Goal: Information Seeking & Learning: Get advice/opinions

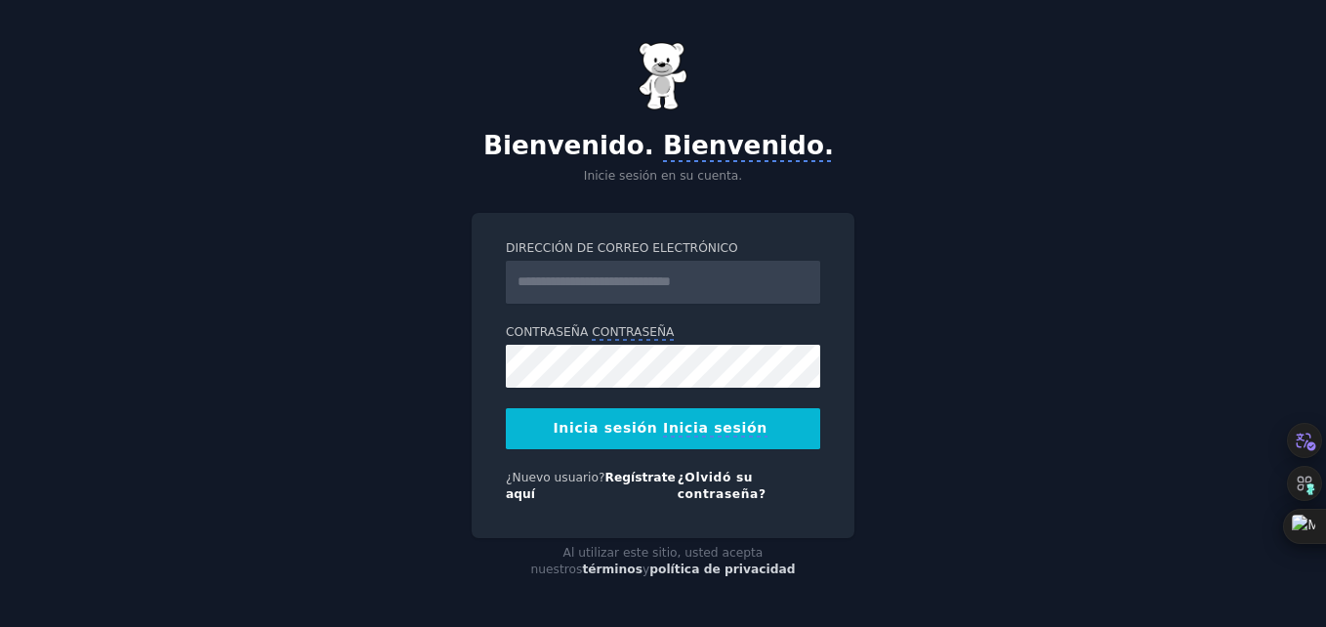
drag, startPoint x: 0, startPoint y: 0, endPoint x: 543, endPoint y: 293, distance: 616.7
click at [543, 293] on input "Dirección de correo electrónico" at bounding box center [663, 282] width 314 height 43
type input "**********"
click at [634, 428] on monica-translate-origin-text "Inicia sesión" at bounding box center [605, 428] width 104 height 16
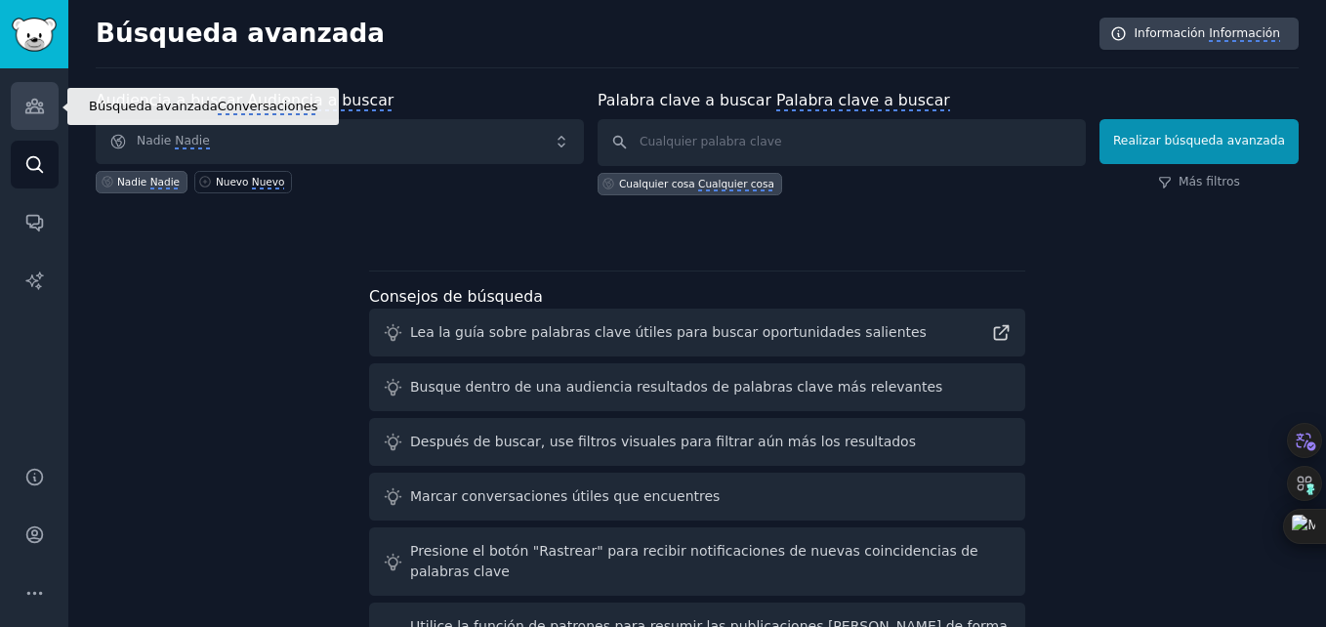
click at [42, 111] on icon "Barra lateral" at bounding box center [34, 107] width 18 height 14
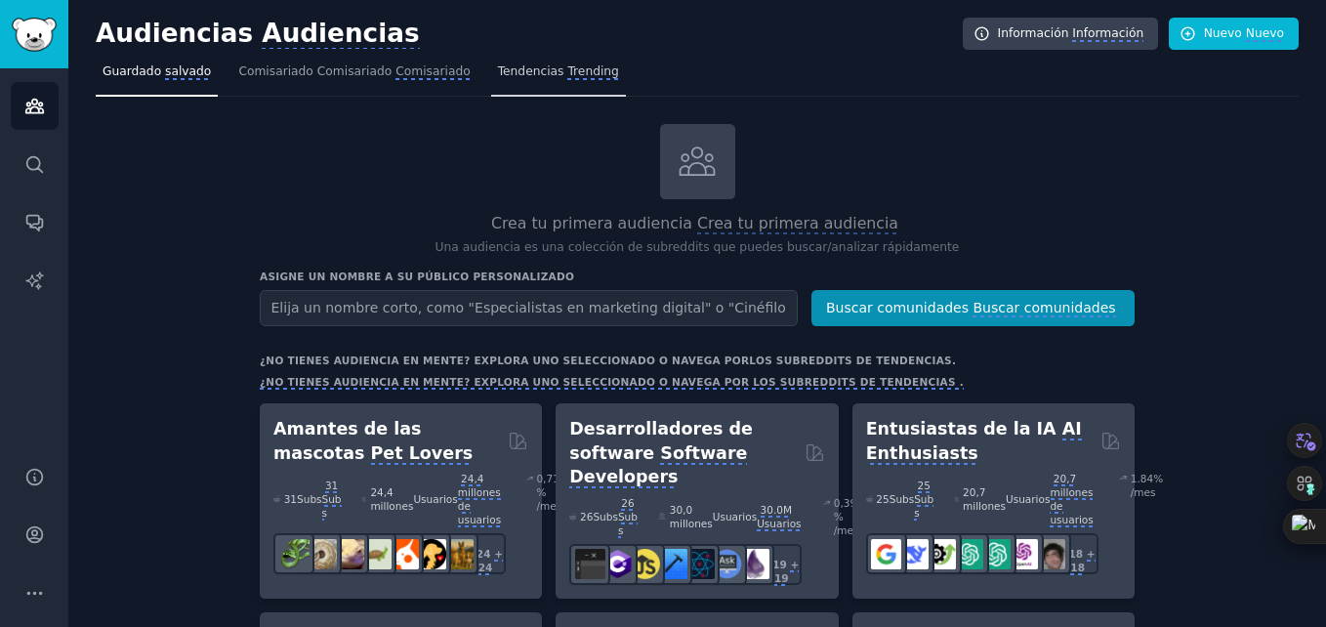
click at [494, 88] on link "Tendencias Trending" at bounding box center [558, 77] width 135 height 40
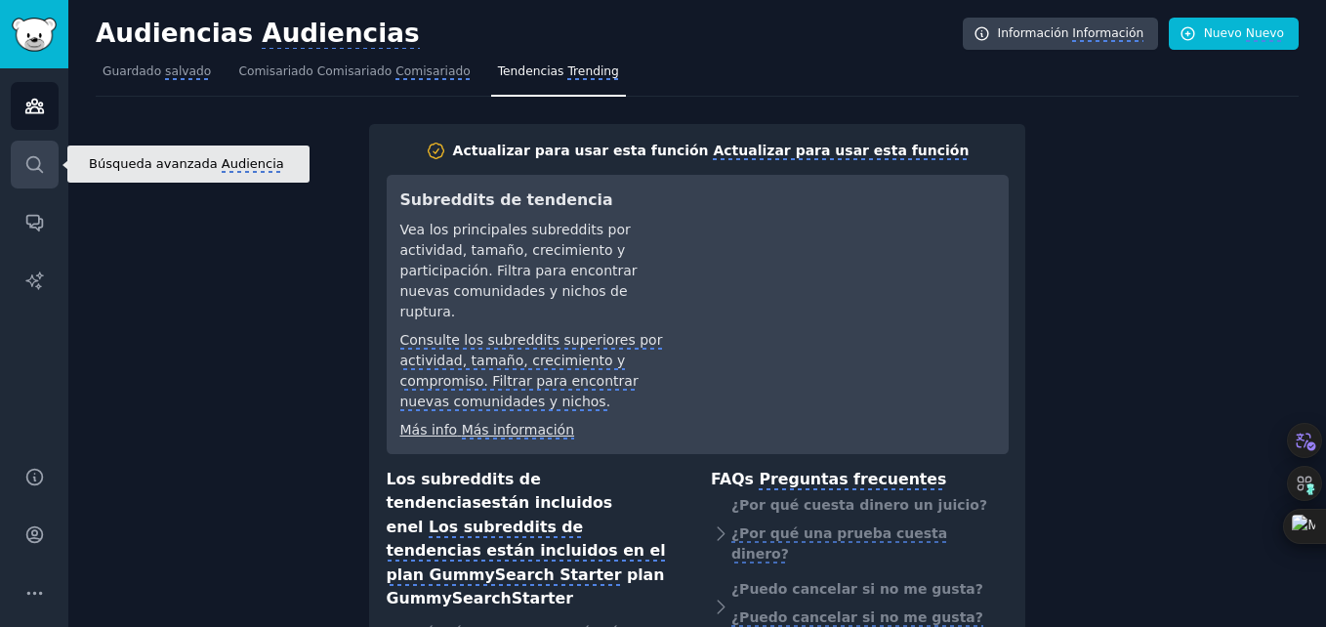
click at [37, 168] on icon "Barra lateral" at bounding box center [34, 164] width 16 height 16
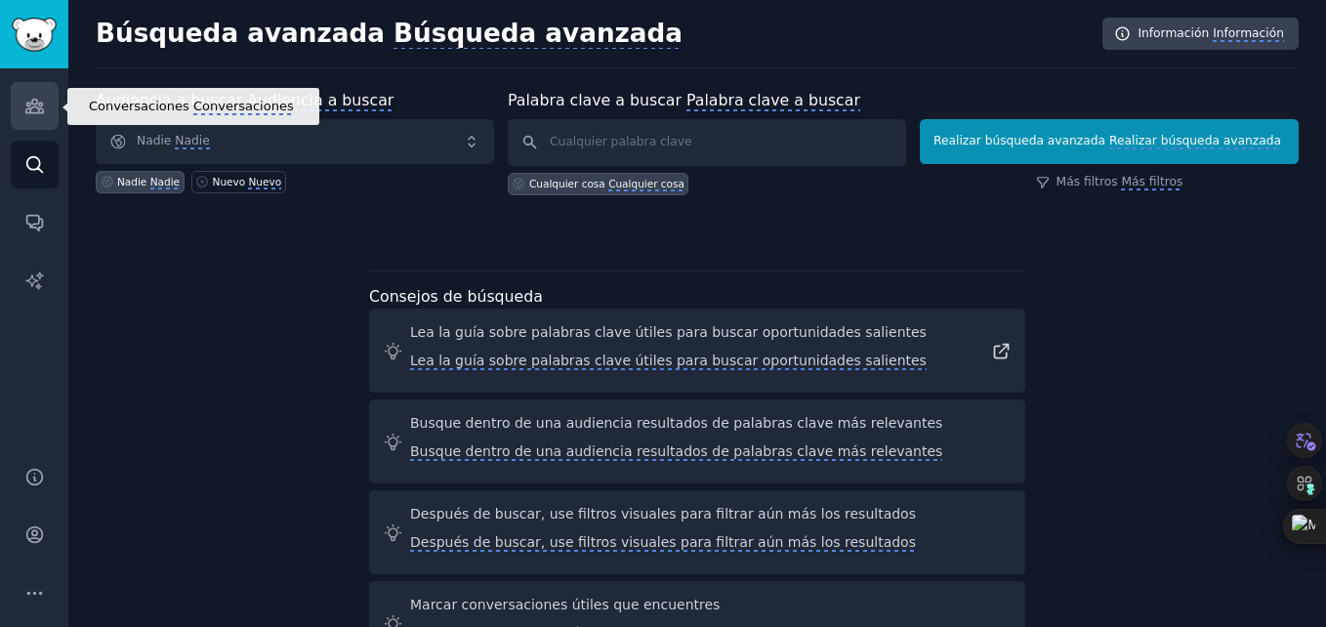
click at [25, 112] on icon "Barra lateral" at bounding box center [34, 107] width 18 height 14
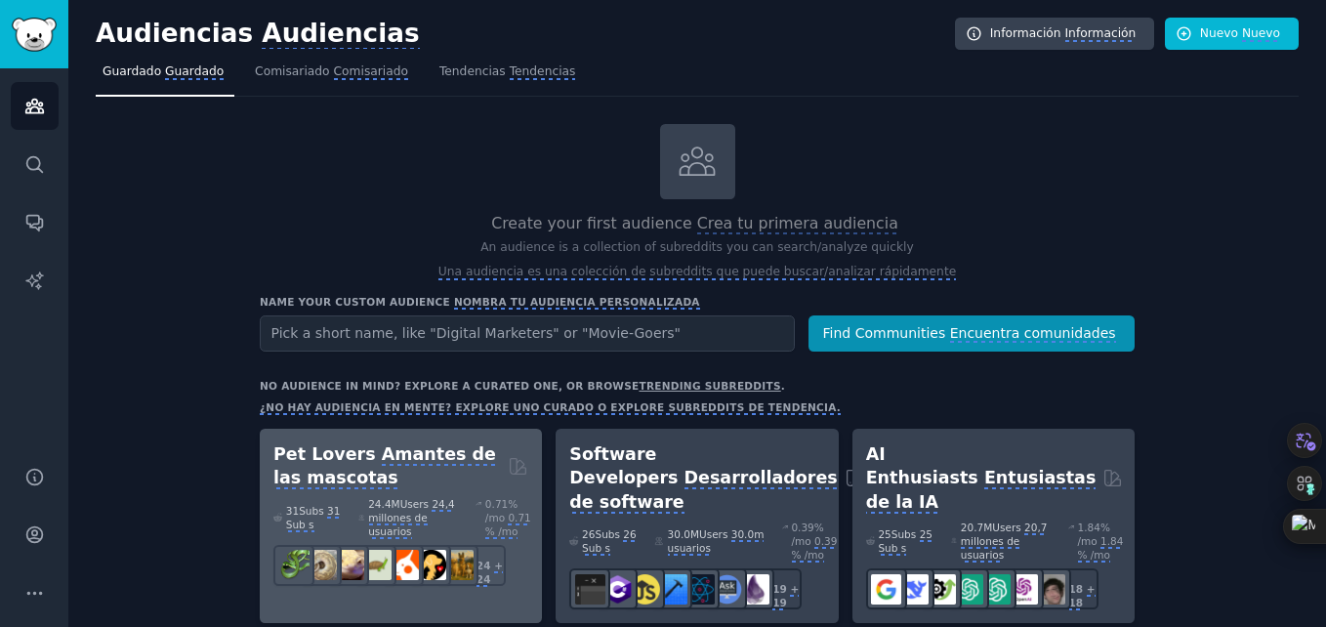
click at [375, 478] on h2 "Pet Lovers Amantes de las mascotas" at bounding box center [386, 466] width 227 height 48
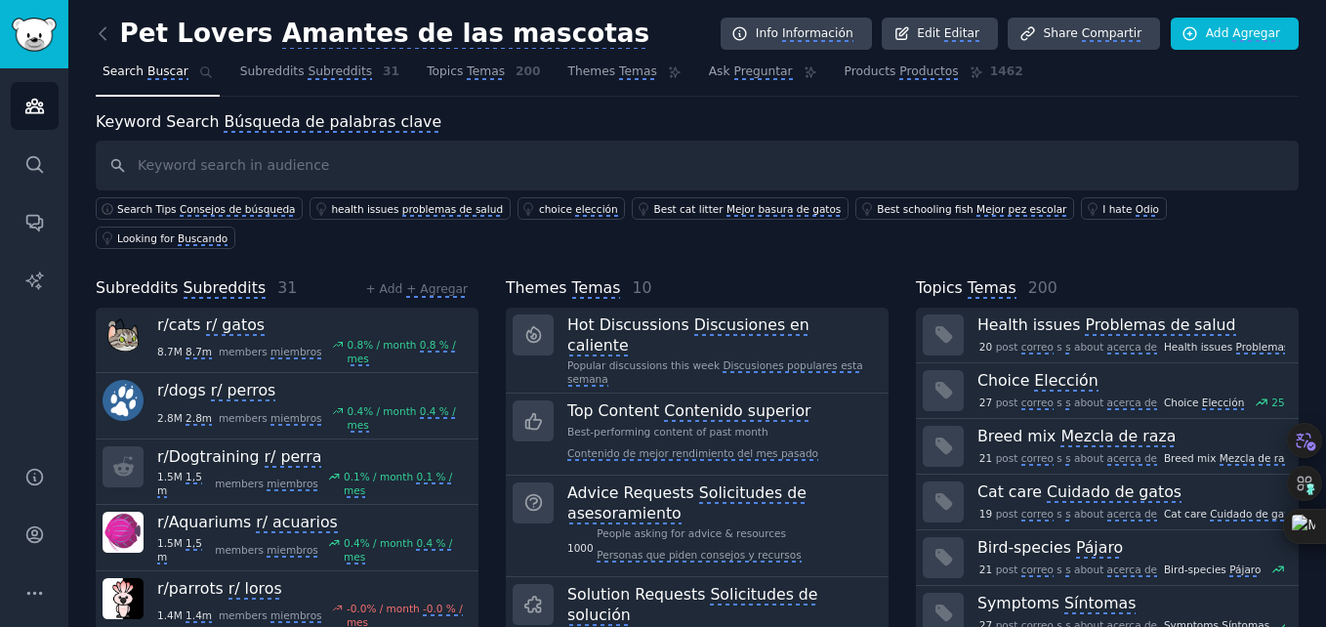
click at [1304, 248] on div "Pet Lovers Amantes de las mascotas Info Información Edit Editar Share Compartir…" at bounding box center [696, 470] width 1257 height 940
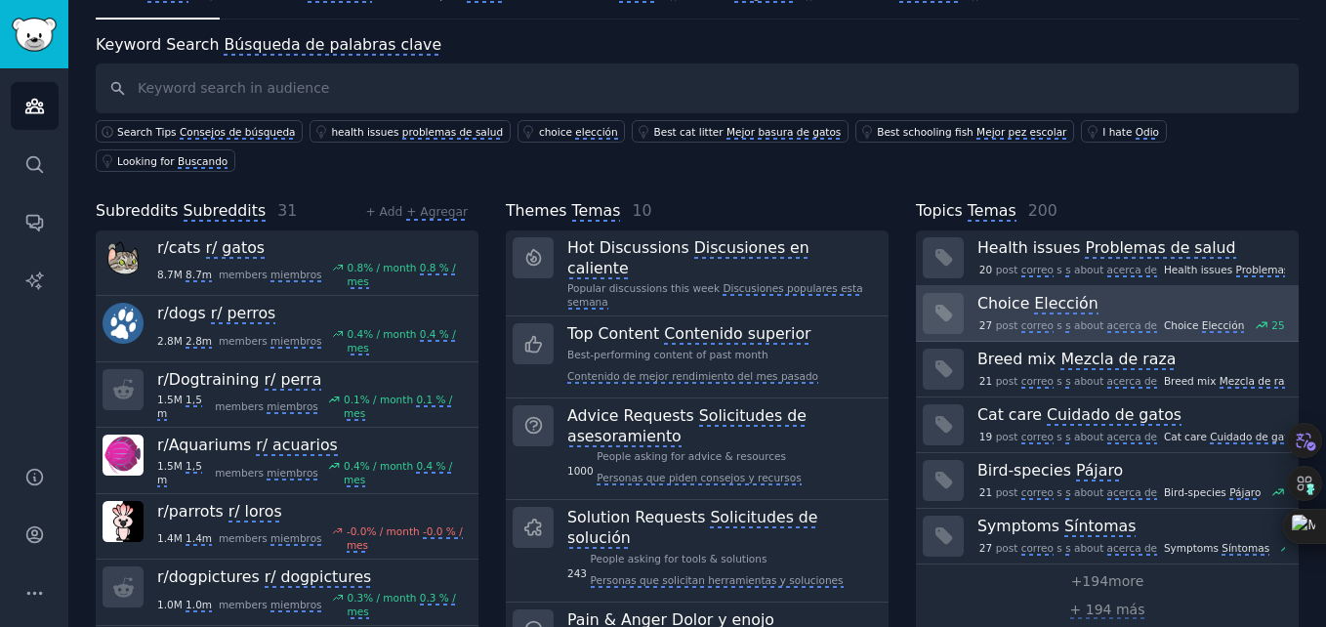
scroll to position [78, 0]
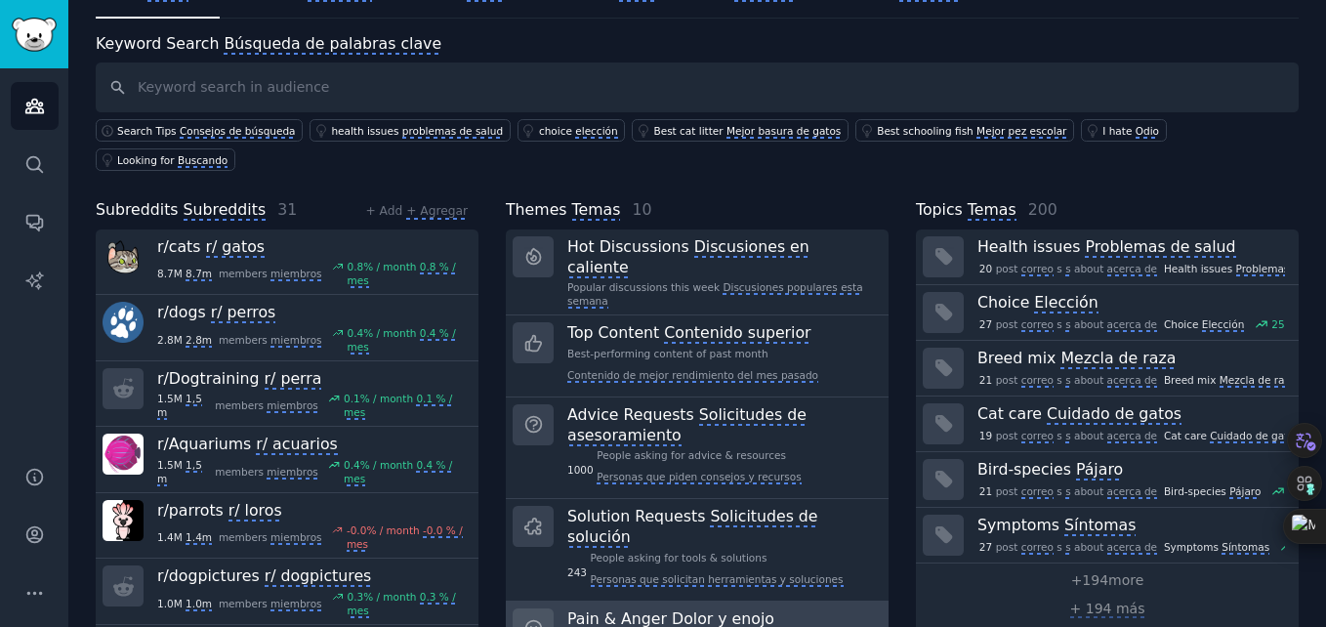
click at [576, 609] on monica-translate-origin-text "Pain & Anger" at bounding box center [617, 618] width 100 height 19
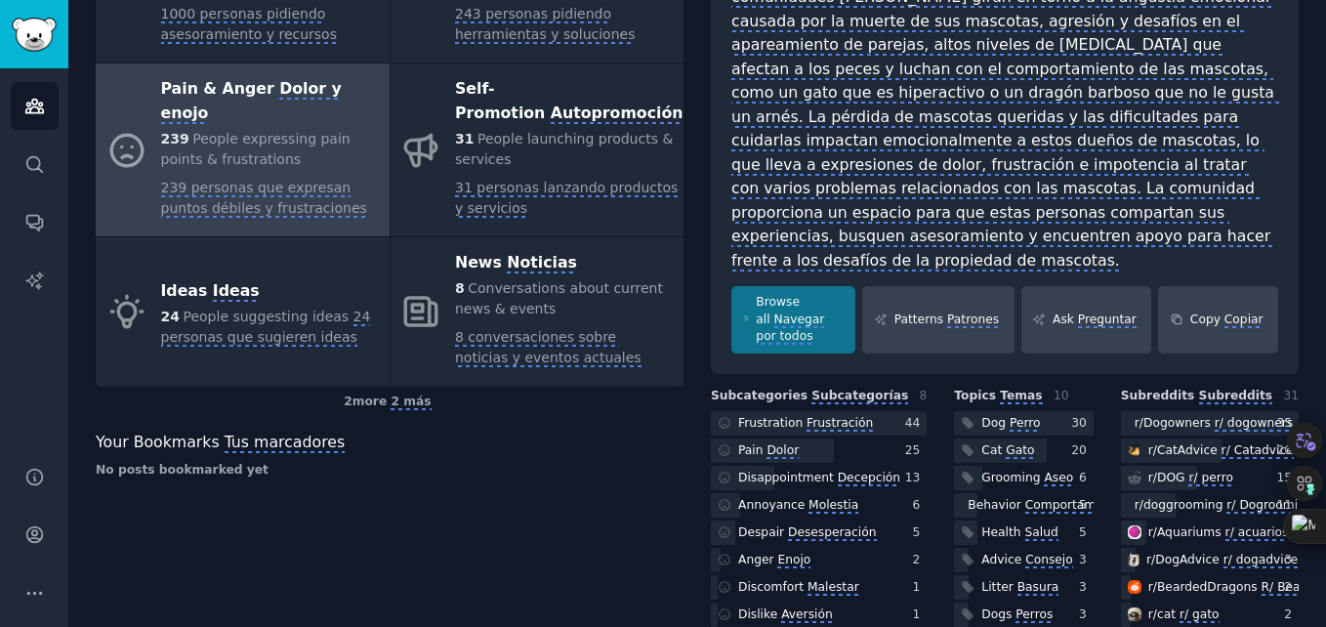
scroll to position [543, 0]
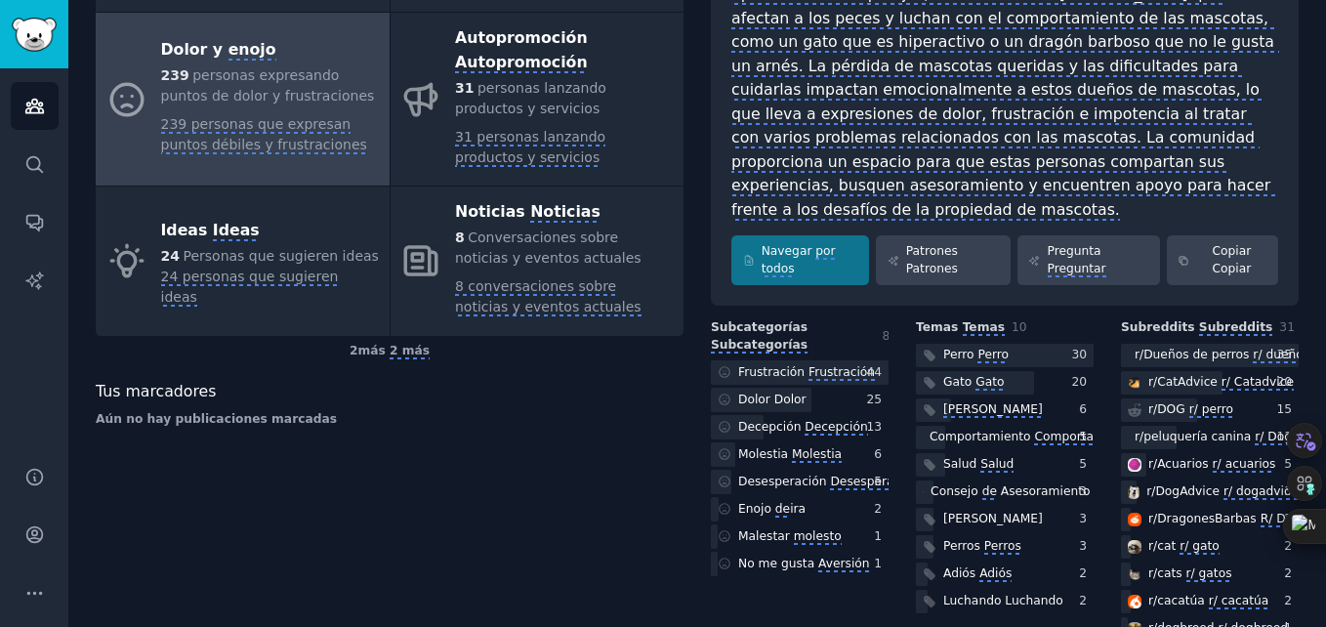
drag, startPoint x: 673, startPoint y: 570, endPoint x: 504, endPoint y: 489, distance: 187.3
click at [504, 489] on div "Scoring themes Temas de puntuación Hot Discussions Discusiones en caliente Popu…" at bounding box center [390, 120] width 588 height 1104
click at [925, 244] on monica-translate-origin-text "Patrones Patrones" at bounding box center [932, 259] width 52 height 31
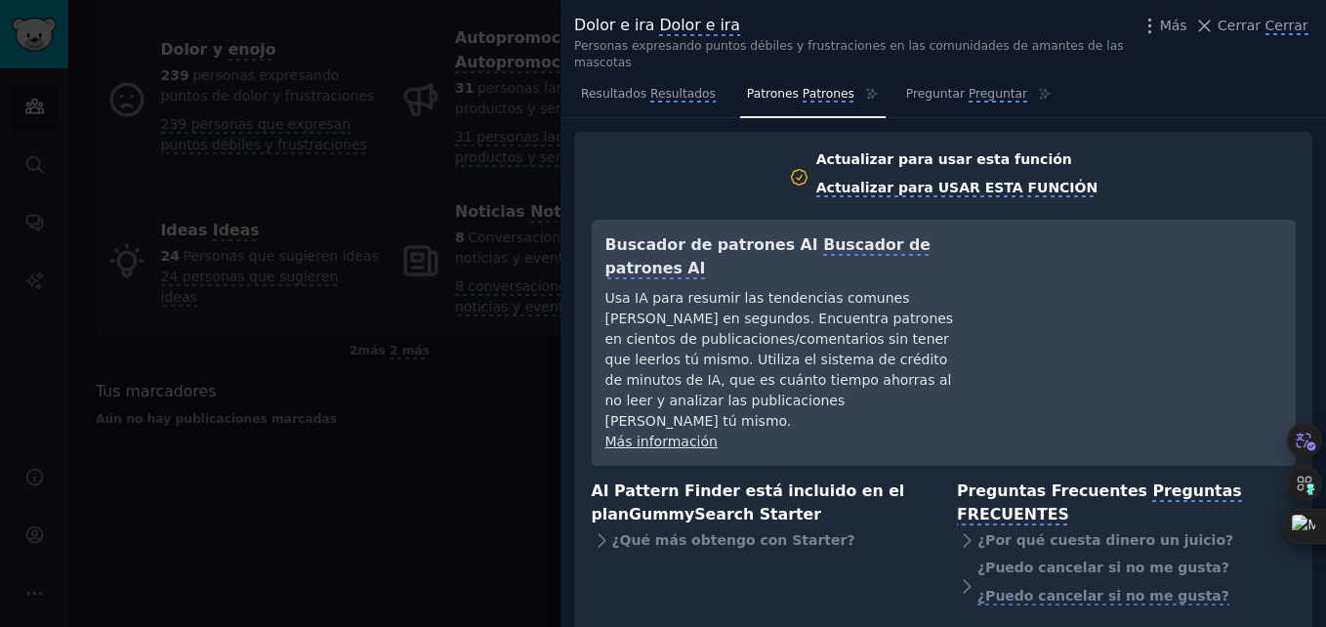
click at [697, 158] on h2 "Actualizar para usar esta función Actualizar para USAR ESTA FUNCIÓN" at bounding box center [944, 177] width 704 height 57
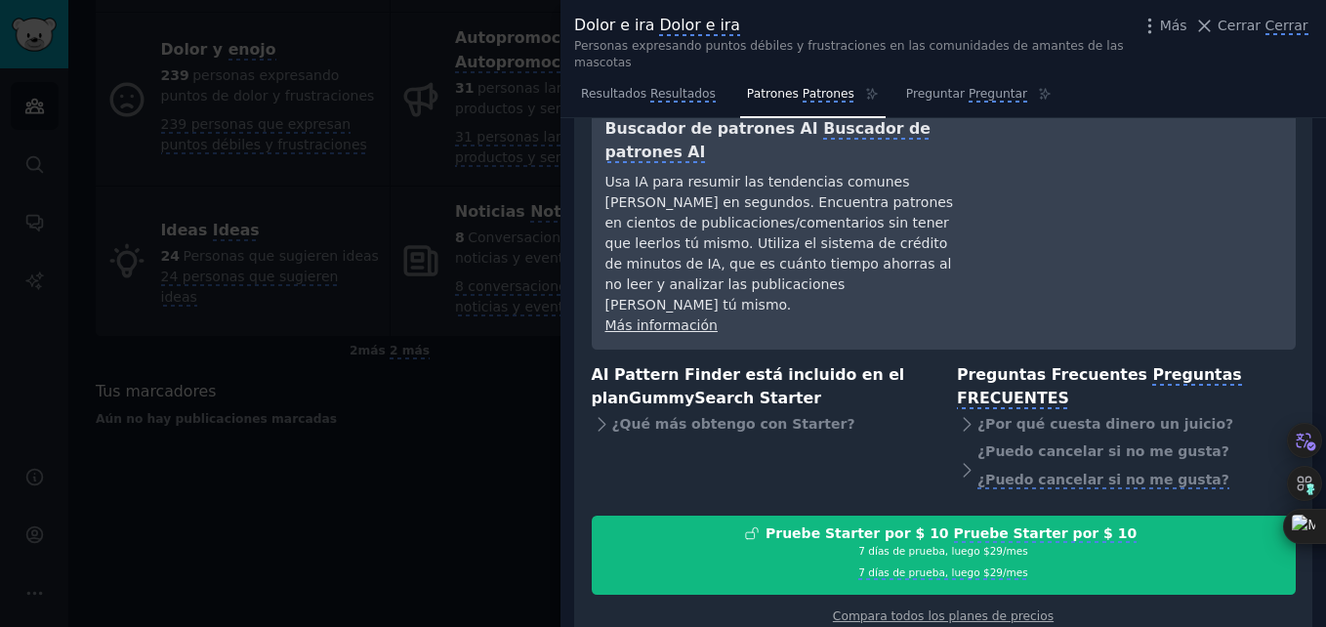
scroll to position [77, 0]
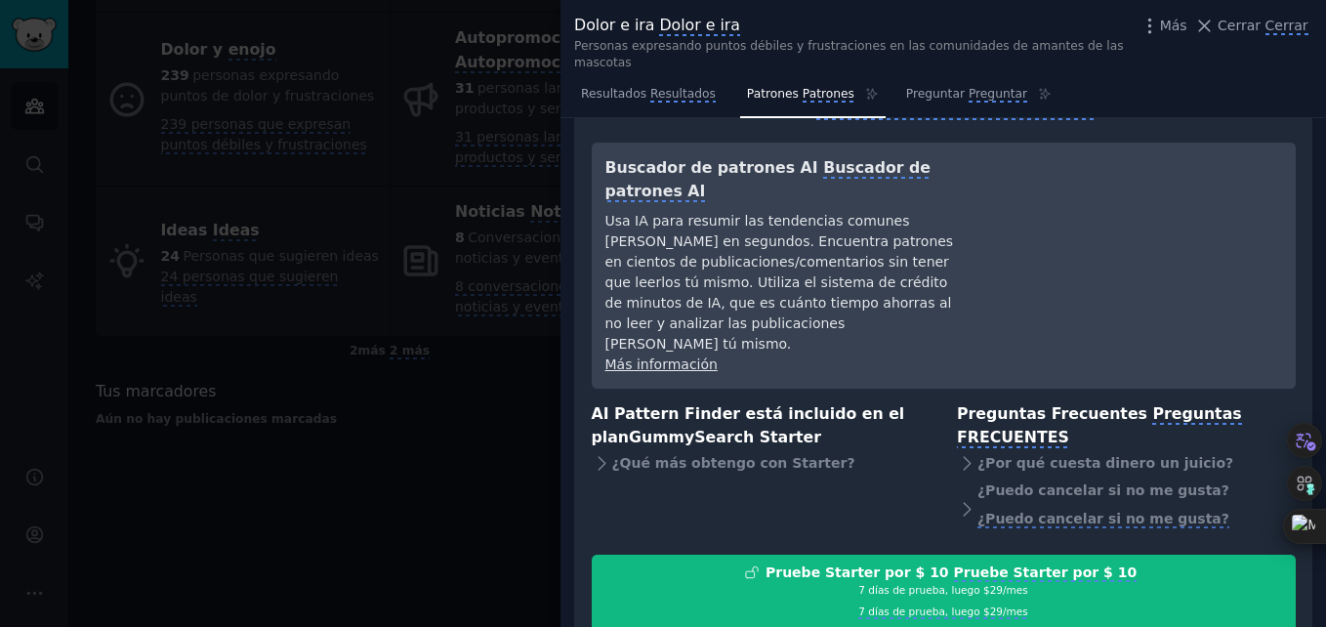
click at [537, 364] on div at bounding box center [663, 313] width 1326 height 627
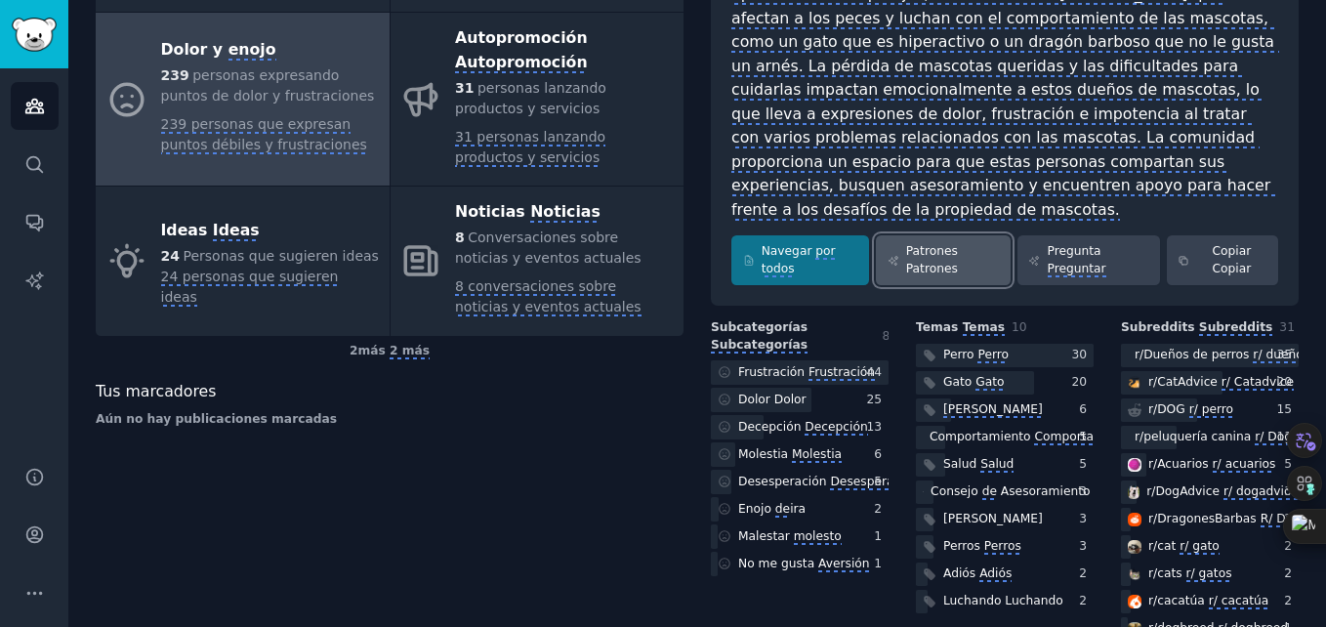
click at [964, 243] on monica-translate-translatable "Patrones Patrones" at bounding box center [953, 260] width 94 height 34
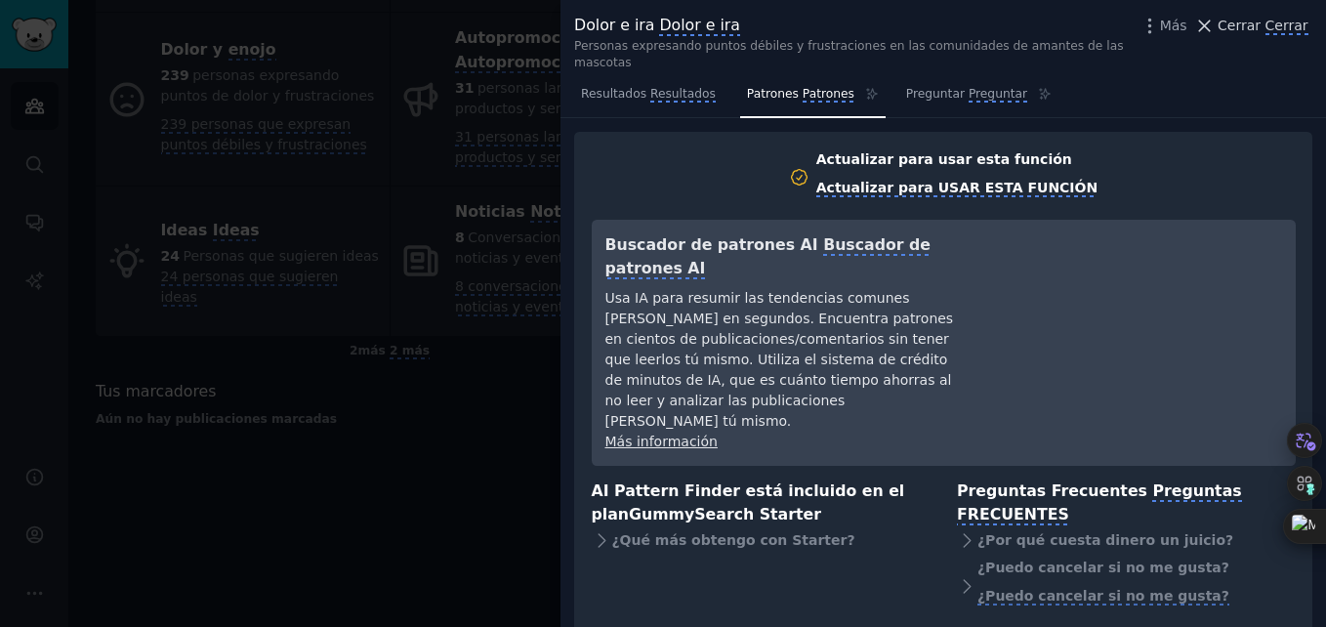
click at [1248, 23] on monica-translate-origin-text "Cerrar" at bounding box center [1238, 26] width 43 height 16
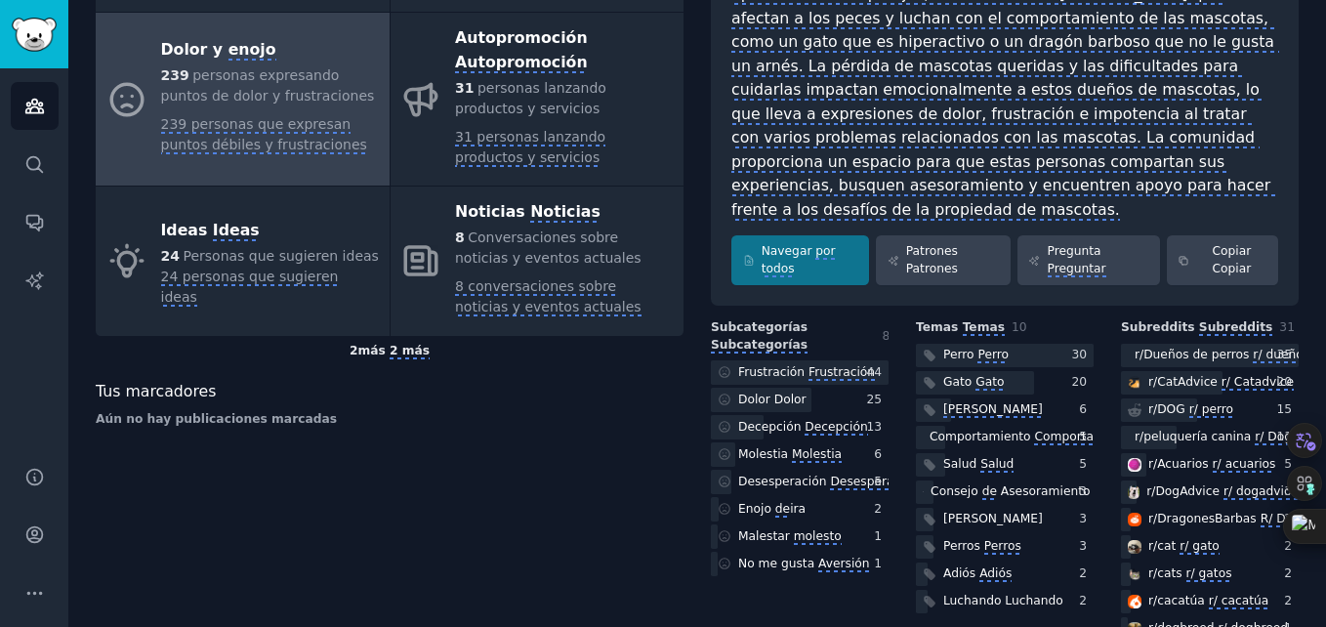
click at [403, 344] on monica-translate-translate "2 más" at bounding box center [409, 352] width 40 height 16
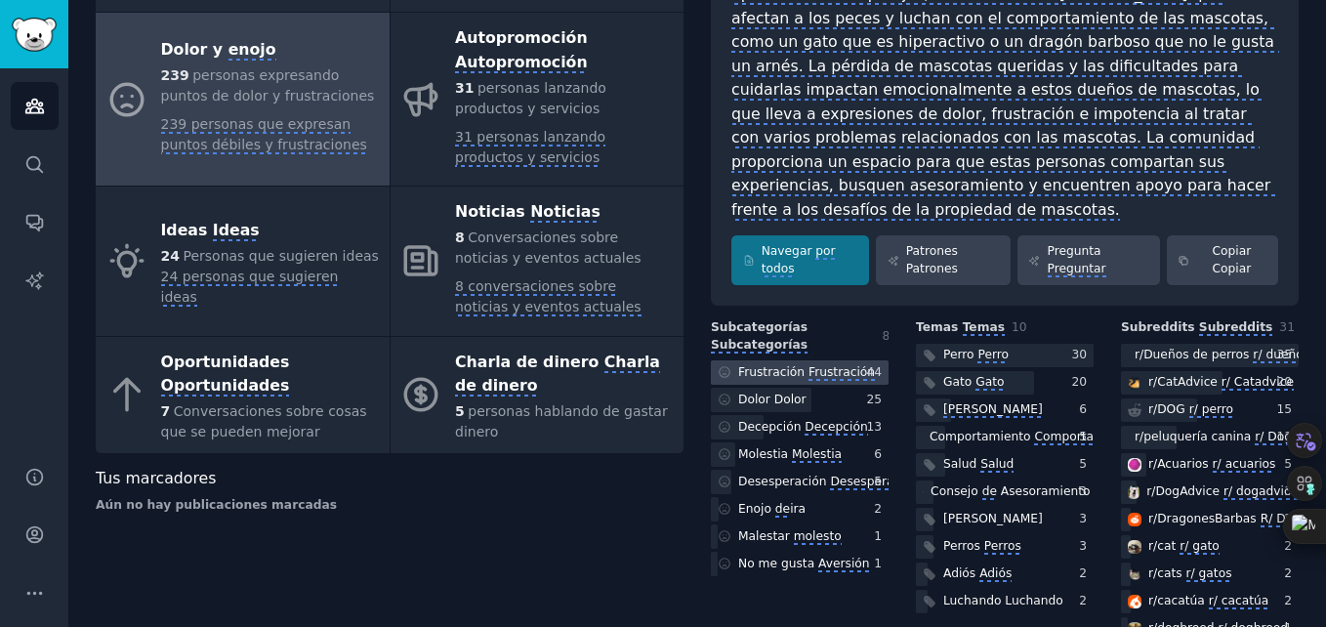
click at [752, 365] on monica-translate-origin-text "Frustración" at bounding box center [771, 372] width 66 height 14
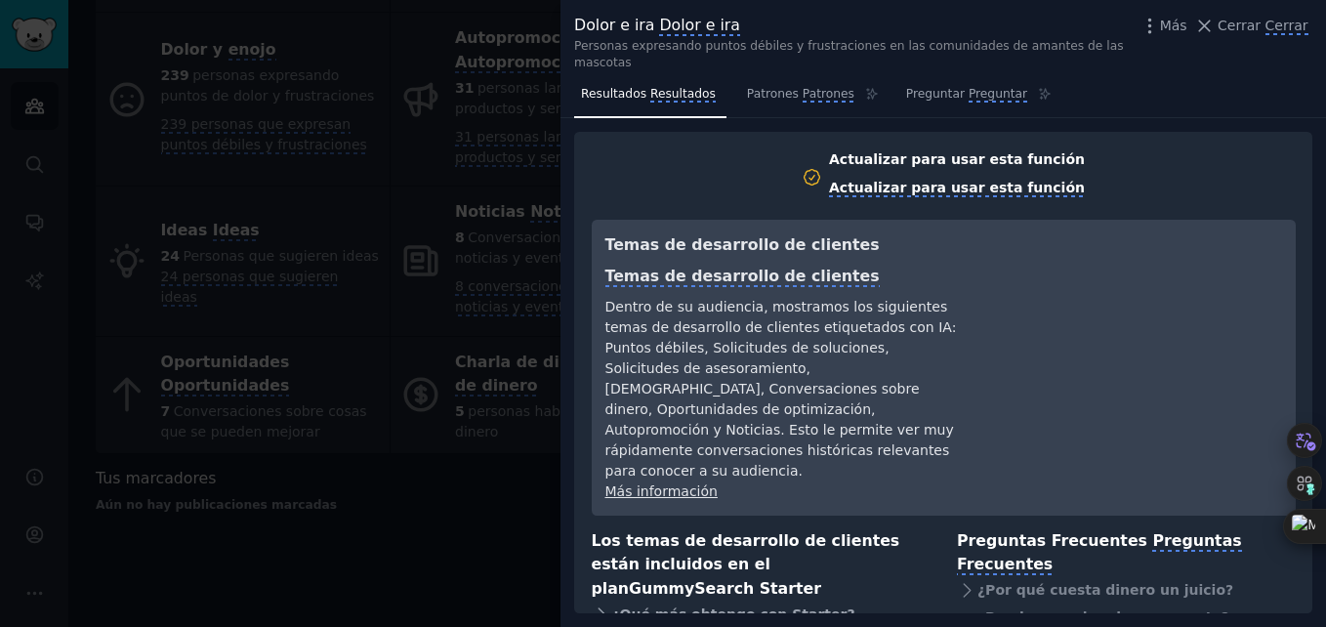
click at [604, 604] on icon at bounding box center [602, 614] width 20 height 20
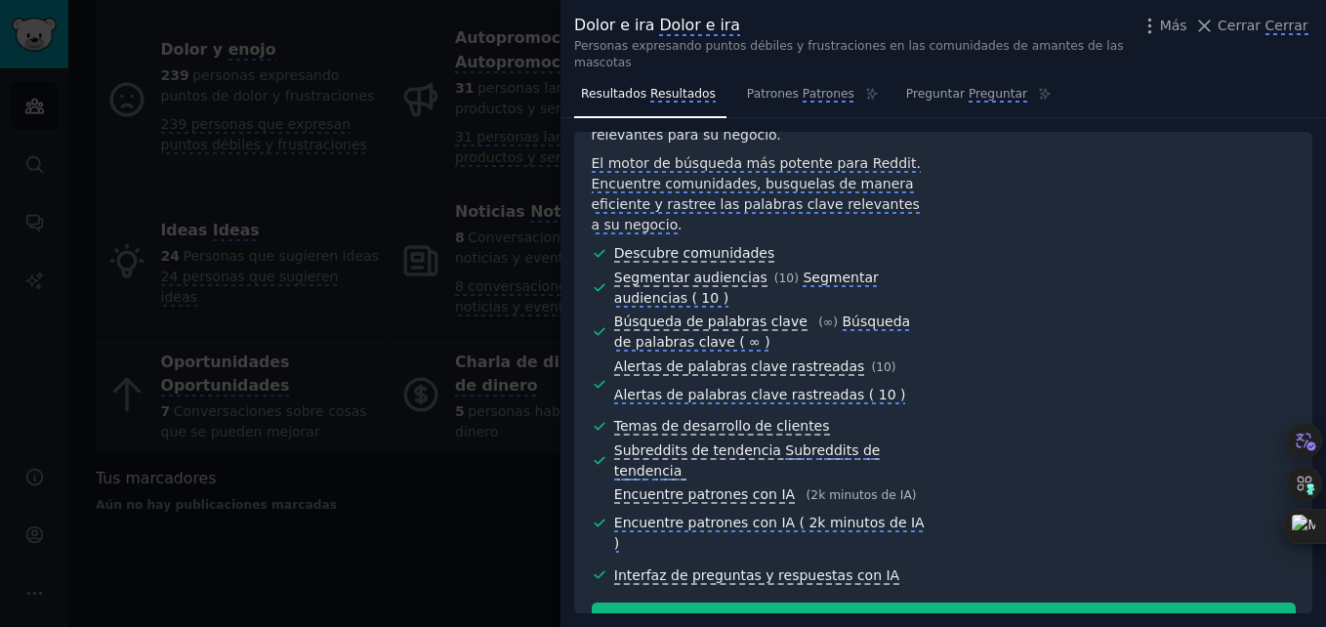
scroll to position [596, 0]
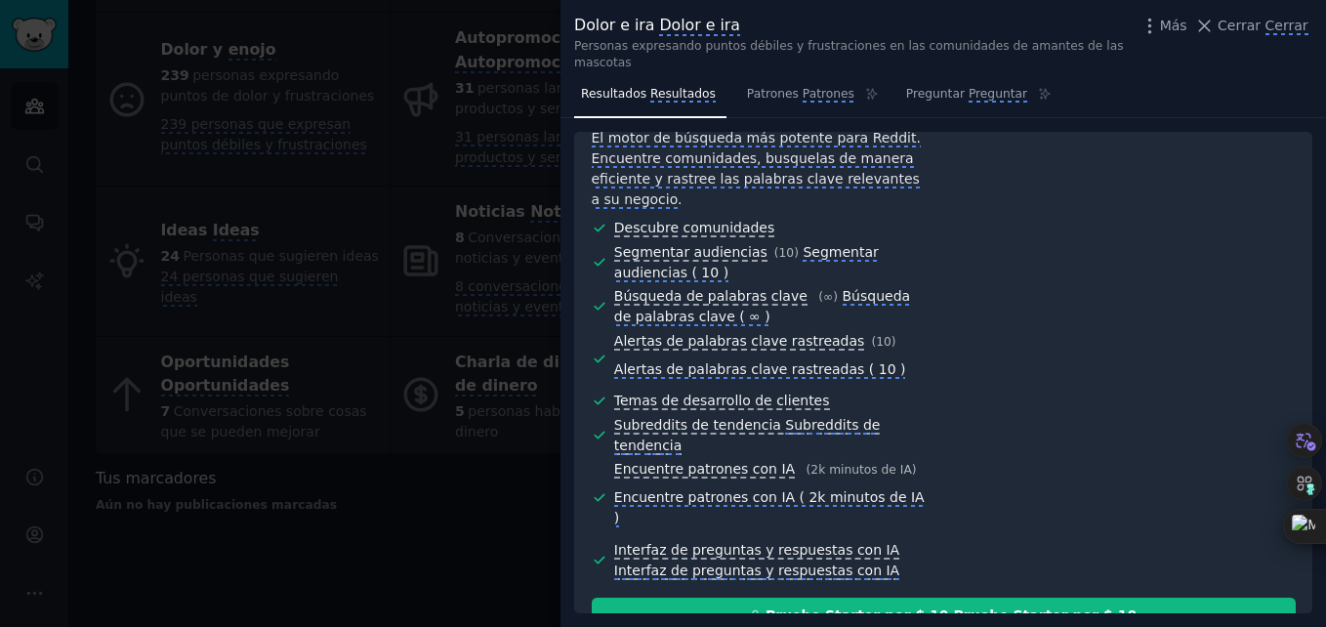
click at [321, 265] on div at bounding box center [663, 313] width 1326 height 627
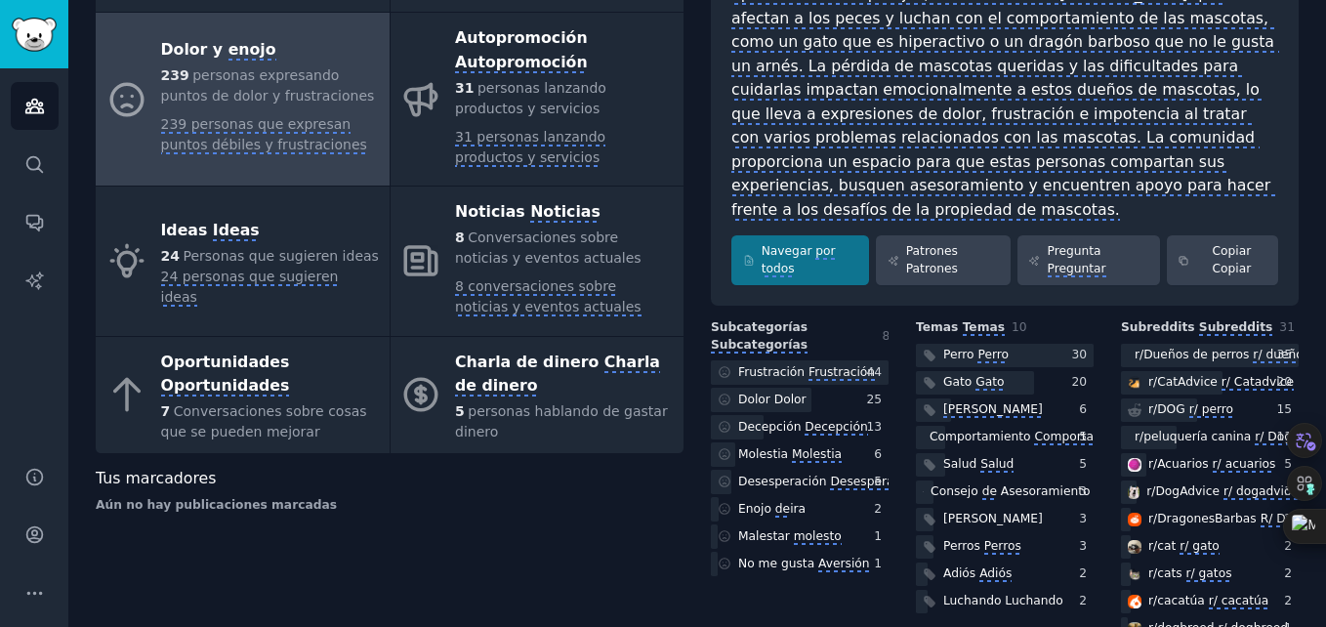
click at [654, 497] on div "Aún no hay publicaciones marcadas" at bounding box center [390, 506] width 588 height 18
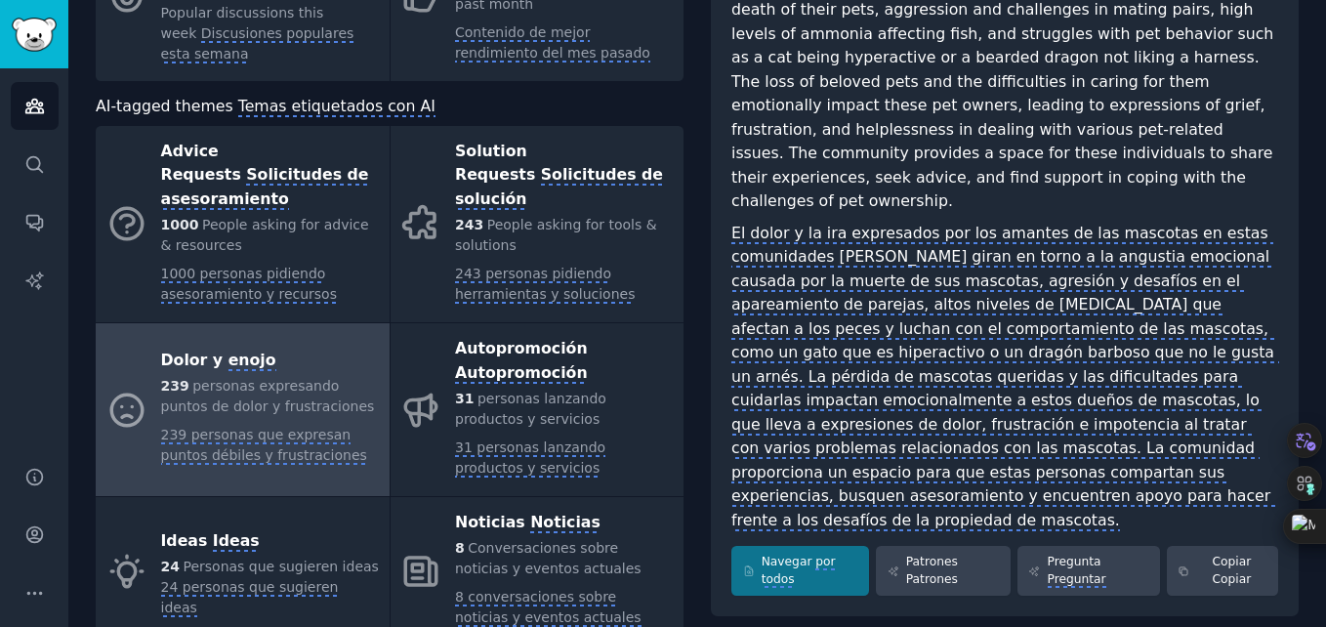
scroll to position [230, 0]
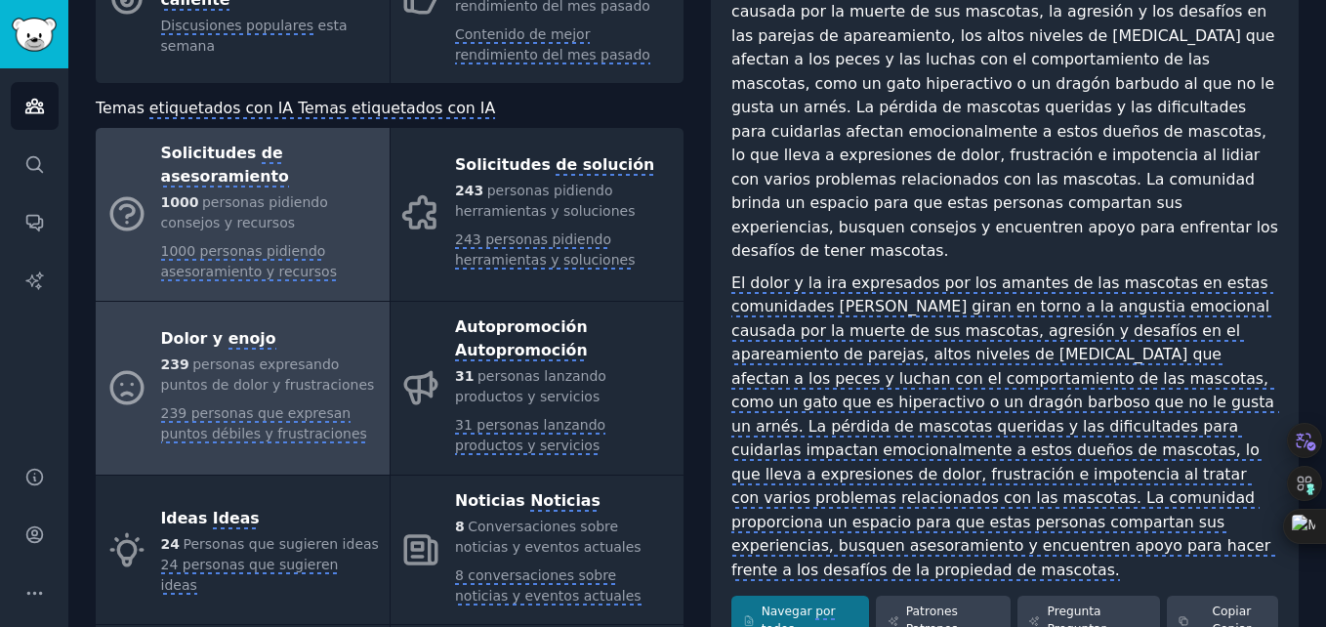
click at [190, 160] on monica-translate-origin-text "Solicitudes" at bounding box center [209, 152] width 96 height 19
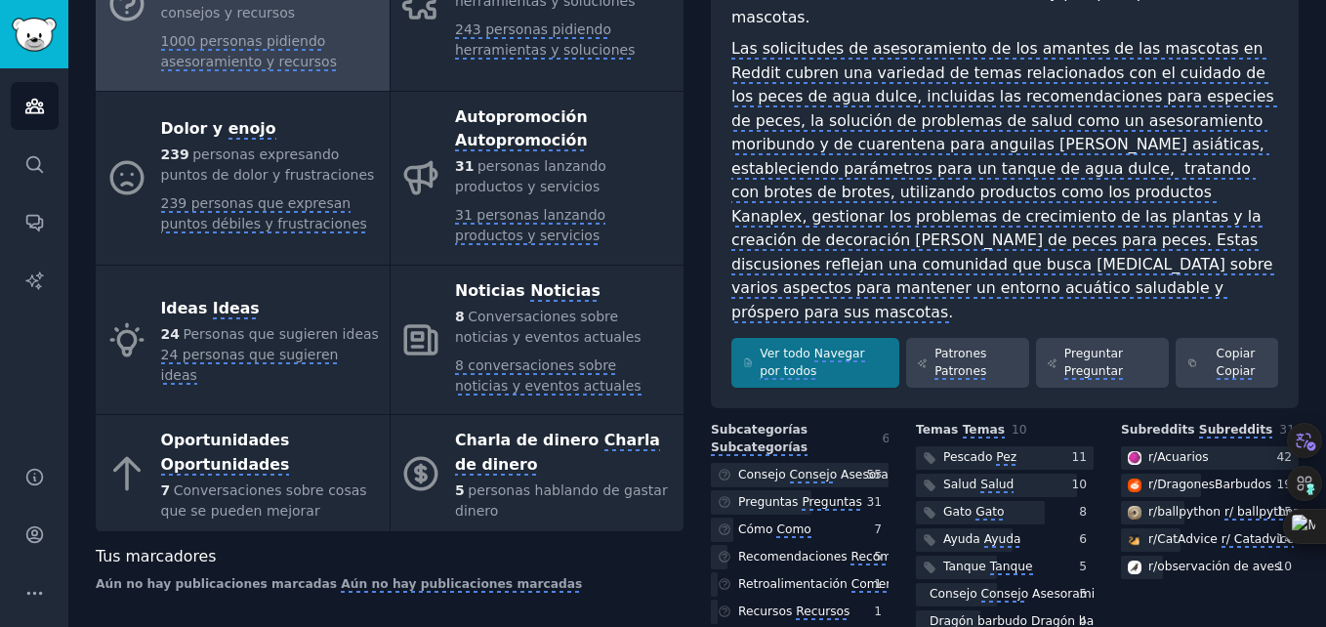
scroll to position [465, 0]
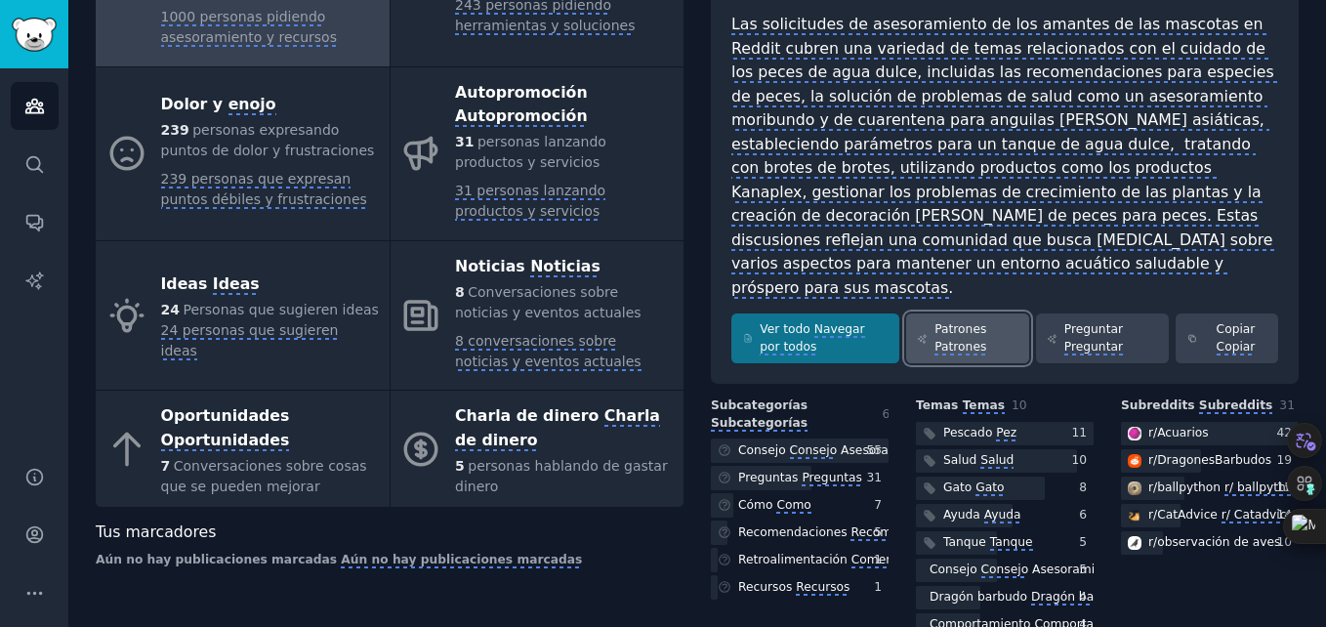
click at [947, 340] on monica-translate-translate "Patrones" at bounding box center [960, 348] width 52 height 16
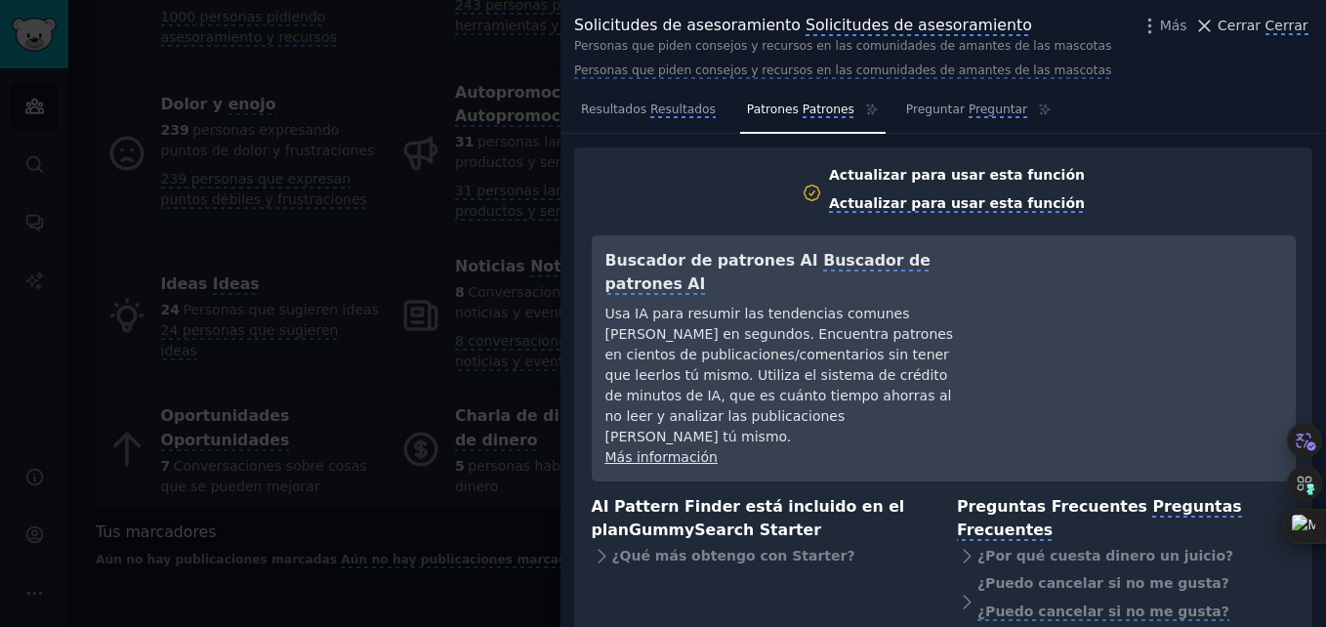
click at [1256, 30] on monica-translate-origin-text "Cerrar" at bounding box center [1238, 26] width 43 height 16
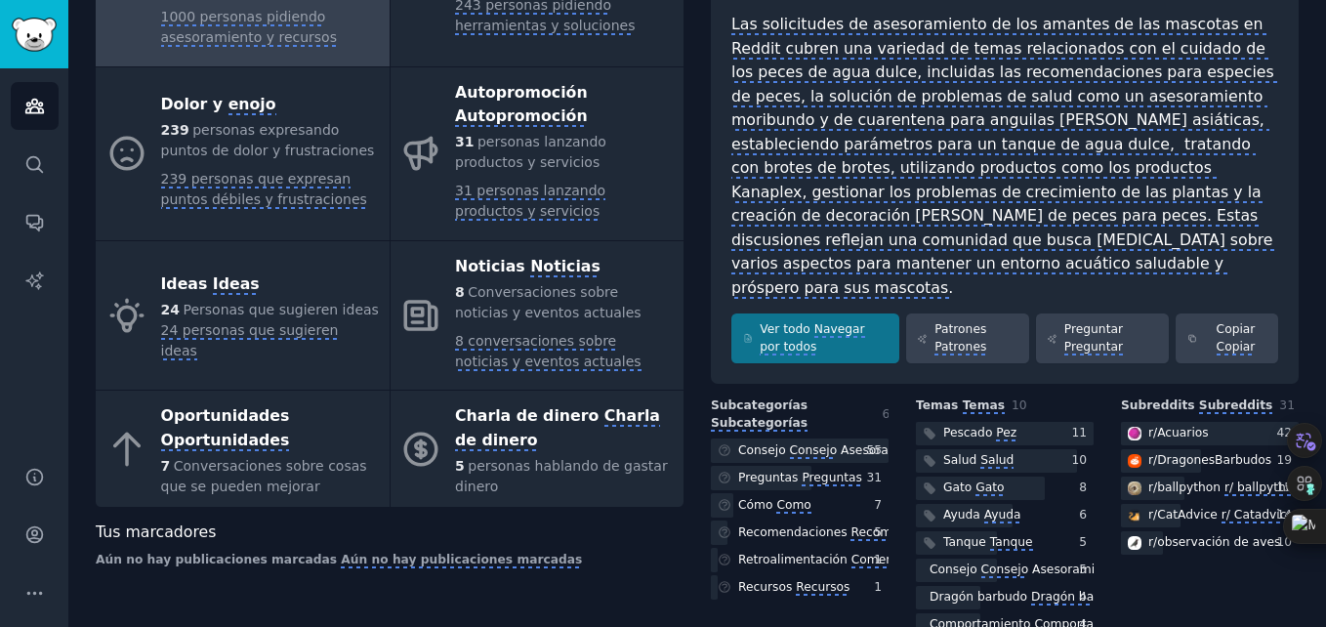
click at [1301, 152] on div "Pet Lovers Amantes de las mascotas Info Información Edit Editar Share Compartir…" at bounding box center [696, 128] width 1257 height 1187
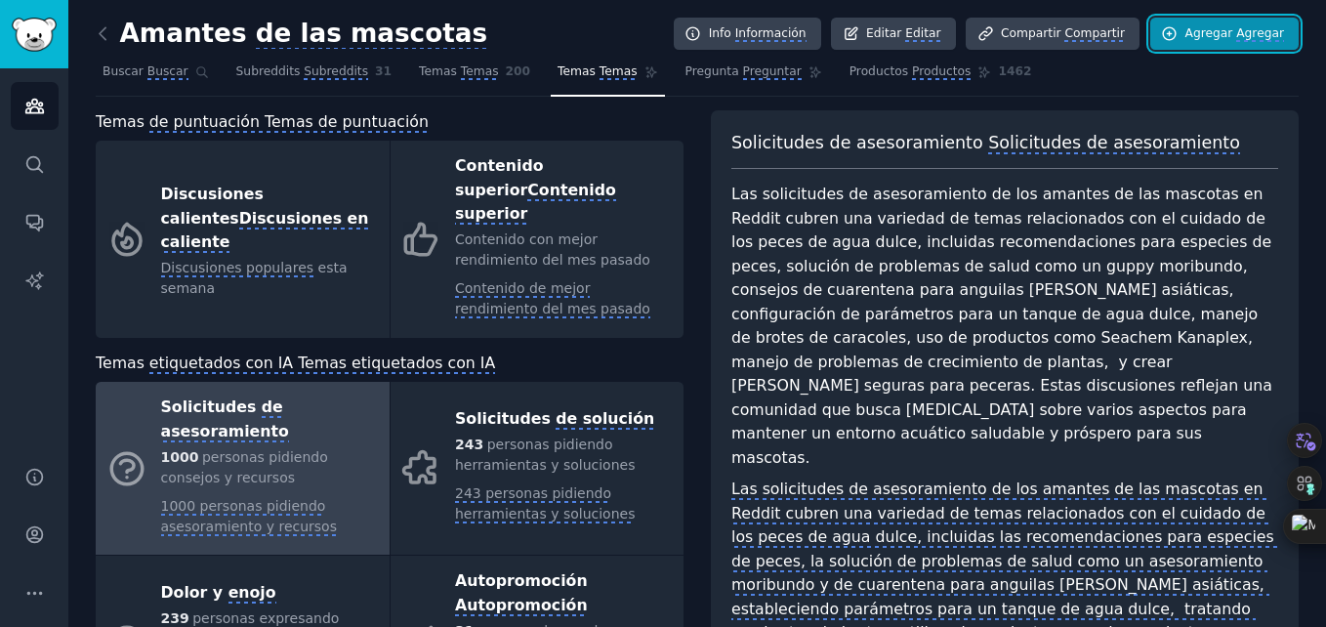
click at [1207, 26] on monica-translate-origin-text "Agregar" at bounding box center [1209, 33] width 48 height 14
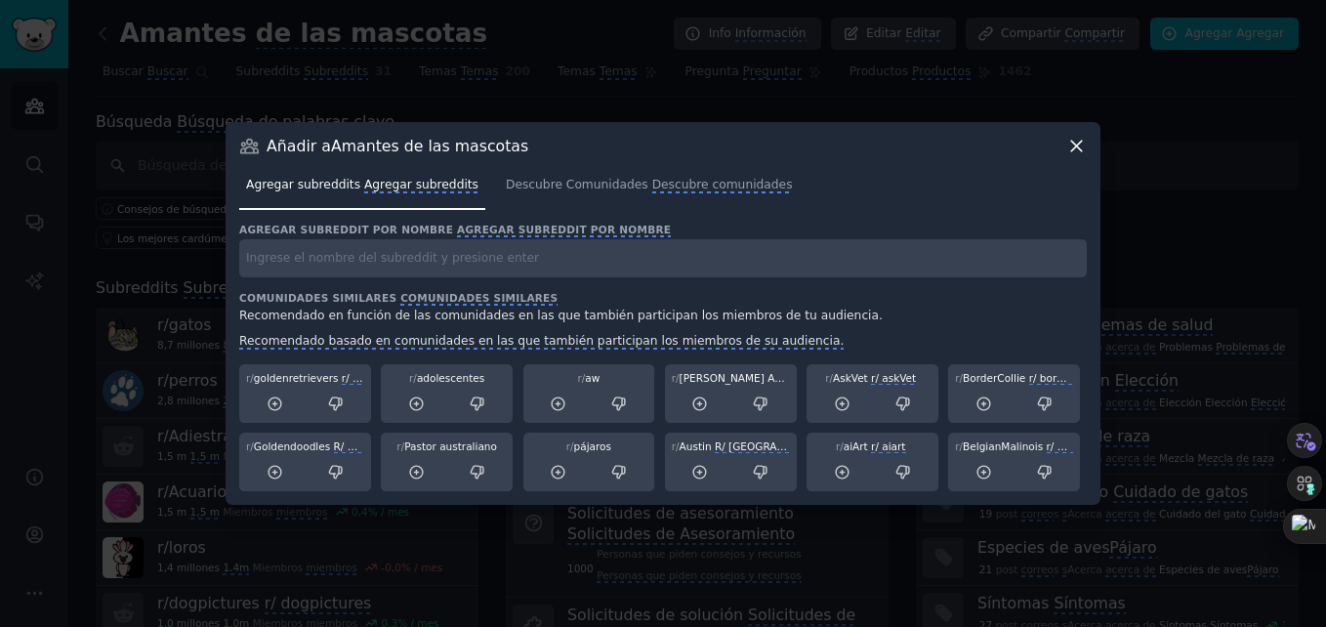
click at [295, 262] on input "text" at bounding box center [662, 258] width 847 height 38
type input "m"
click at [324, 265] on input "mini pinscher" at bounding box center [662, 258] width 847 height 38
type input "Mini Pinscher Star"
click at [1082, 302] on h3 "Comunidades similares Comunidades similares" at bounding box center [662, 298] width 847 height 14
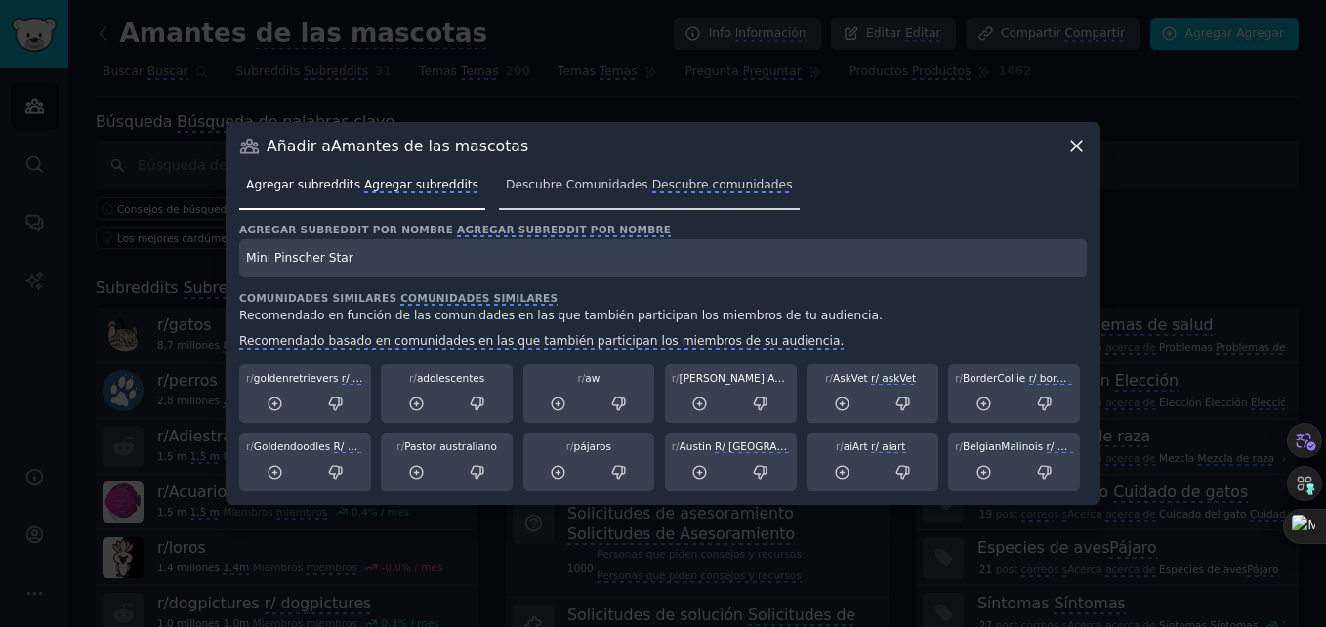
click at [543, 186] on monica-translate-origin-text "Descubre Comunidades" at bounding box center [577, 185] width 143 height 14
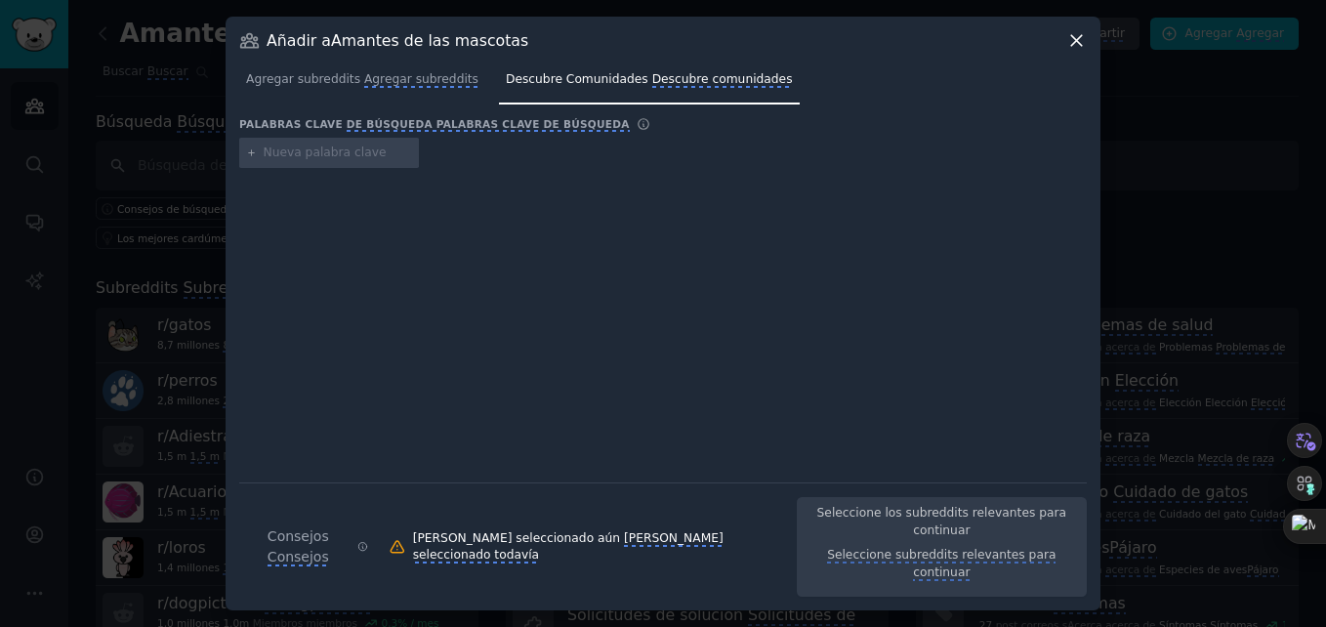
click at [284, 162] on input "text" at bounding box center [338, 153] width 148 height 18
type input "mascota perro"
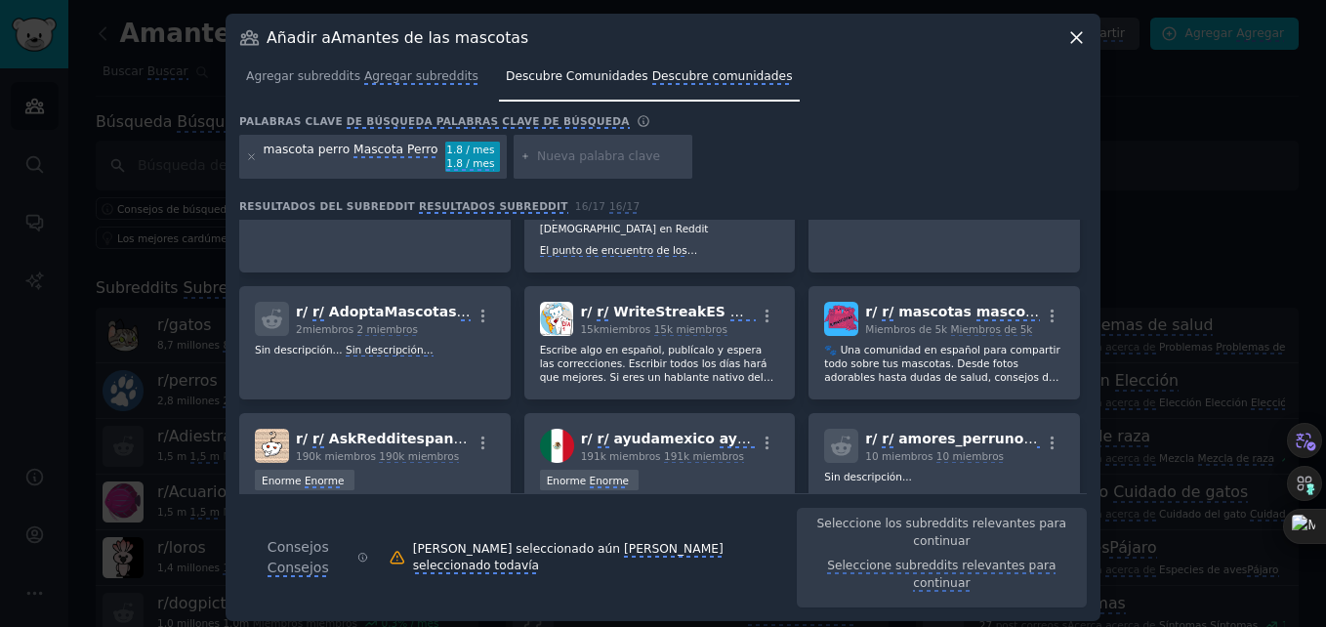
scroll to position [395, 0]
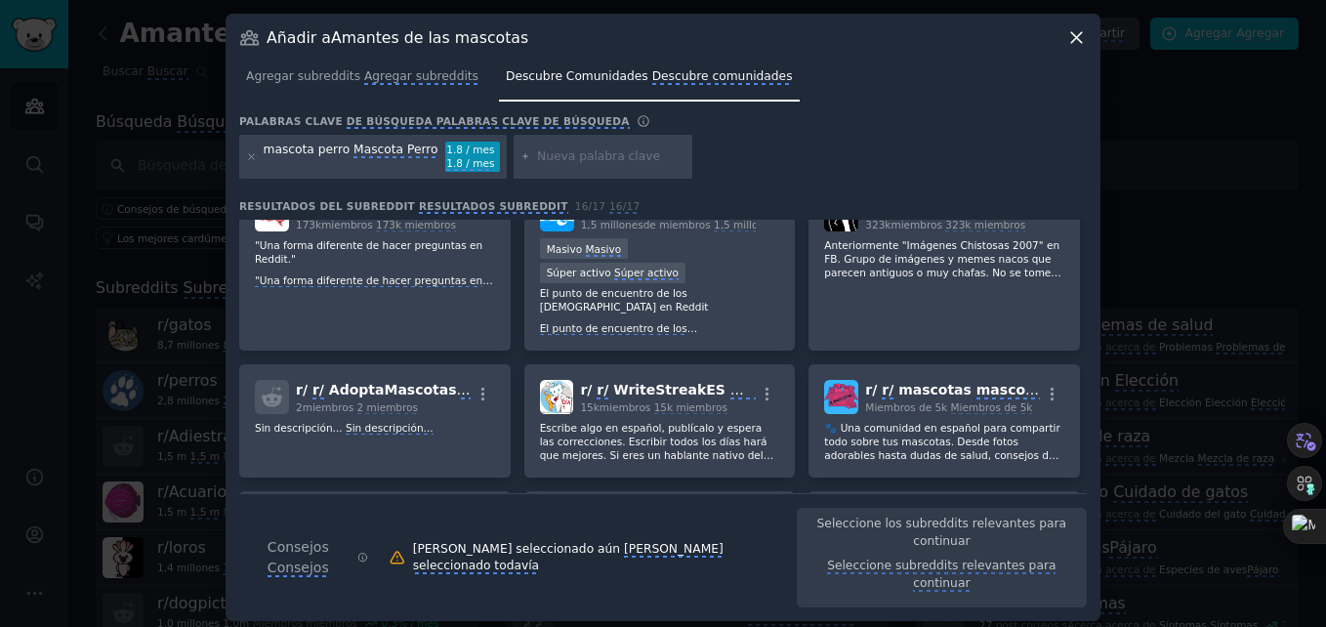
click at [537, 166] on input "text" at bounding box center [611, 157] width 148 height 18
click at [415, 158] on monica-translate-translate "Mascota Perro" at bounding box center [395, 151] width 84 height 16
click at [252, 162] on icon at bounding box center [251, 156] width 11 height 11
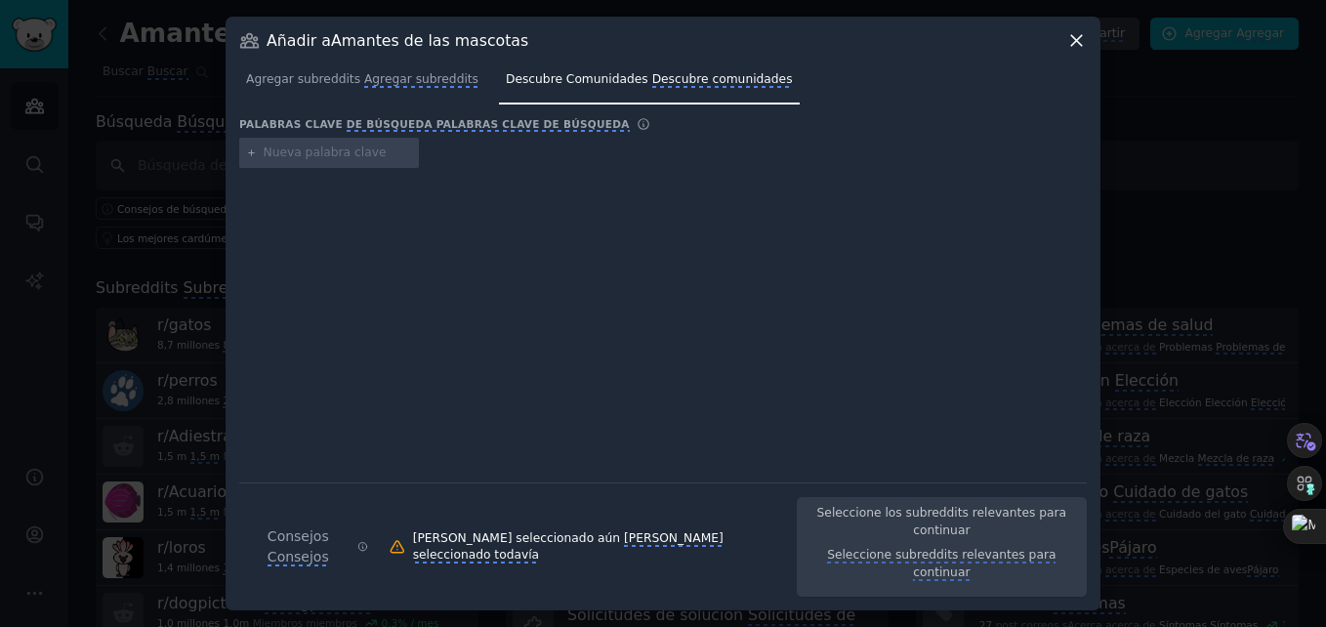
click at [276, 162] on input "text" at bounding box center [338, 153] width 148 height 18
type input "mini pinscher colombia"
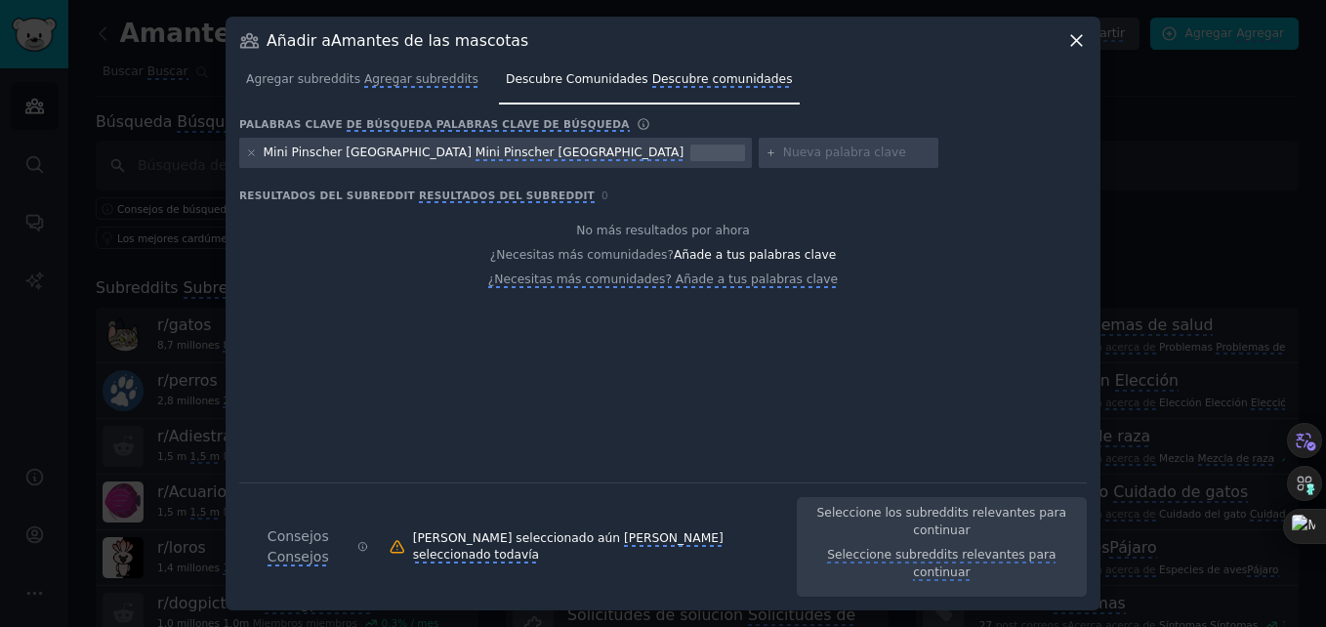
click at [475, 161] on monica-translate-translate "Mini Pinscher Colombia" at bounding box center [579, 153] width 208 height 16
click at [250, 155] on icon at bounding box center [251, 152] width 5 height 5
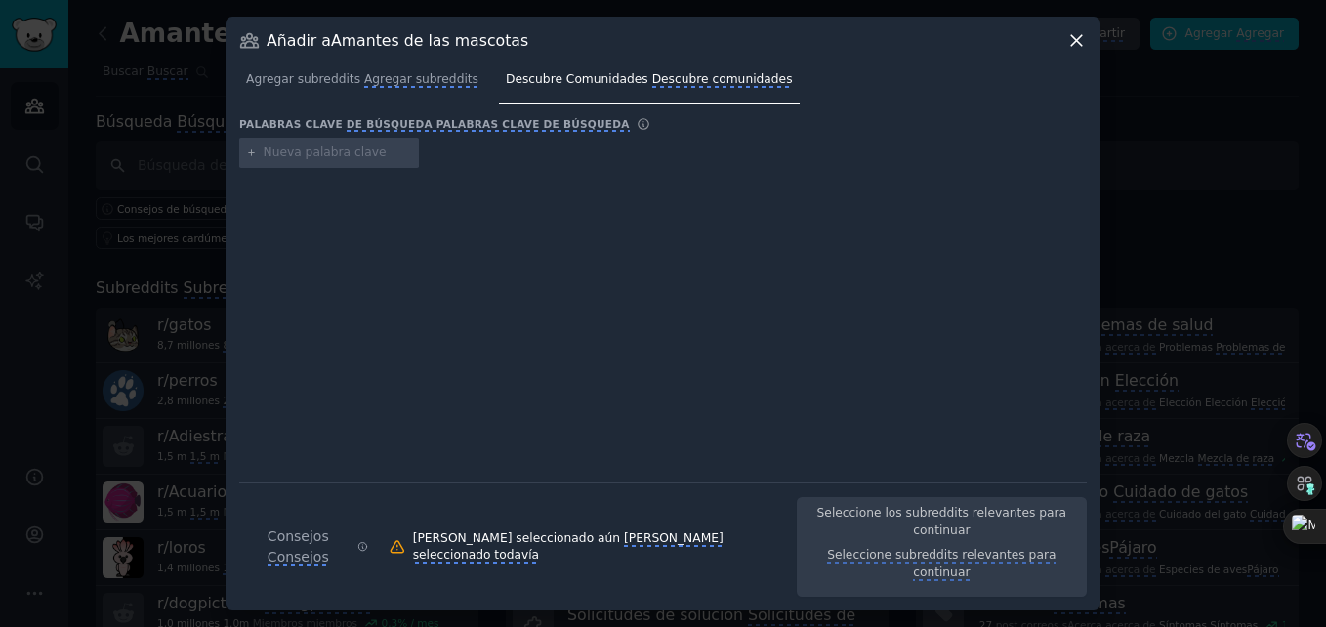
click at [271, 162] on input "text" at bounding box center [338, 153] width 148 height 18
type input "dog colombia"
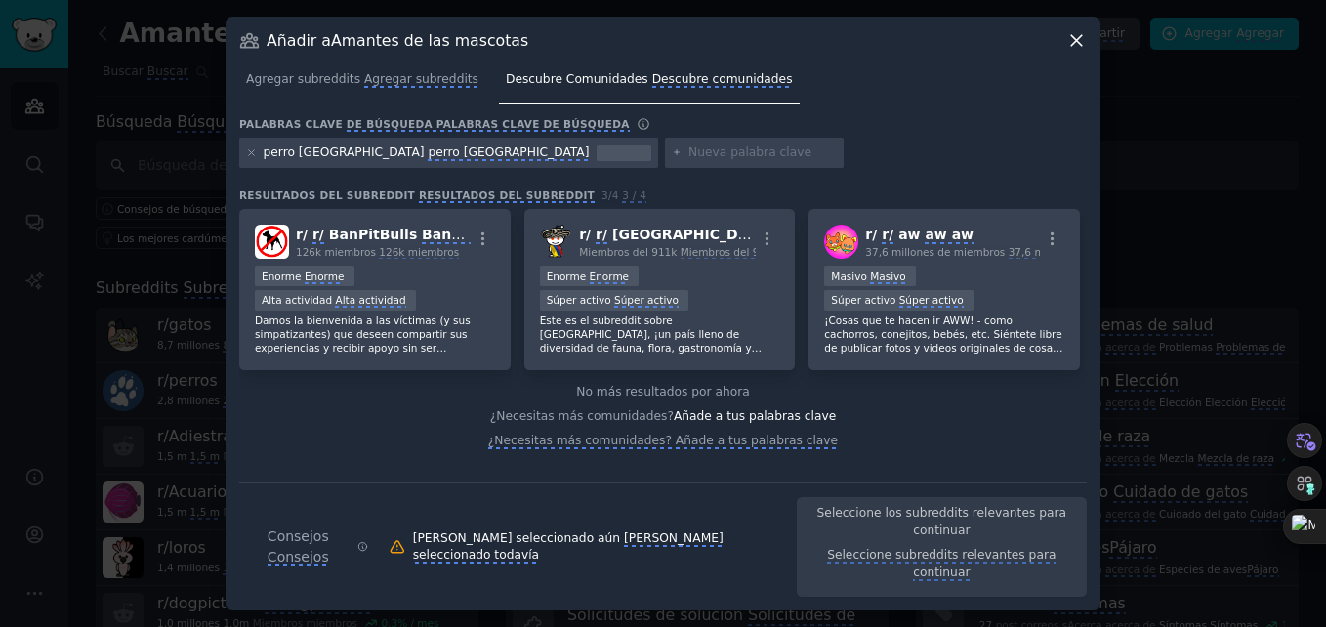
click at [1075, 46] on icon at bounding box center [1076, 40] width 11 height 11
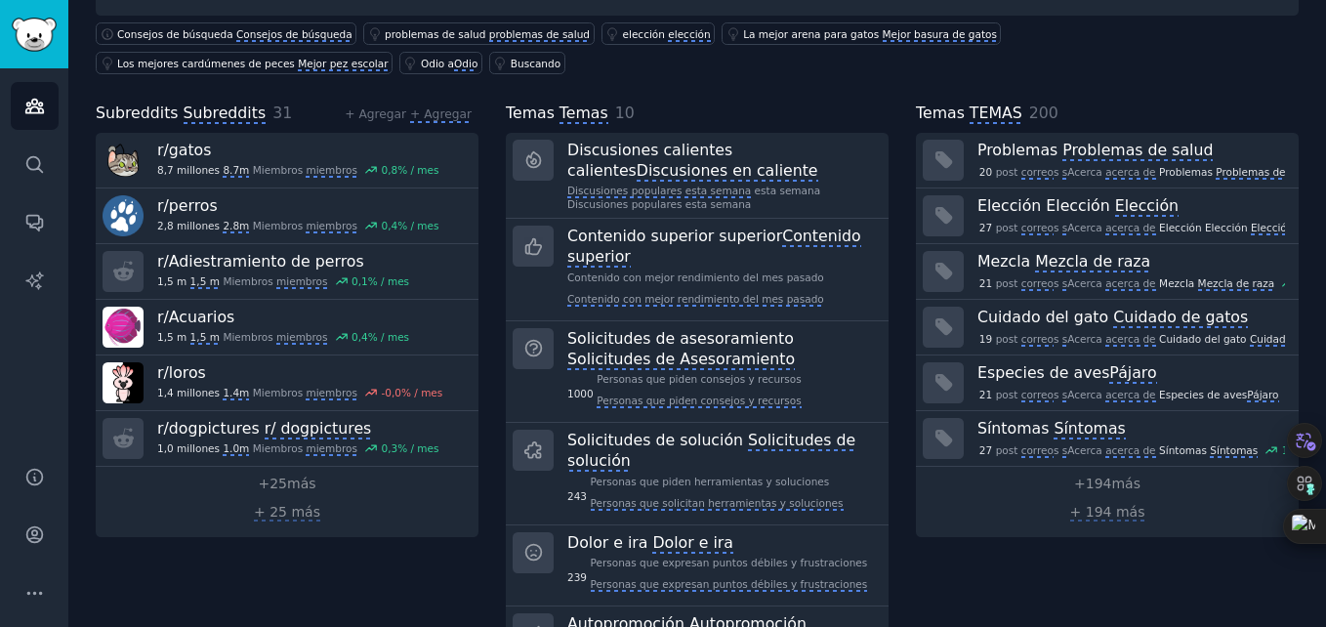
scroll to position [180, 0]
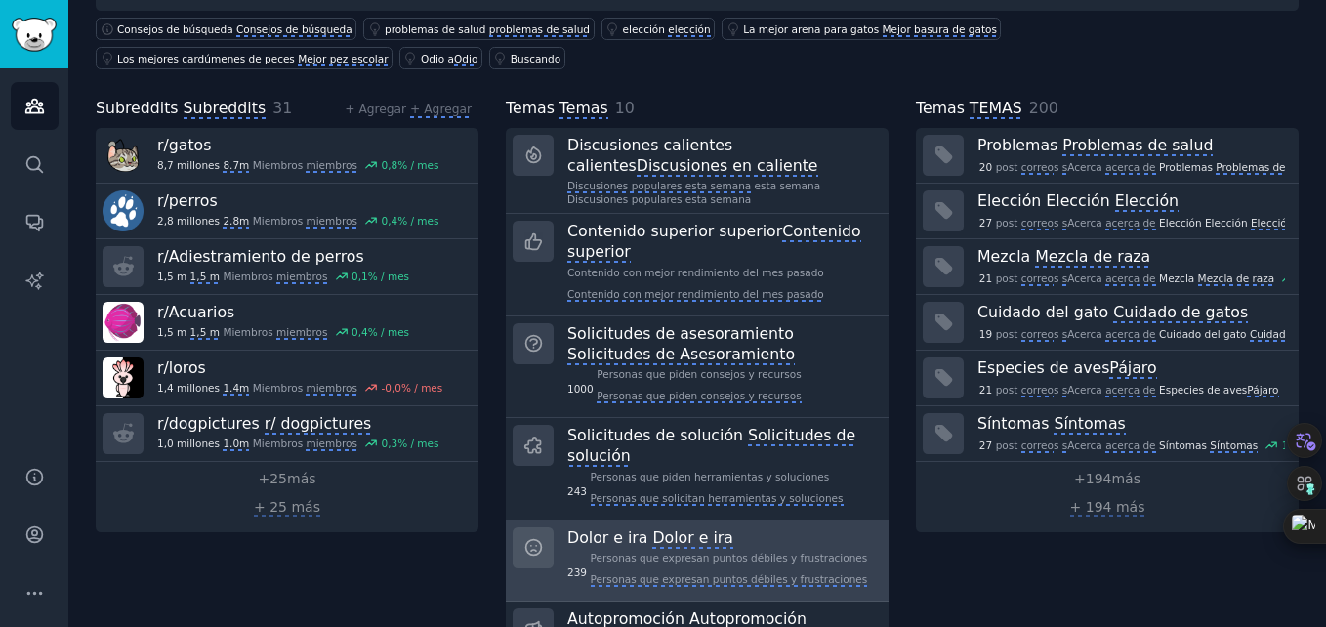
click at [591, 559] on monica-translate-origin-text "Personas que expresan puntos débiles y frustraciones" at bounding box center [729, 558] width 277 height 12
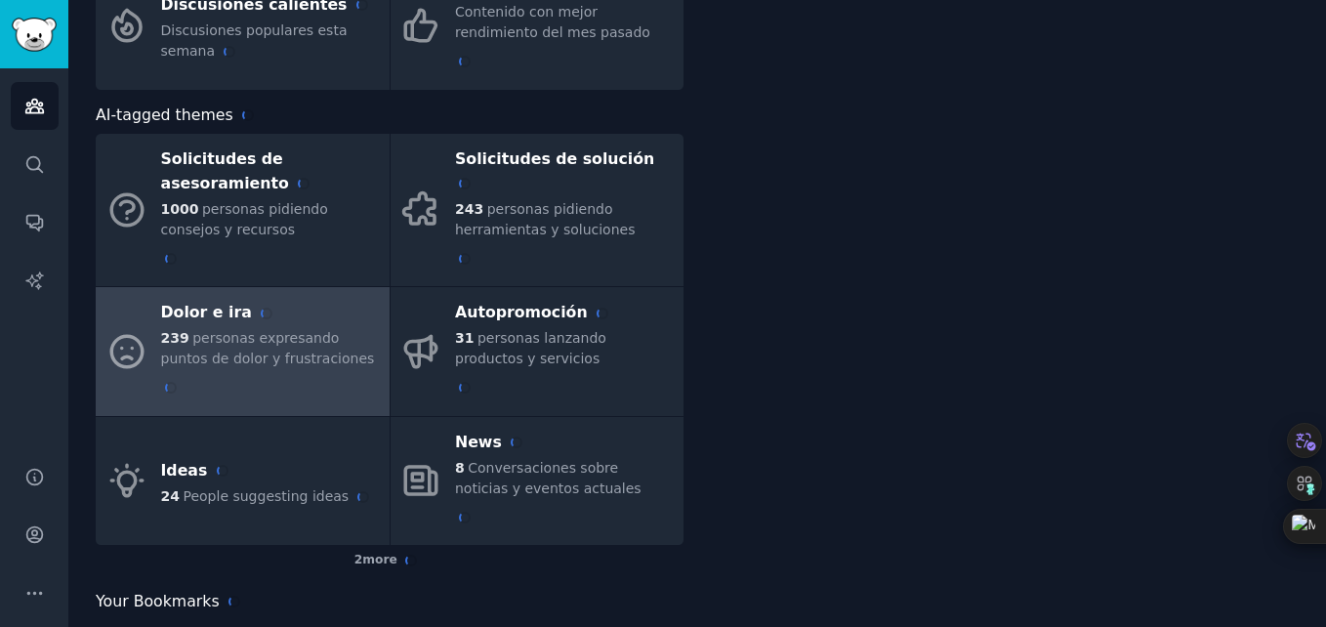
scroll to position [180, 0]
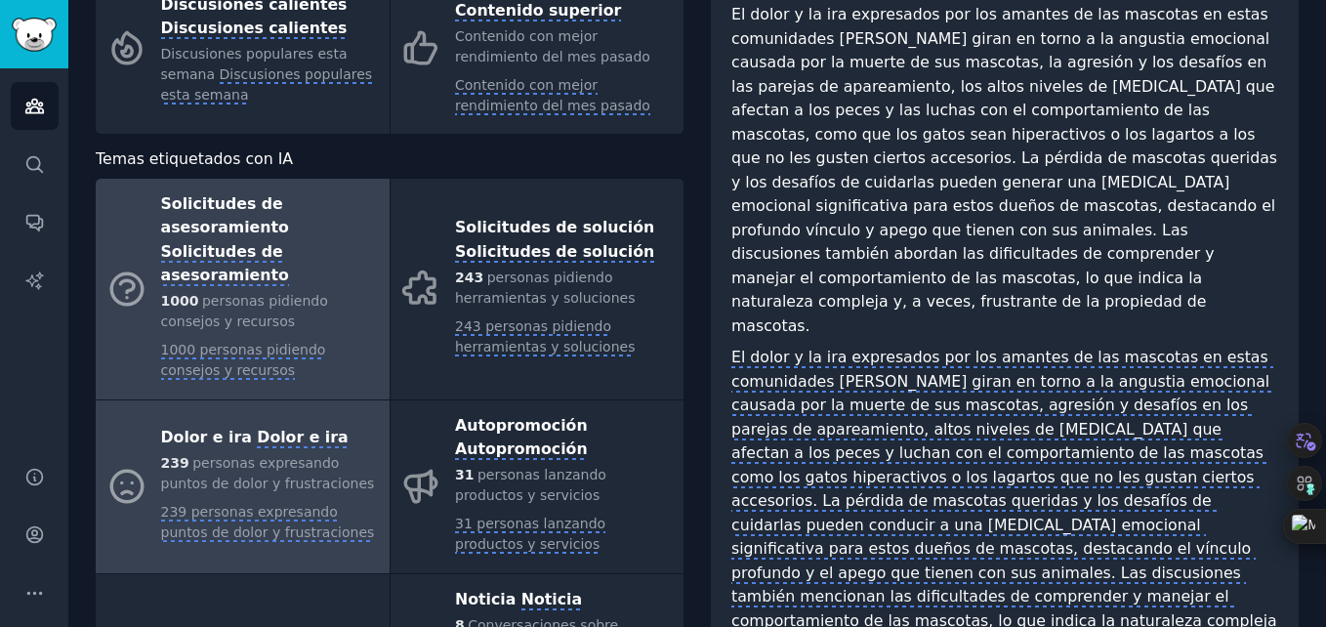
click at [249, 291] on div "1000 personas pidiendo consejos y recursos 1000 personas pidiendo consejos y re…" at bounding box center [270, 336] width 219 height 90
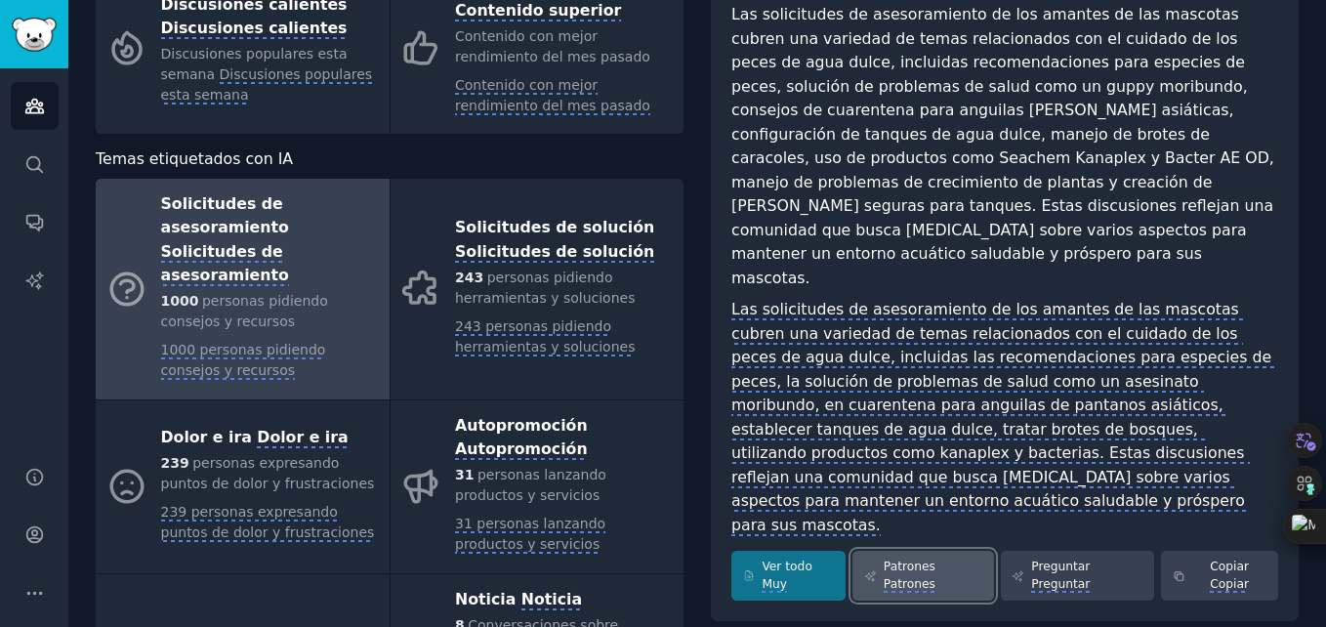
click at [923, 559] on monica-translate-origin-text "Patrones" at bounding box center [909, 566] width 52 height 14
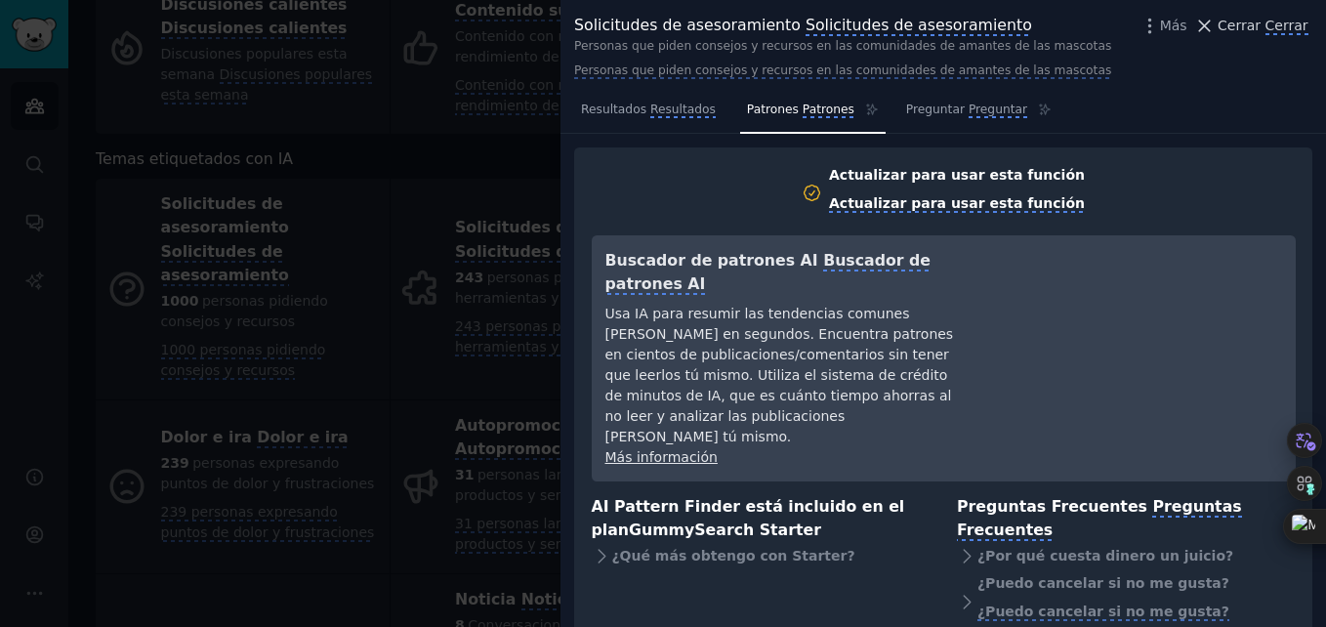
click at [1275, 28] on monica-translate-translate "Cerrar" at bounding box center [1286, 27] width 43 height 18
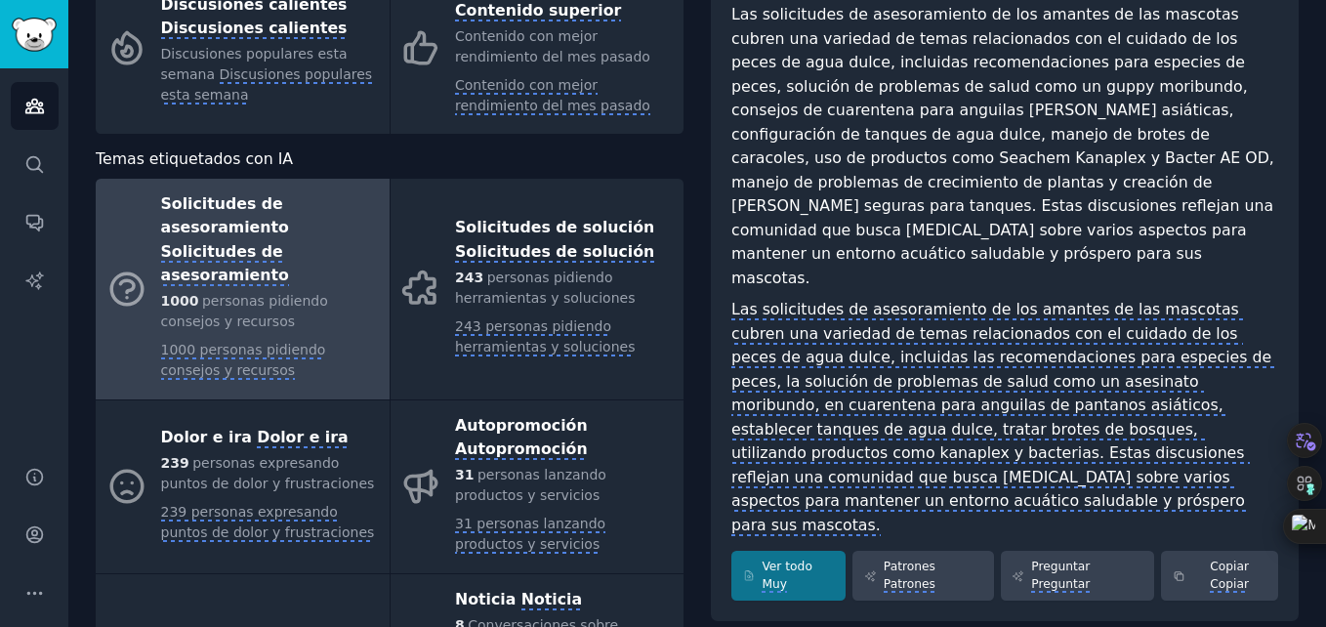
click at [1280, 267] on div "Advice Requests Las solicitudes de asesoramiento de los amantes de las mascotas…" at bounding box center [1005, 276] width 588 height 691
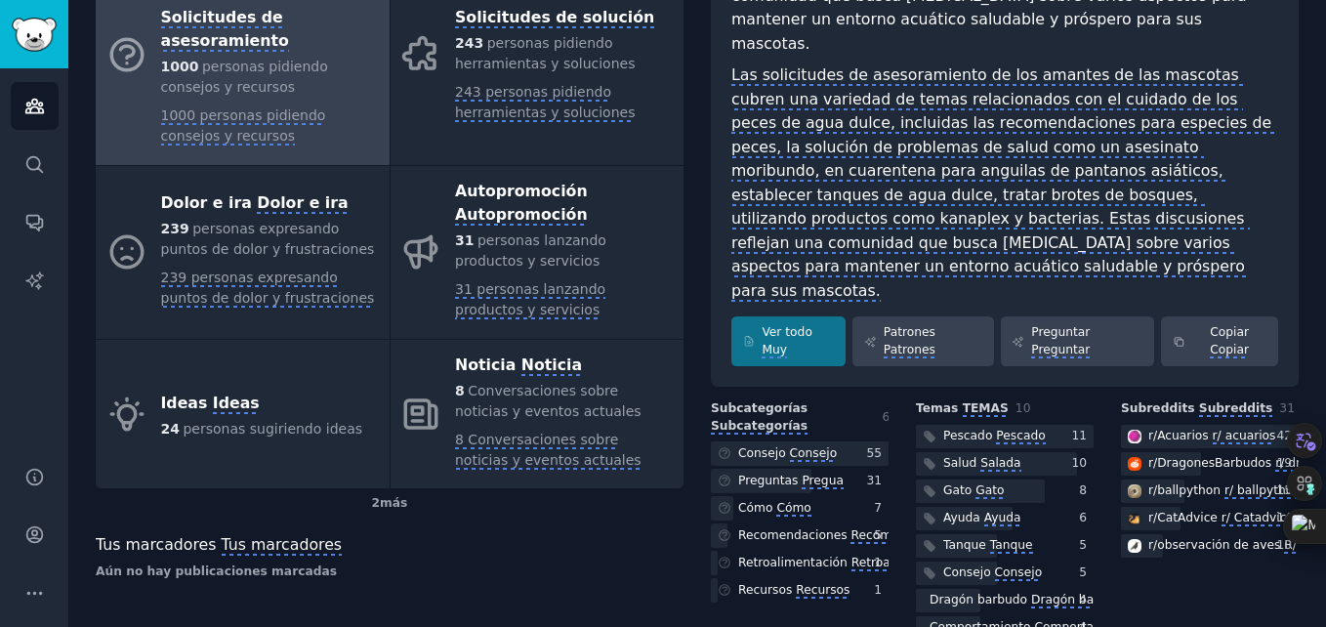
scroll to position [417, 0]
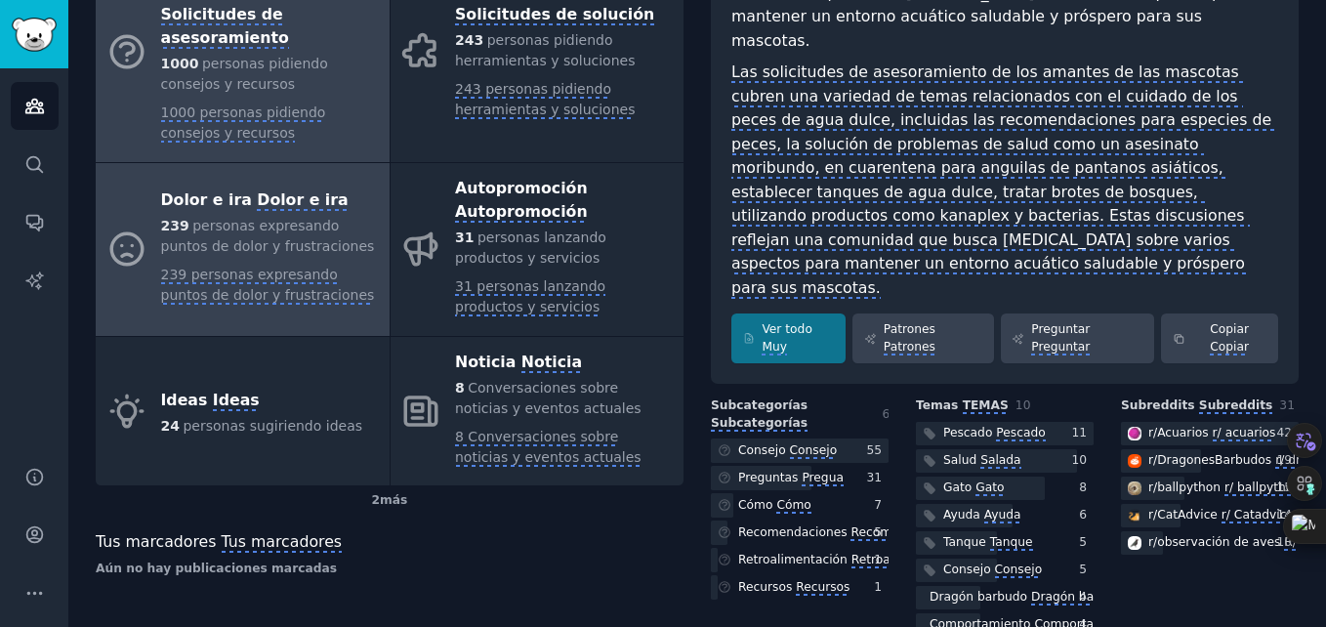
click at [226, 216] on div "239 personas expresando puntos de dolor y frustraciones 239 personas expresando…" at bounding box center [270, 261] width 219 height 90
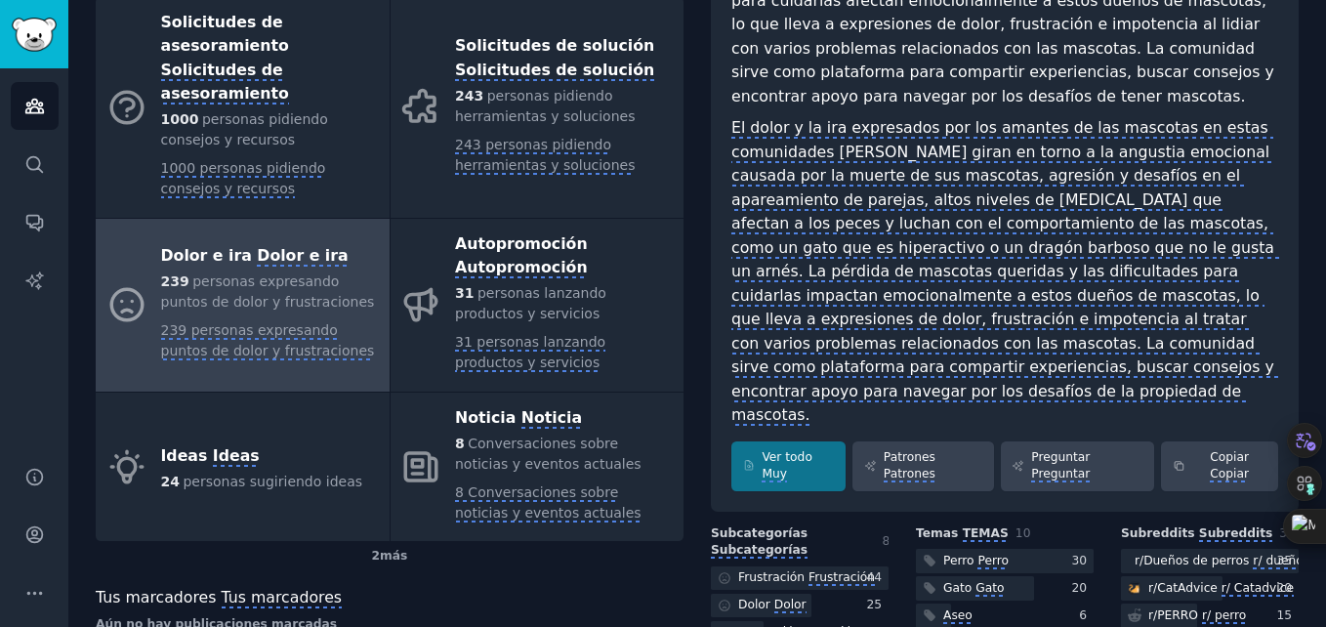
scroll to position [417, 0]
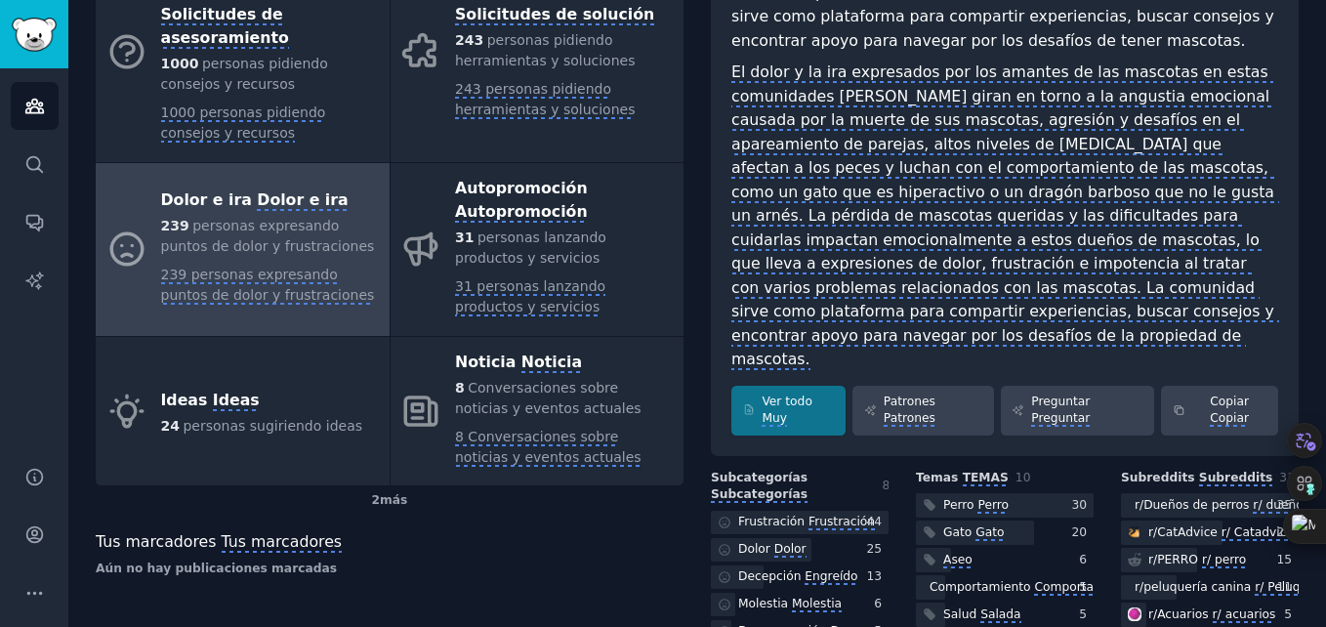
click at [1304, 301] on div "Amantes de las mascotas Info Información Editar Editar Compartir Compartir Agre…" at bounding box center [696, 215] width 1257 height 1265
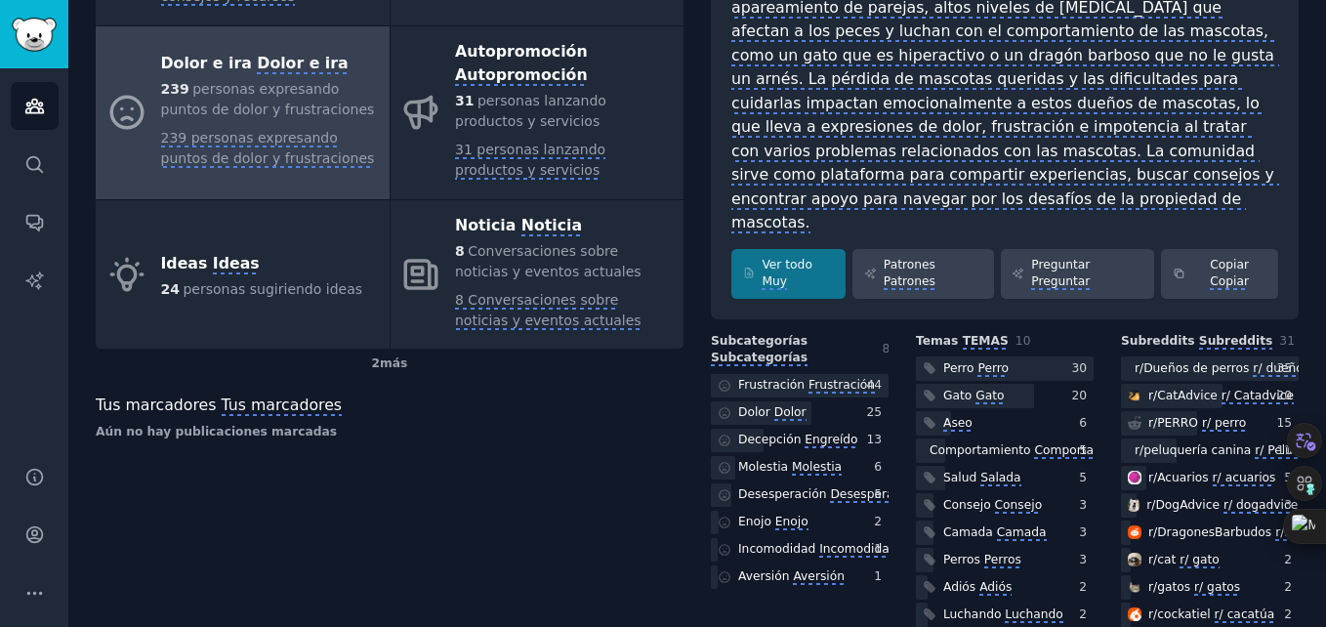
scroll to position [567, 0]
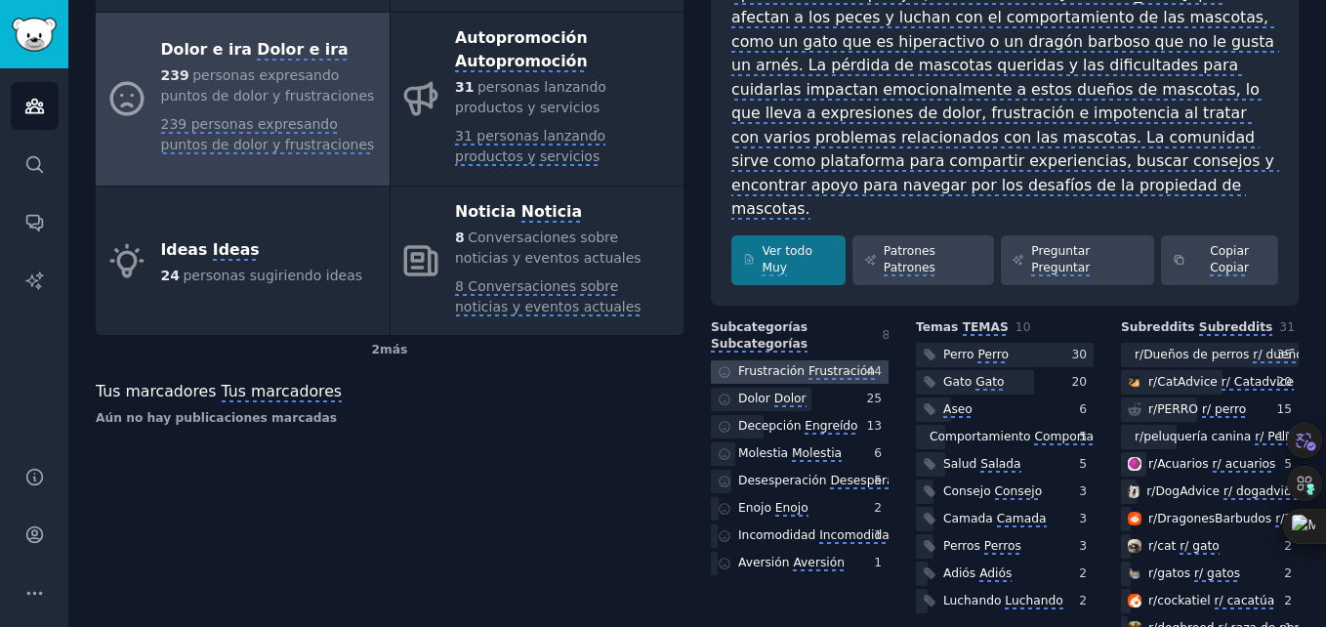
click at [760, 364] on monica-translate-origin-text "Frustración" at bounding box center [771, 371] width 66 height 14
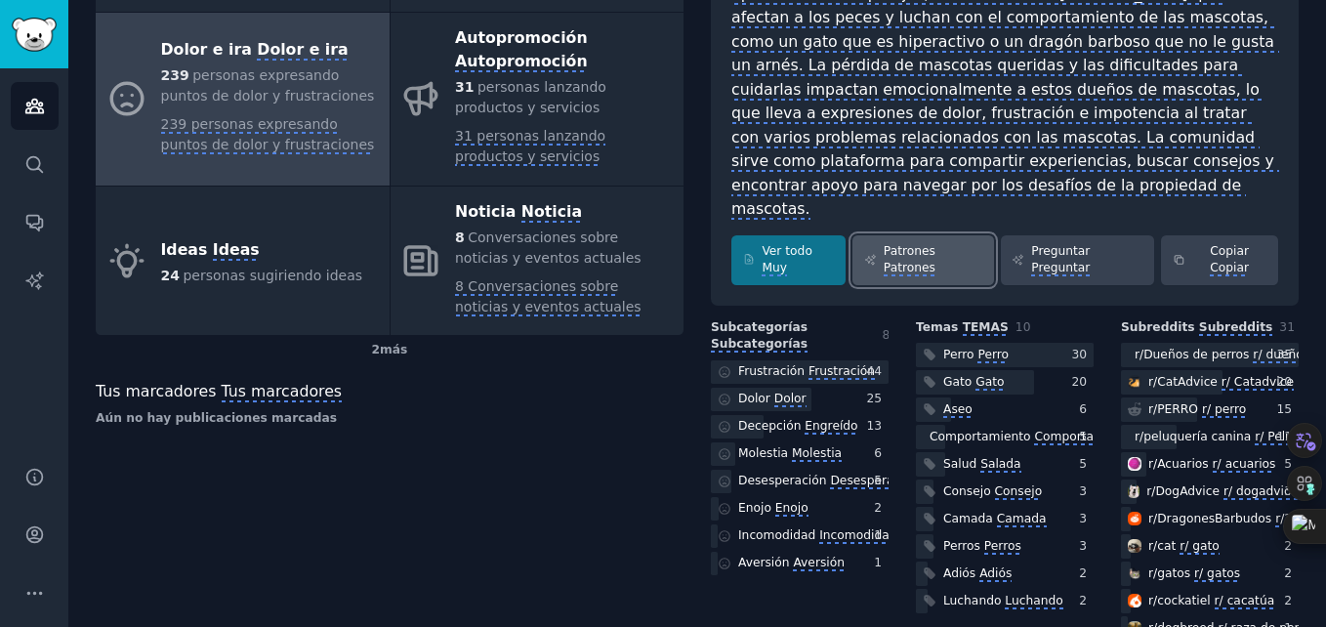
click at [900, 261] on monica-translate-translate "Patrones" at bounding box center [909, 269] width 52 height 16
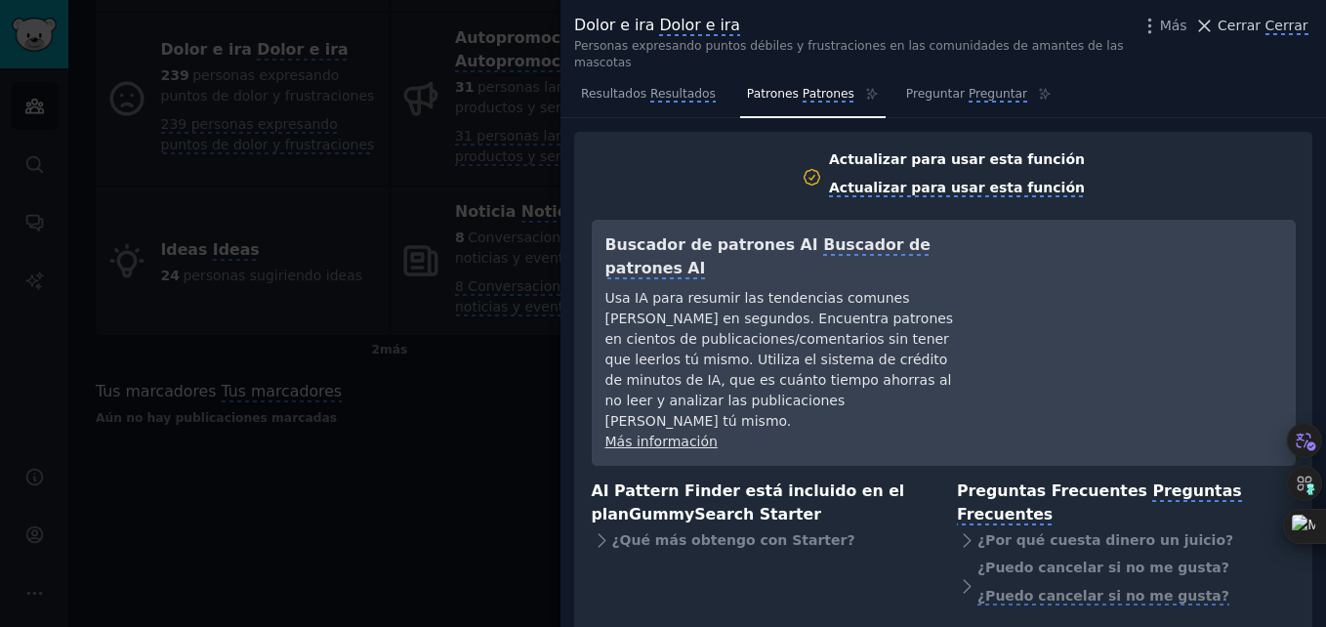
click at [1247, 25] on monica-translate-origin-text "Cerrar" at bounding box center [1238, 26] width 43 height 16
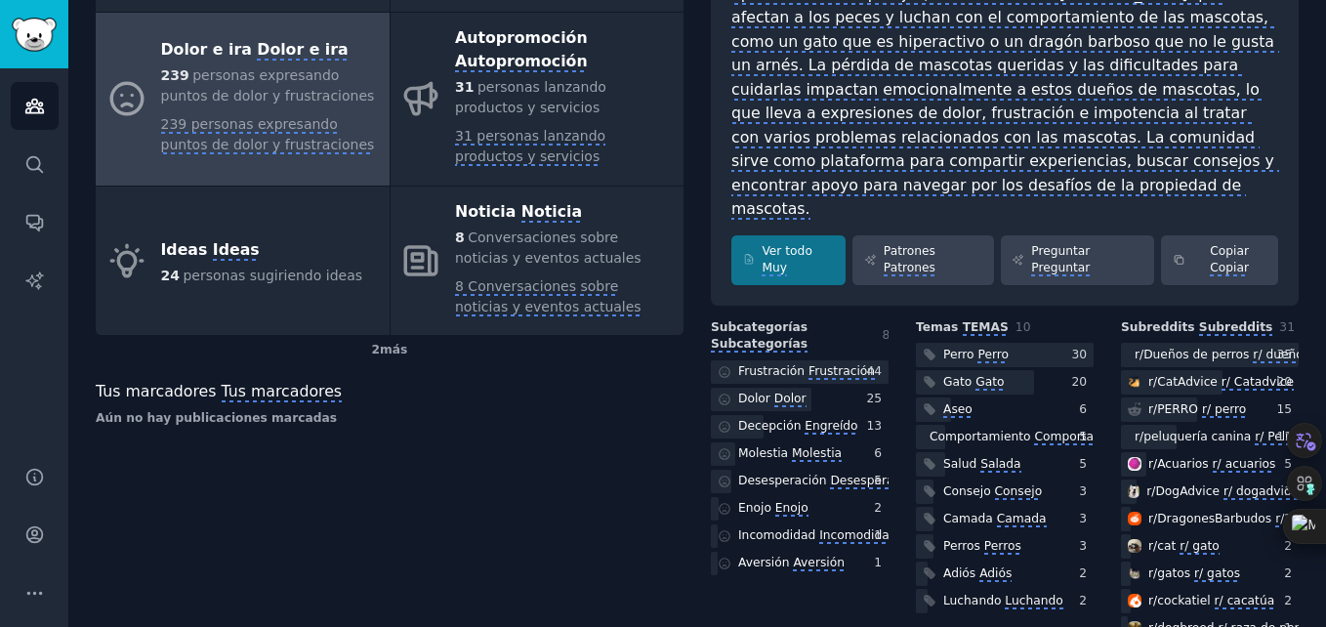
click at [1298, 161] on div "Amantes de las mascotas Info Información Editar Editar Compartir Compartir Agre…" at bounding box center [696, 65] width 1257 height 1265
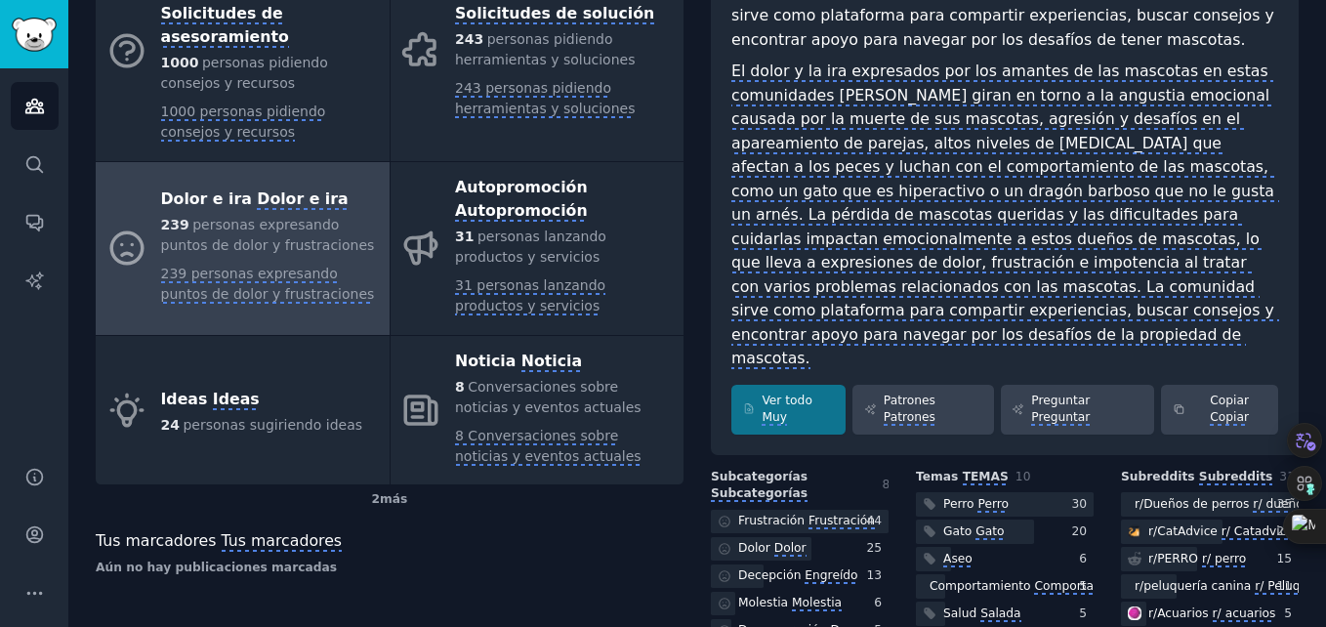
scroll to position [421, 0]
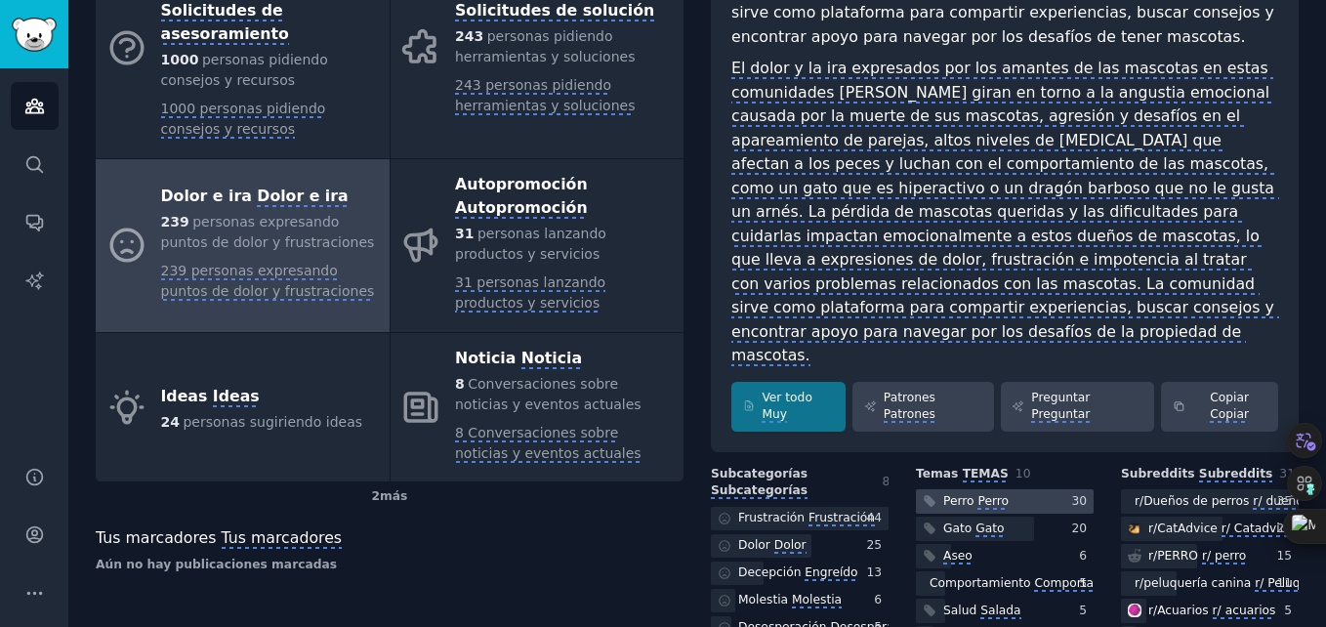
click at [943, 494] on monica-translate-origin-text "Perro" at bounding box center [958, 501] width 31 height 14
click at [812, 511] on monica-translate-translate "Frustración" at bounding box center [841, 519] width 66 height 16
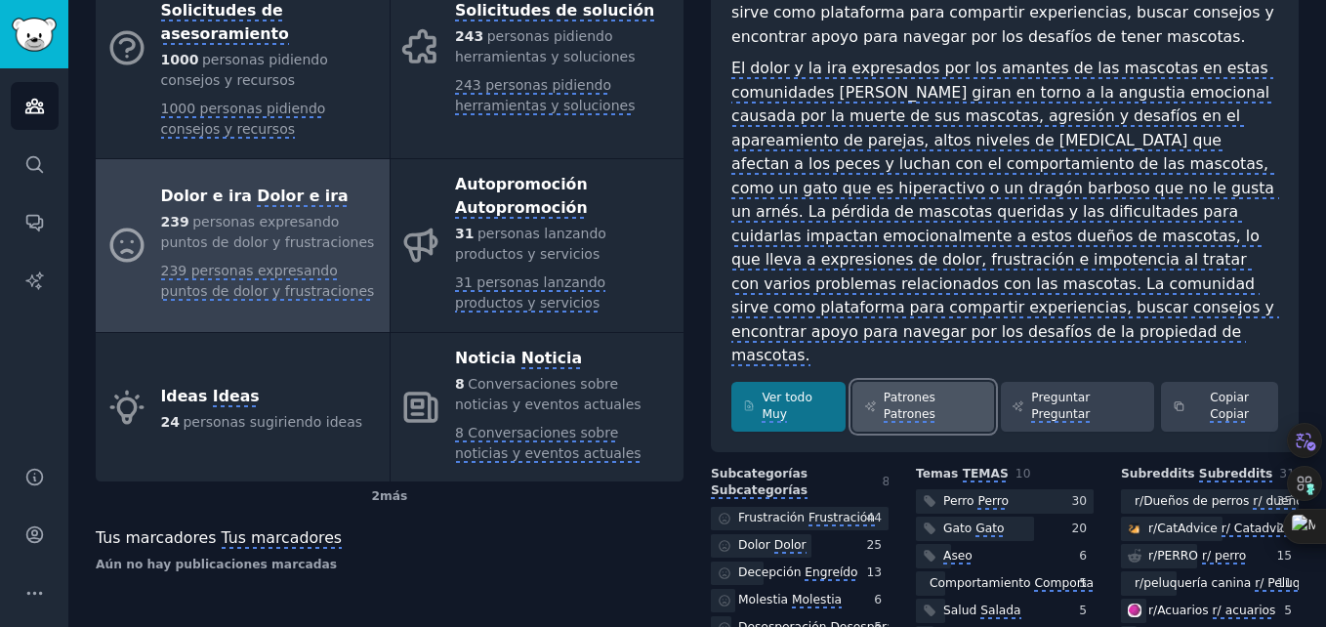
click at [934, 389] on monica-translate-translatable "Patrones Patrones" at bounding box center [932, 406] width 99 height 34
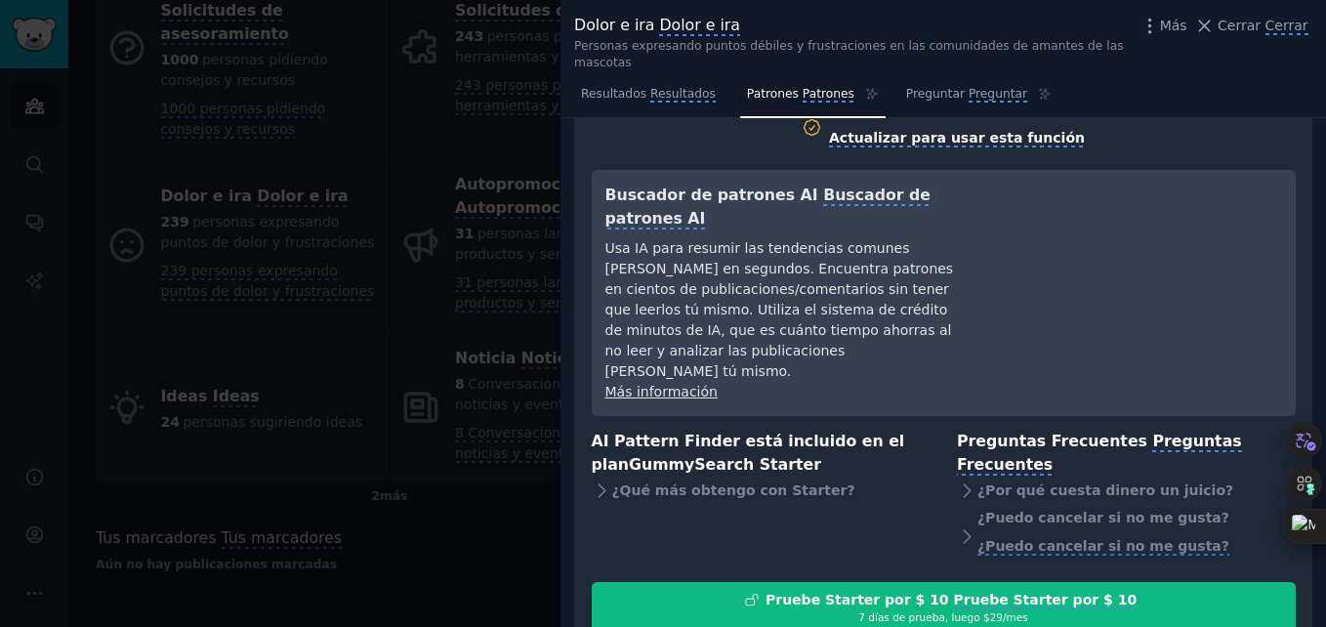
scroll to position [52, 0]
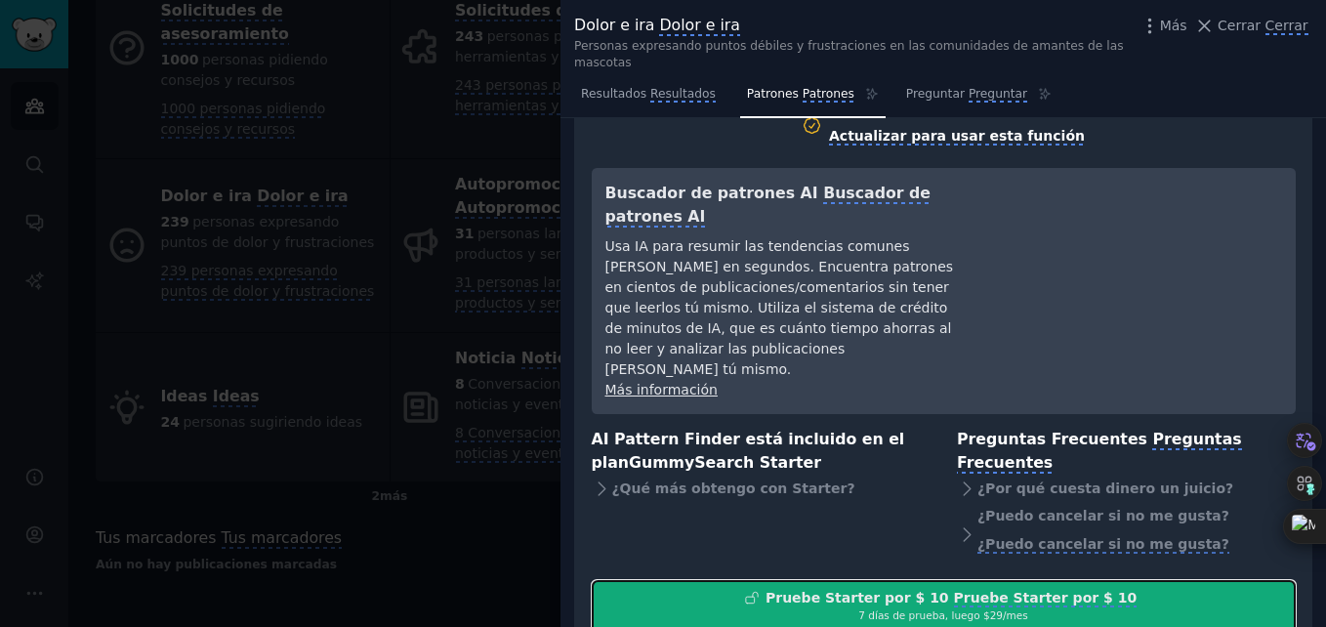
click at [936, 609] on monica-translate-origin-text "7 días de prueba, luego $29/mes" at bounding box center [942, 615] width 169 height 12
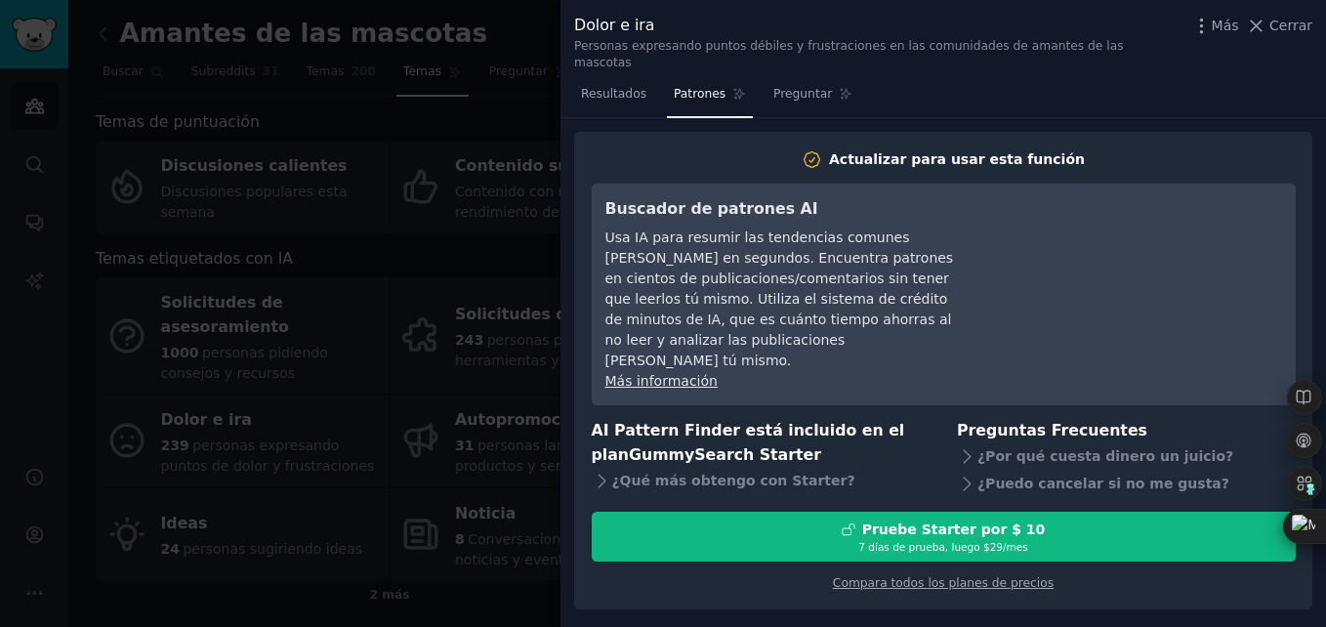
click at [465, 113] on div at bounding box center [663, 313] width 1326 height 627
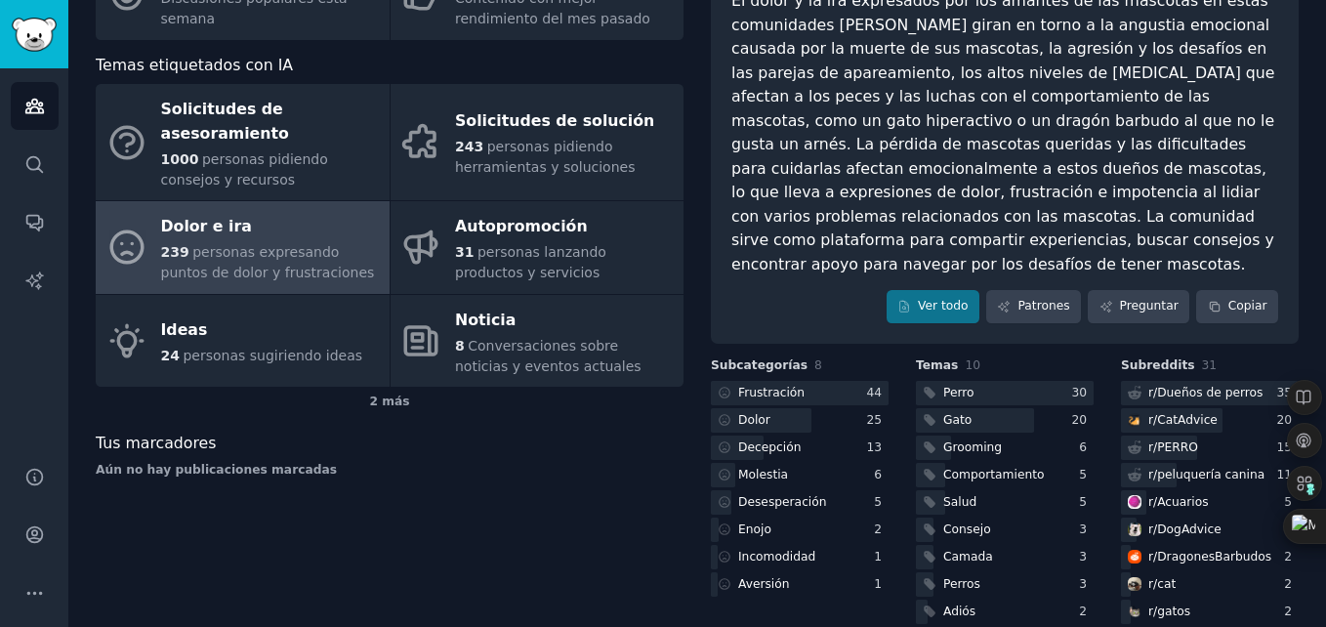
scroll to position [194, 0]
click at [727, 387] on icon at bounding box center [724, 392] width 11 height 11
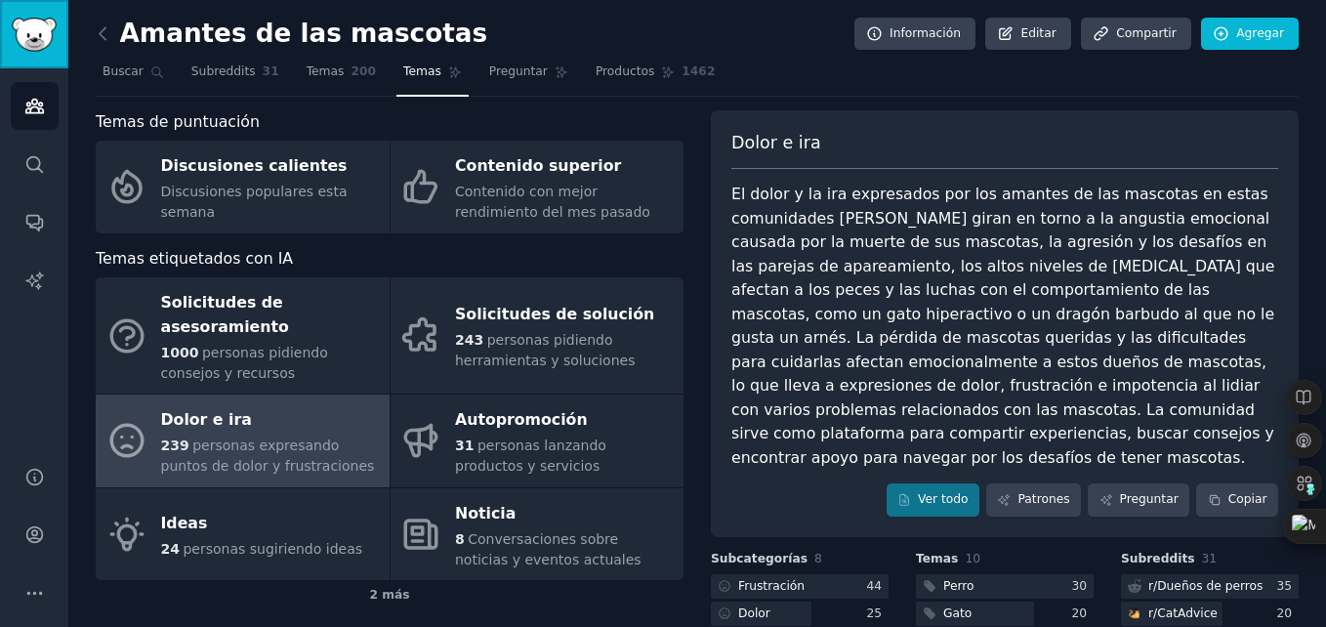
click at [22, 36] on img "Barra lateral" at bounding box center [34, 35] width 45 height 34
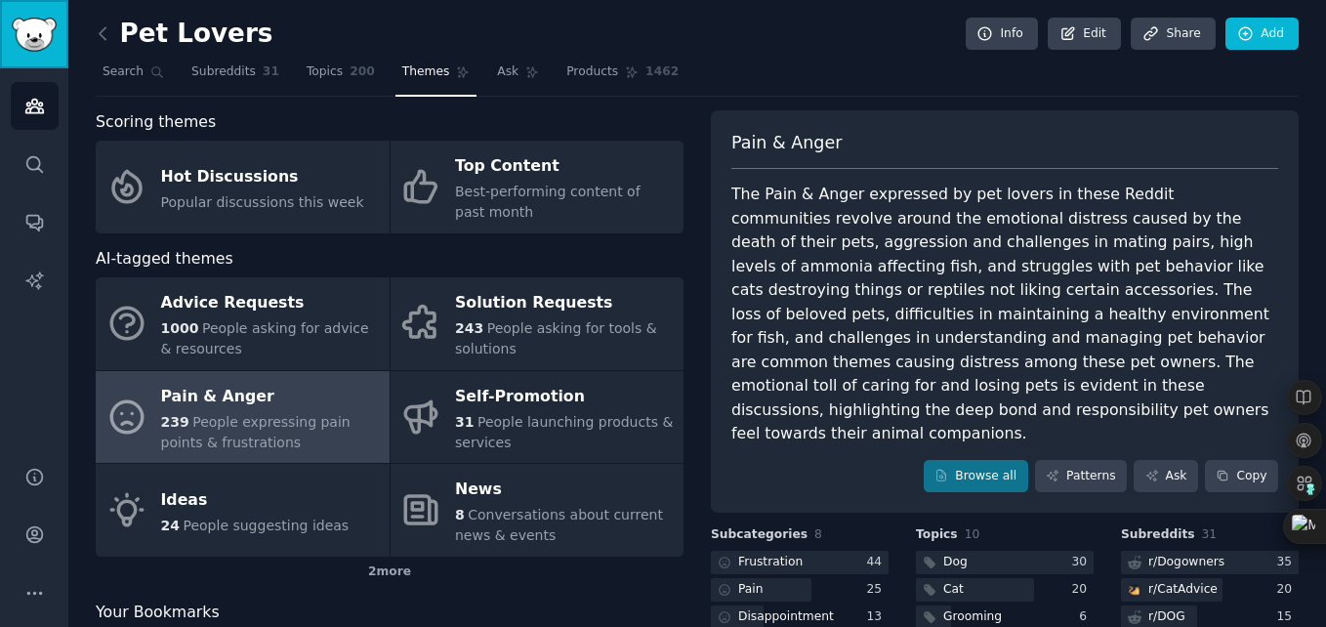
click at [27, 15] on link "Sidebar" at bounding box center [34, 34] width 68 height 68
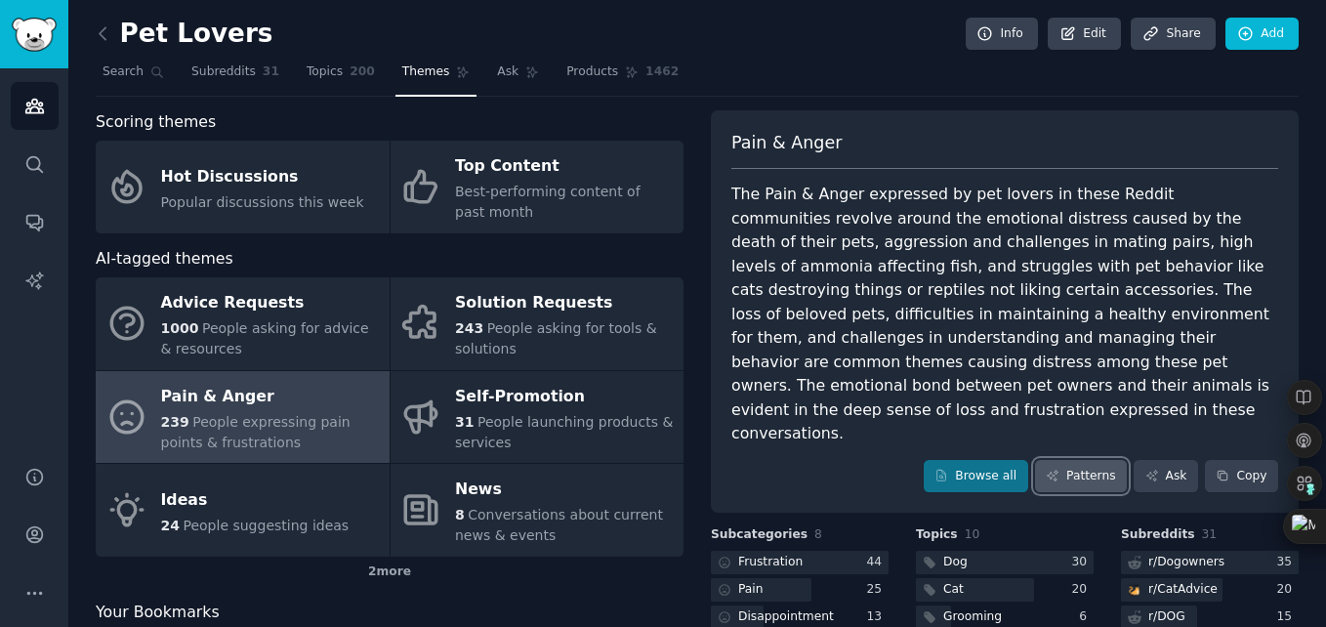
click at [1077, 460] on link "Patterns" at bounding box center [1081, 476] width 92 height 33
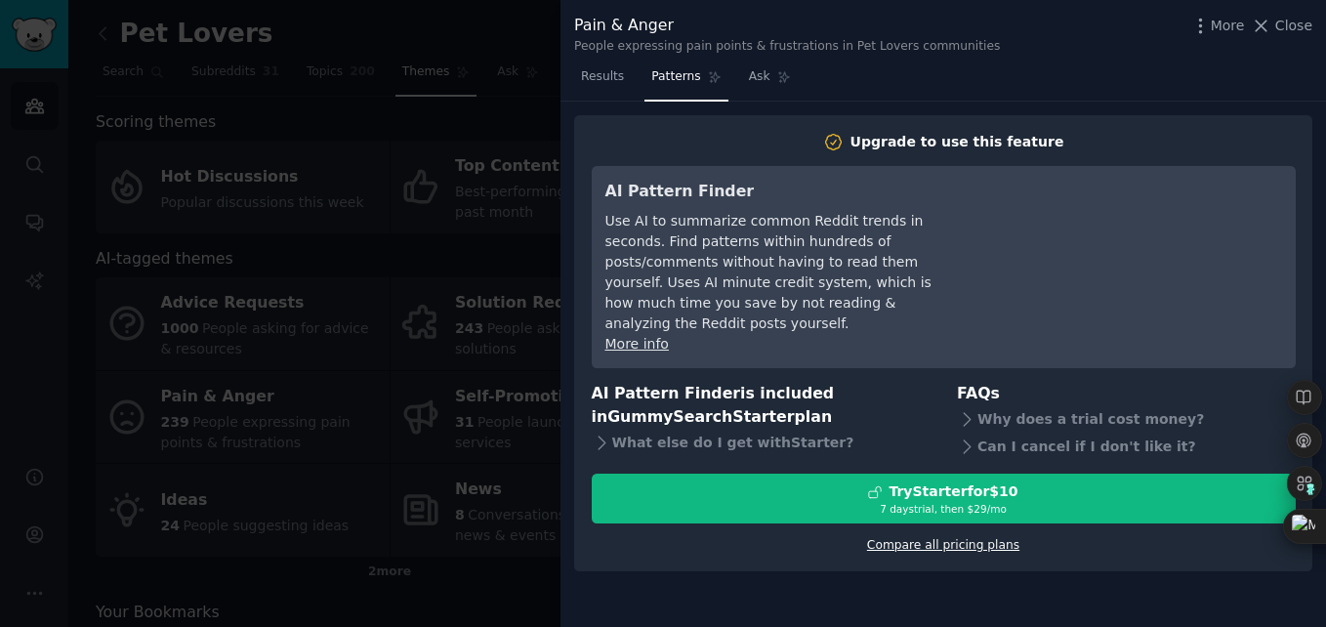
click at [967, 538] on link "Compare all pricing plans" at bounding box center [943, 545] width 152 height 14
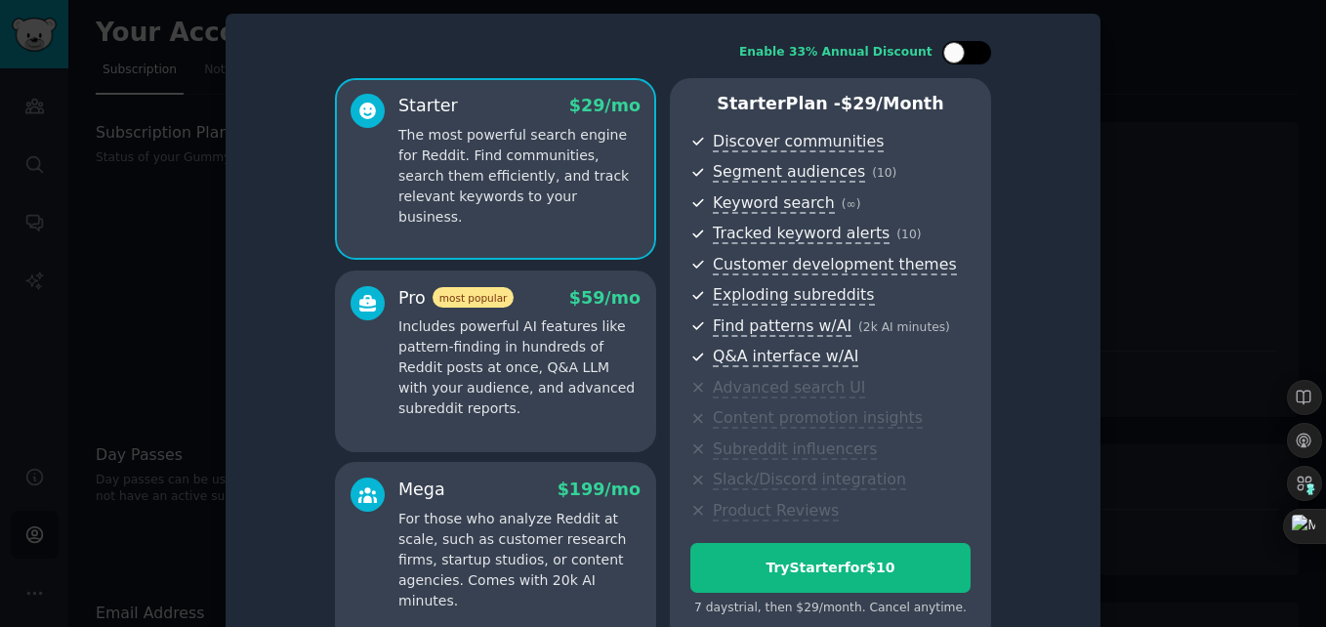
drag, startPoint x: 945, startPoint y: 56, endPoint x: 975, endPoint y: 58, distance: 30.3
click at [975, 58] on div at bounding box center [966, 52] width 49 height 23
click at [975, 58] on div at bounding box center [978, 52] width 21 height 21
click at [966, 50] on div at bounding box center [966, 52] width 49 height 23
checkbox input "true"
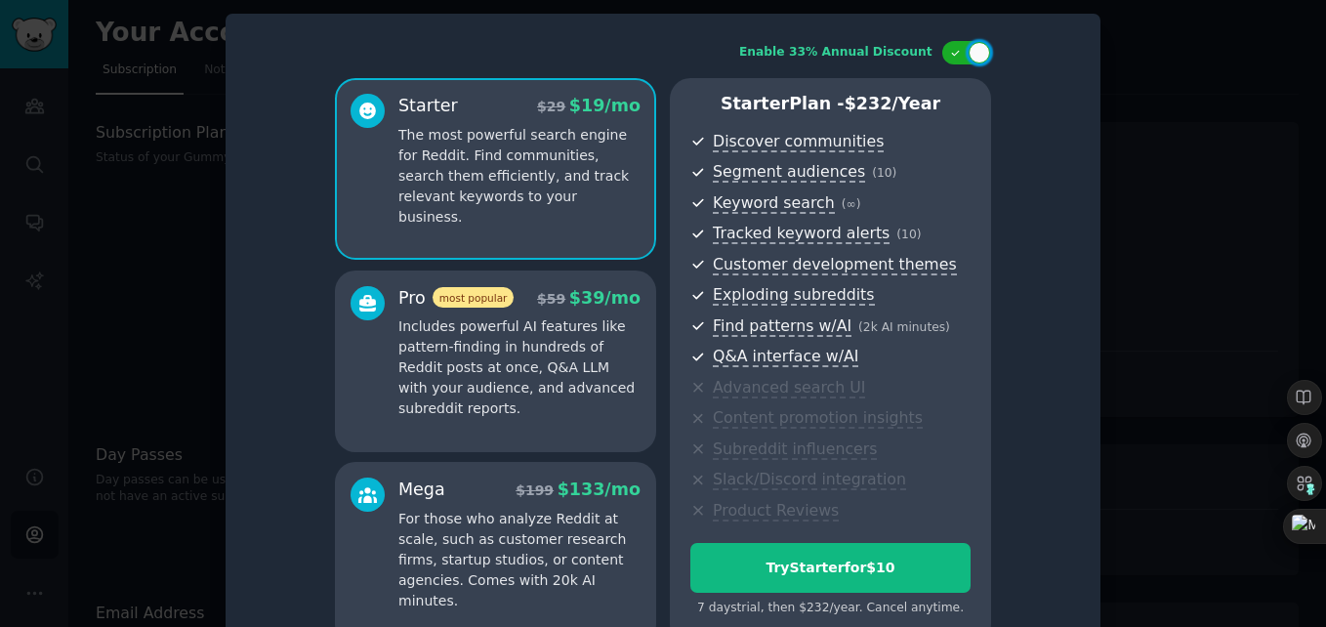
click at [480, 412] on p "Includes powerful AI features like pattern-finding in hundreds of Reddit posts …" at bounding box center [519, 367] width 242 height 102
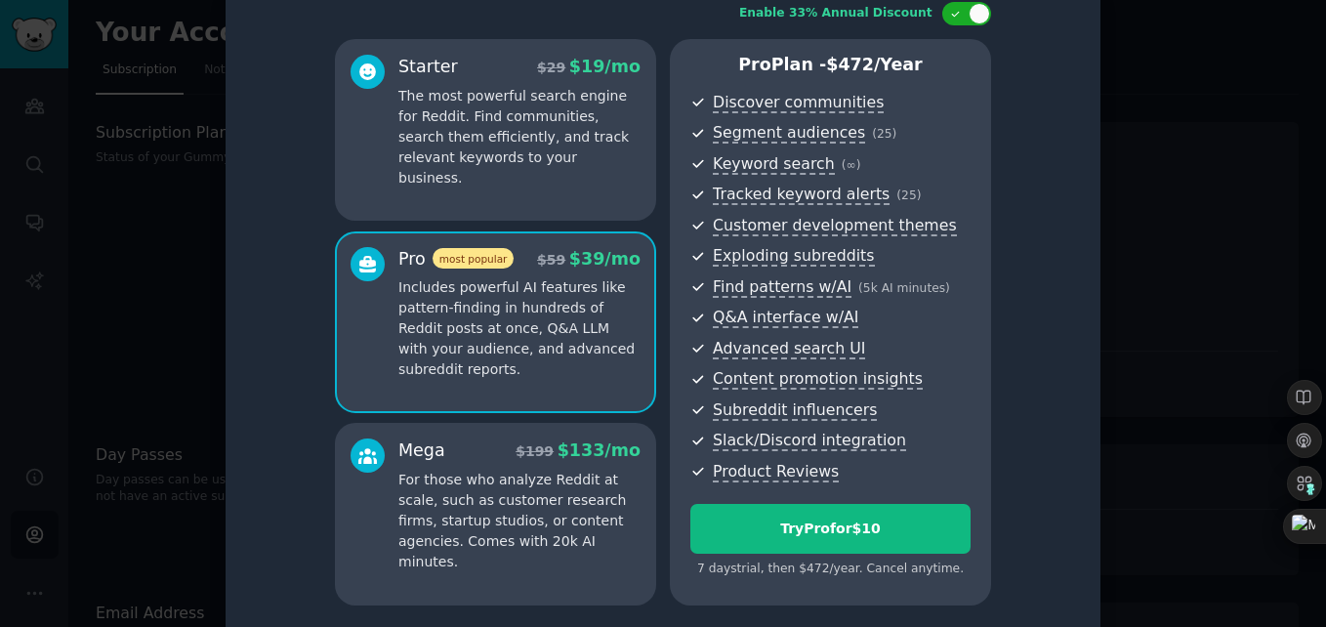
scroll to position [59, 0]
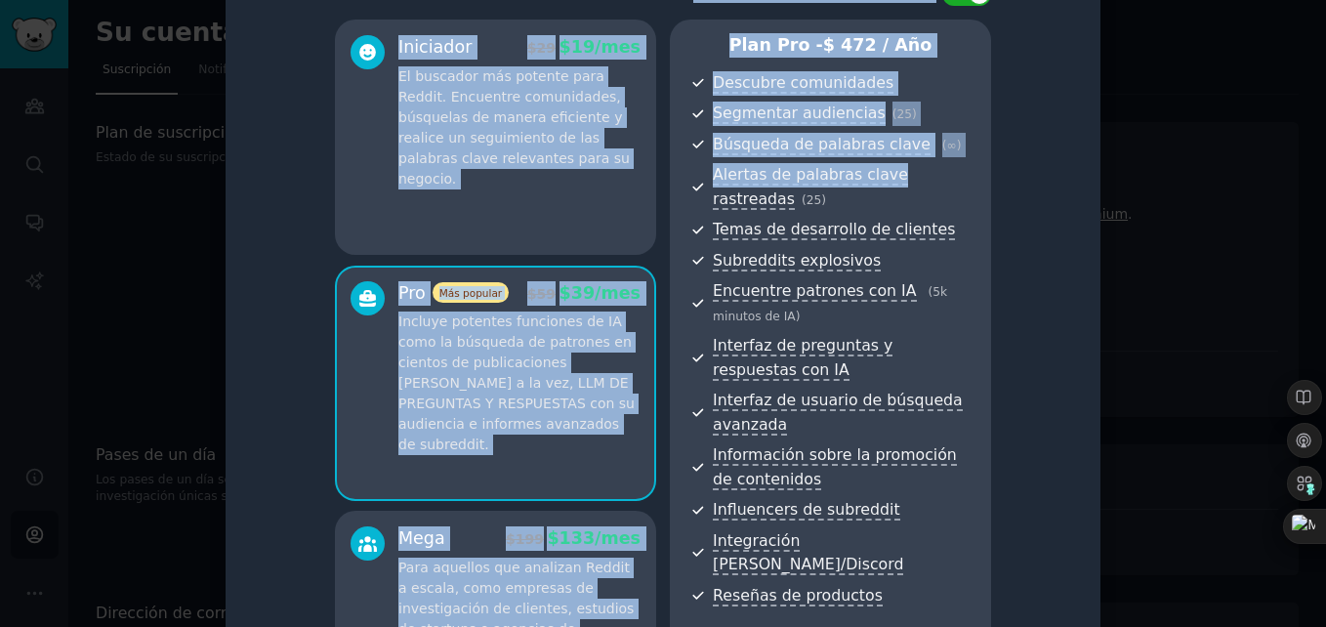
drag, startPoint x: 1129, startPoint y: 190, endPoint x: 1065, endPoint y: 182, distance: 65.0
click at [1065, 182] on div "​ Habilite el 33% de descuento anual Iniciador $29 $19/mes El buscador más pote…" at bounding box center [663, 363] width 1312 height 845
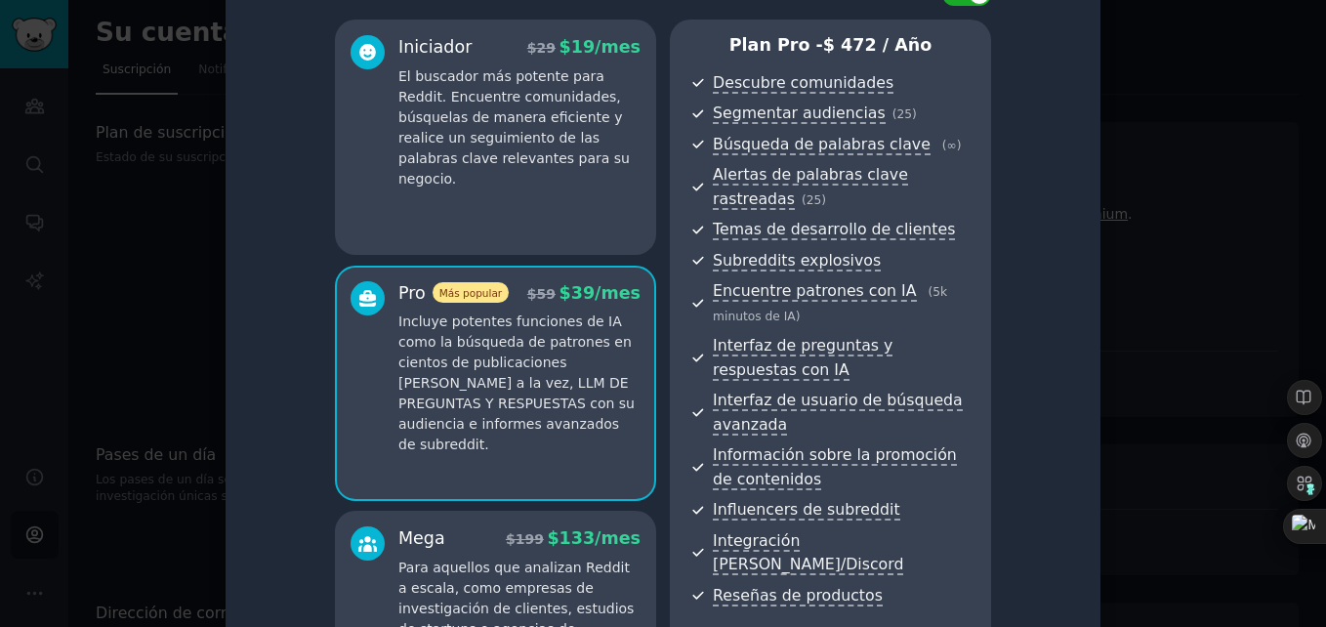
click at [1060, 380] on div "Habilite el 33% de descuento anual Iniciador $29 $19/mes El buscador más potent…" at bounding box center [662, 364] width 847 height 791
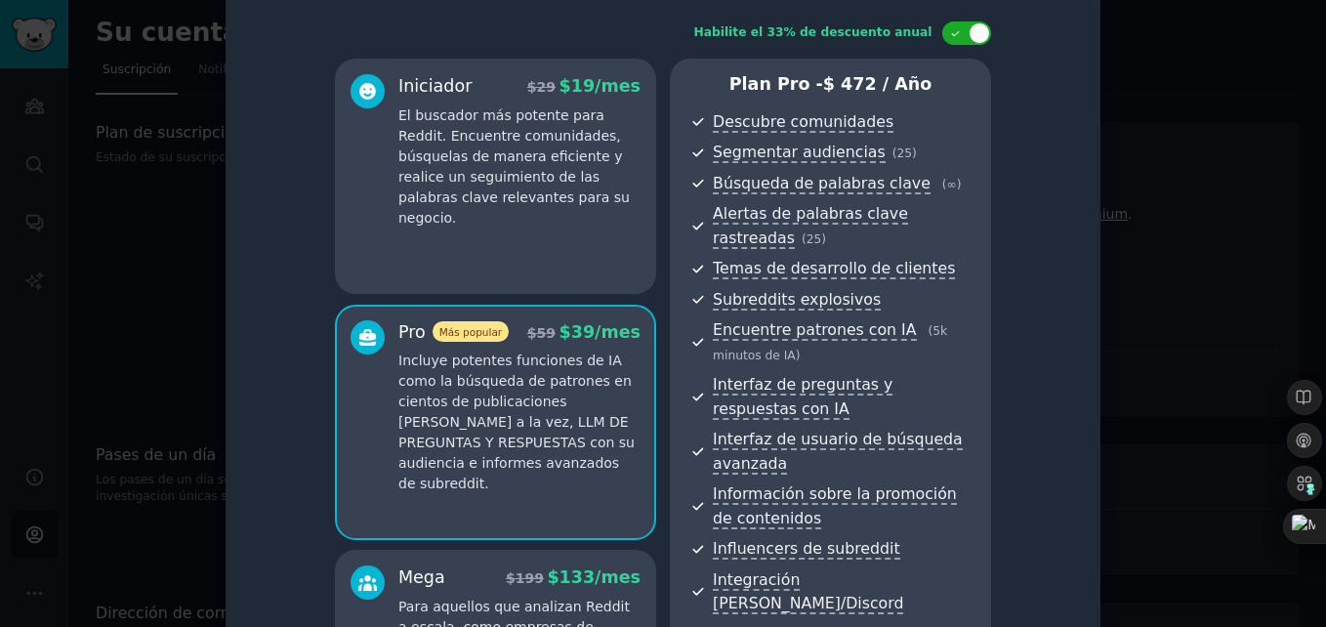
scroll to position [0, 0]
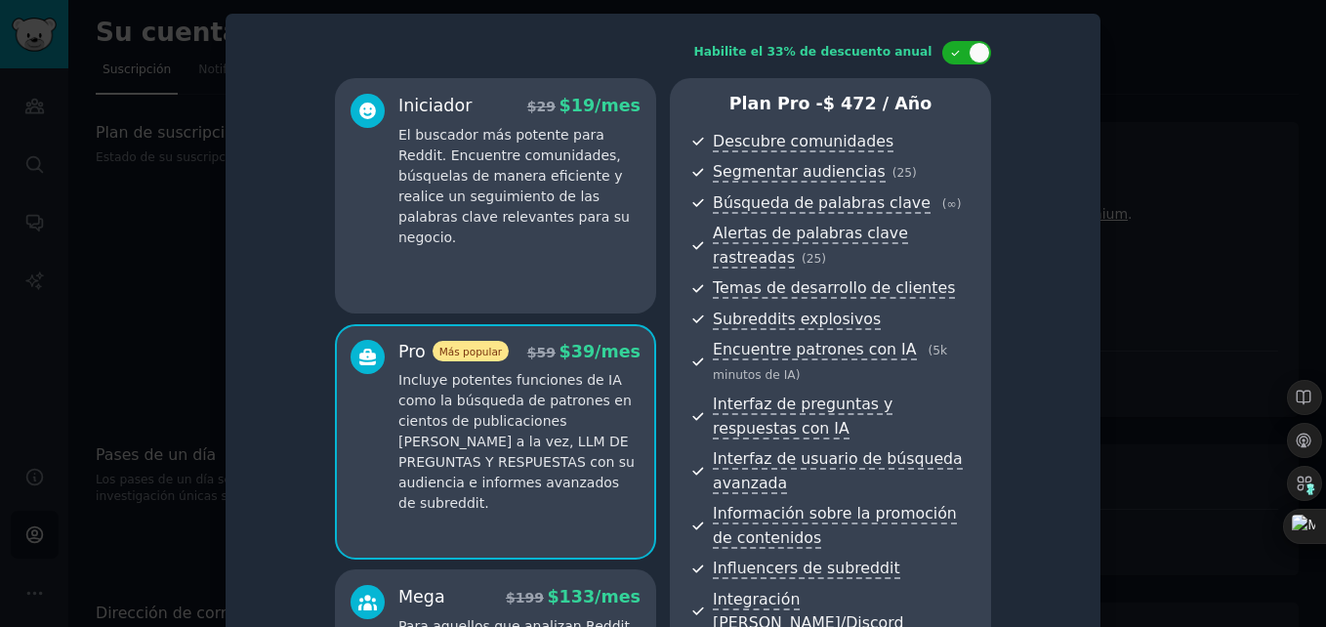
click at [501, 227] on div "Iniciador $29 $19/mes El buscador más potente para Reddit. Encuentre comunidade…" at bounding box center [495, 195] width 321 height 235
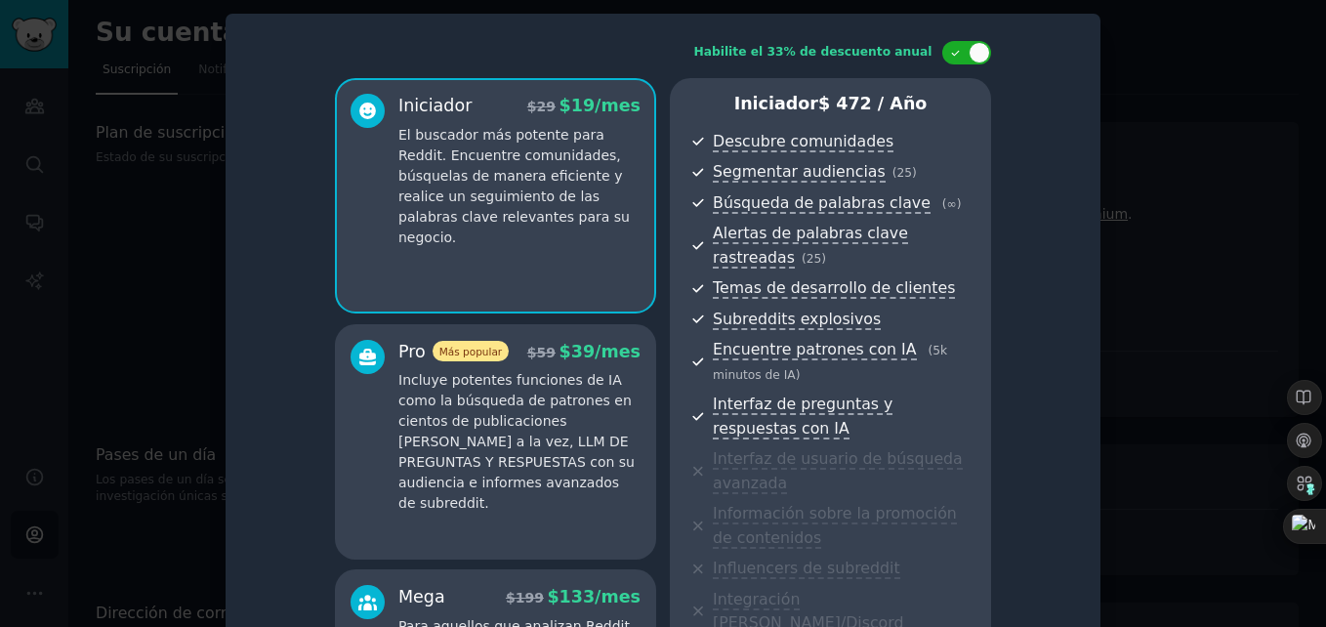
click at [1173, 174] on div at bounding box center [663, 313] width 1326 height 627
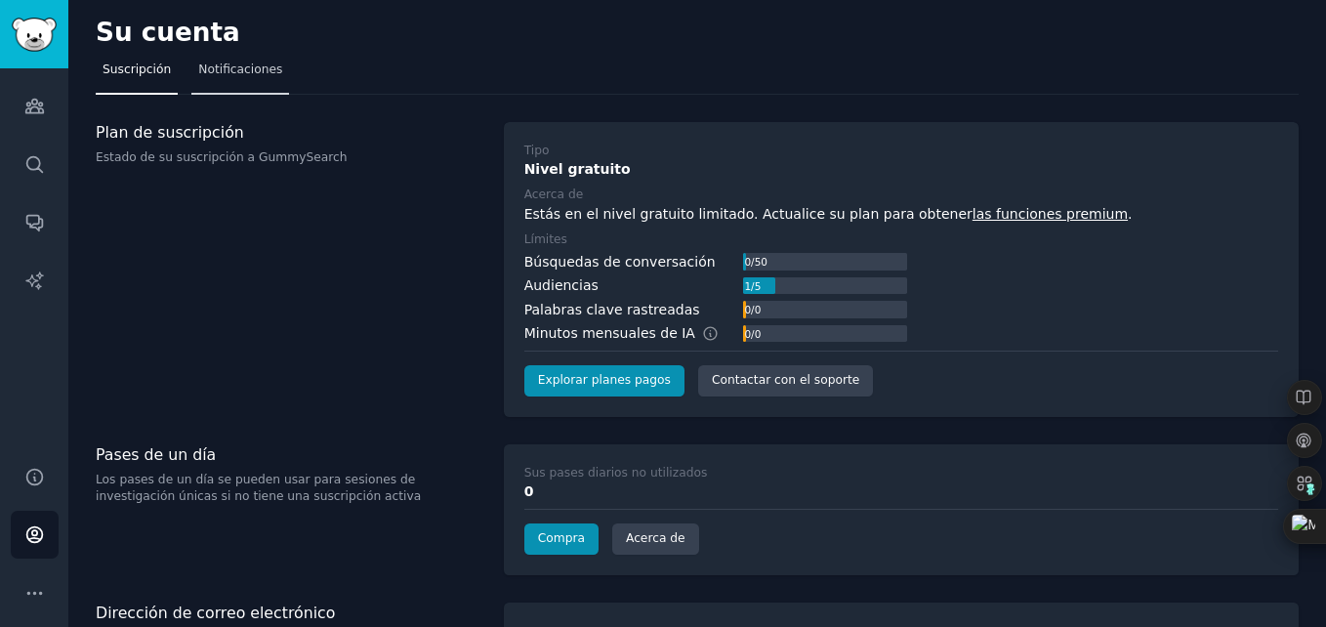
click at [217, 69] on span "Notificaciones" at bounding box center [240, 70] width 84 height 18
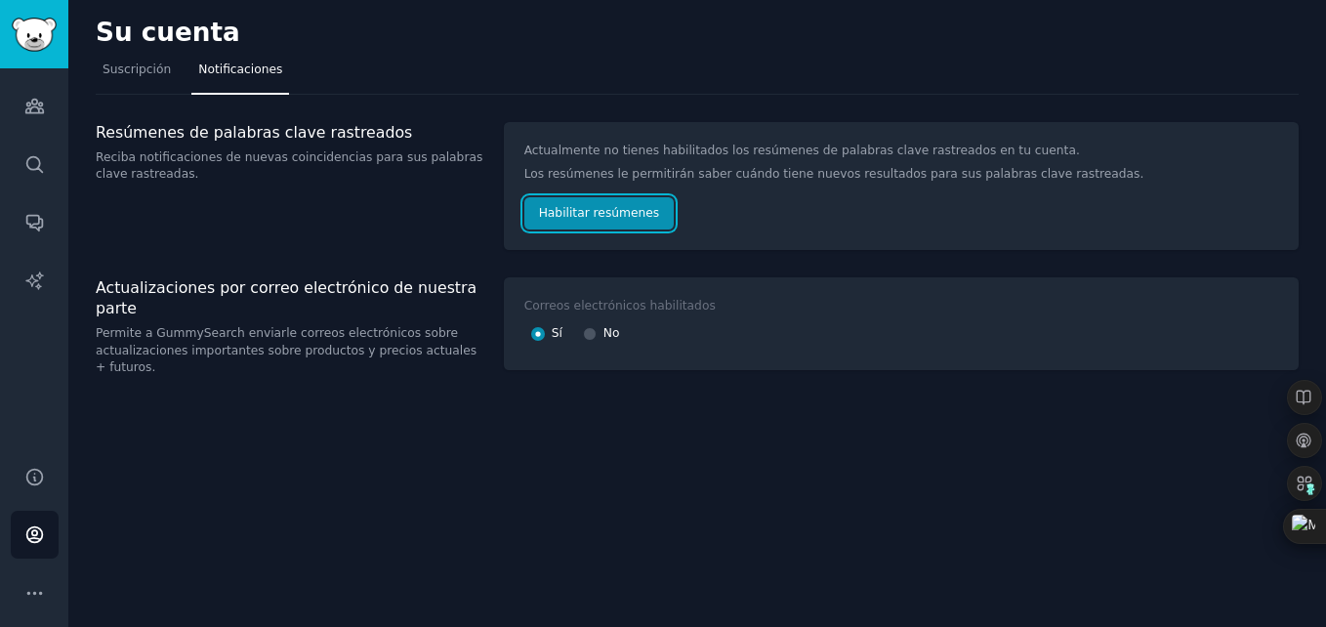
click at [554, 219] on button "Habilitar resúmenes" at bounding box center [599, 213] width 150 height 33
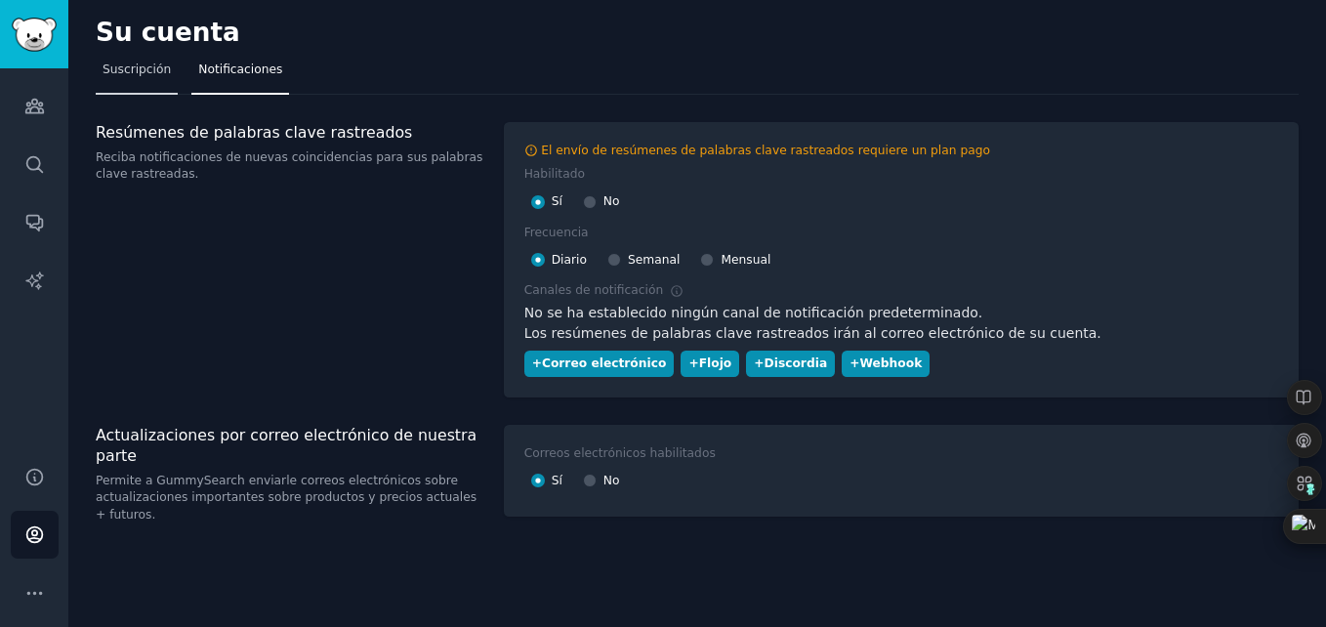
click at [119, 73] on span "Suscripción" at bounding box center [136, 70] width 68 height 18
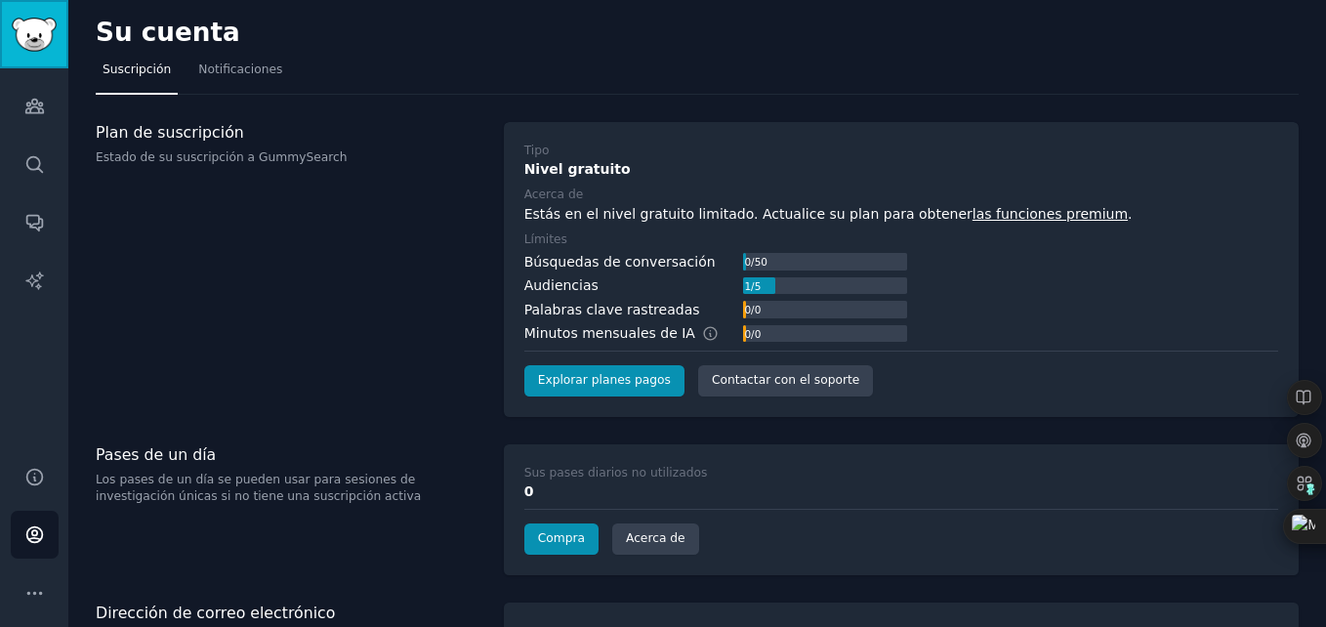
click at [29, 48] on img "Barra lateral" at bounding box center [34, 35] width 45 height 34
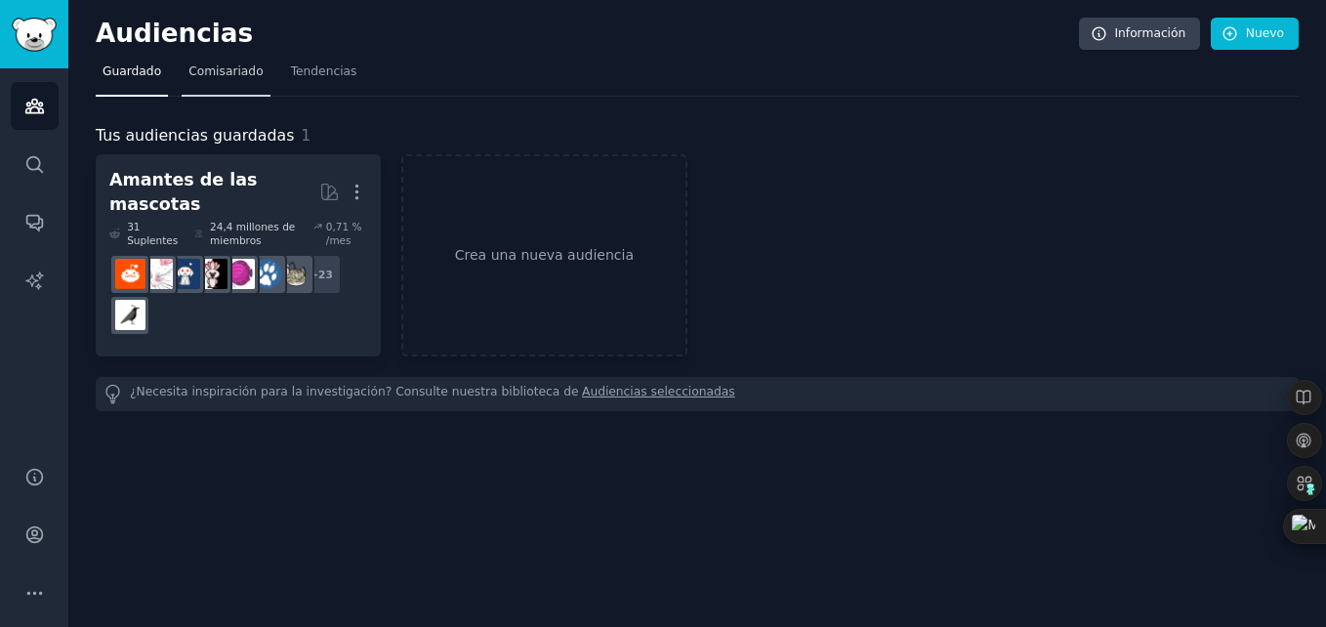
click at [204, 72] on span "Comisariado" at bounding box center [225, 72] width 75 height 18
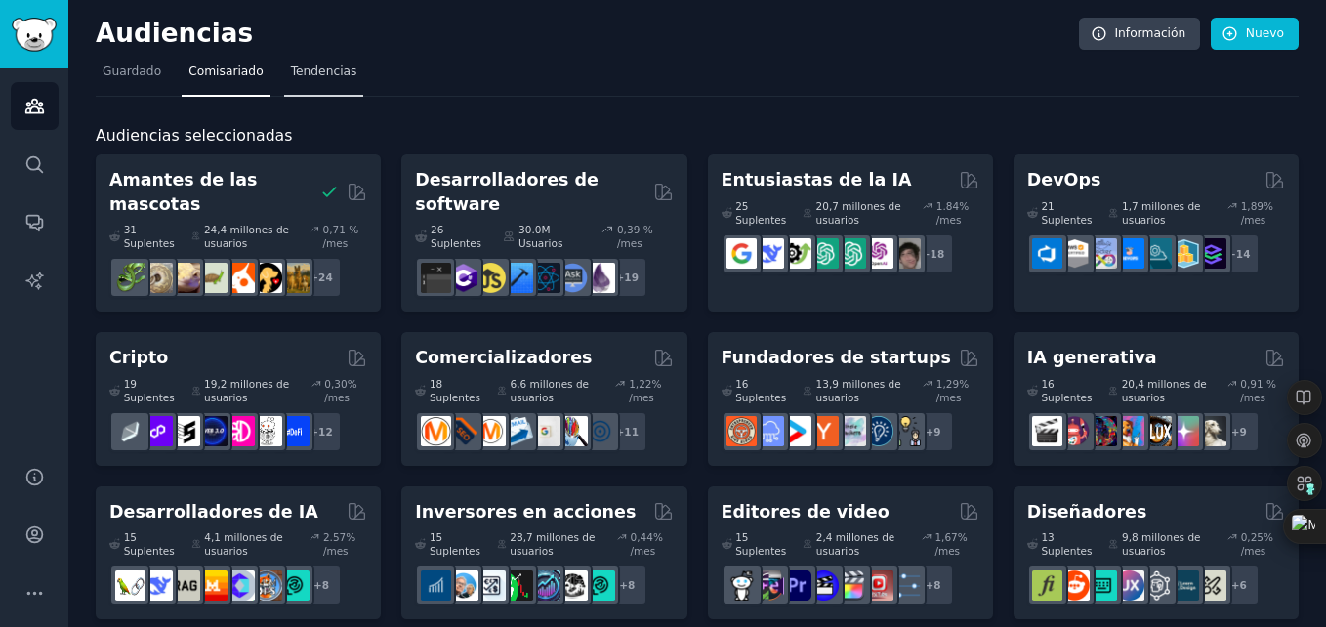
click at [297, 70] on span "Tendencias" at bounding box center [324, 72] width 66 height 18
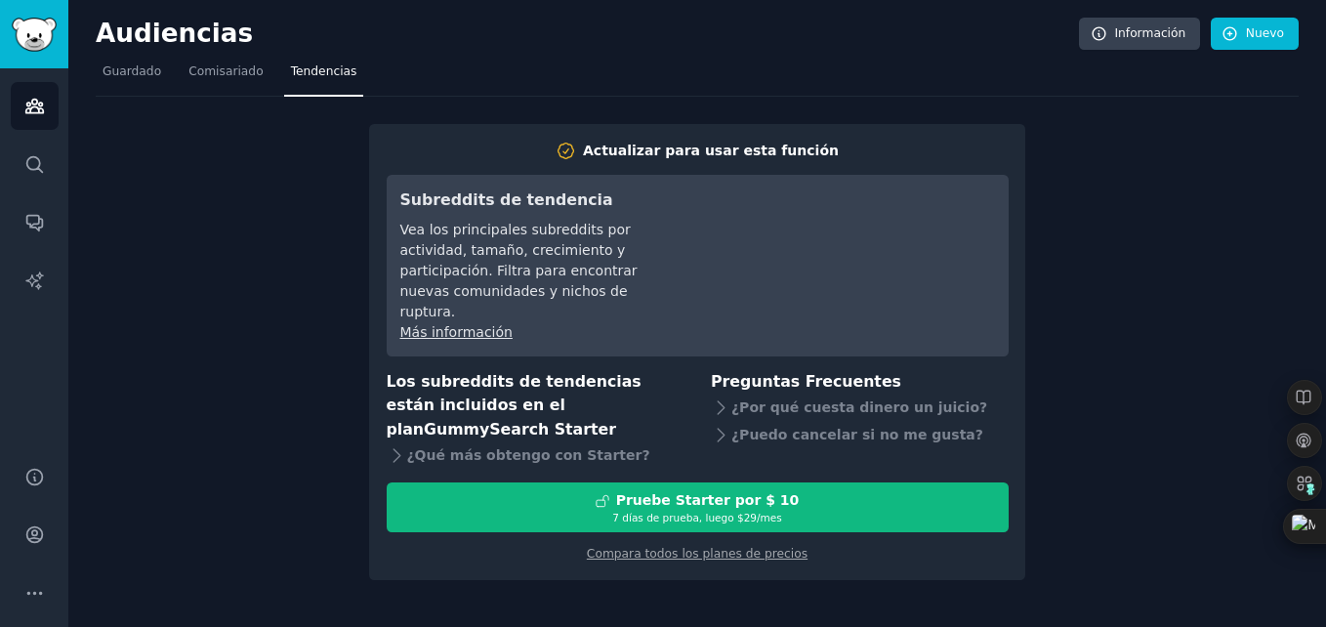
click at [163, 227] on div "Actualizar para usar esta función Subreddits de tendencia Vea los principales s…" at bounding box center [697, 339] width 1203 height 484
drag, startPoint x: 498, startPoint y: 76, endPoint x: 234, endPoint y: 77, distance: 263.6
click at [234, 77] on nav "Guardado Comisariado Tendencias" at bounding box center [697, 77] width 1203 height 40
click at [234, 77] on span "Comisariado" at bounding box center [225, 72] width 75 height 18
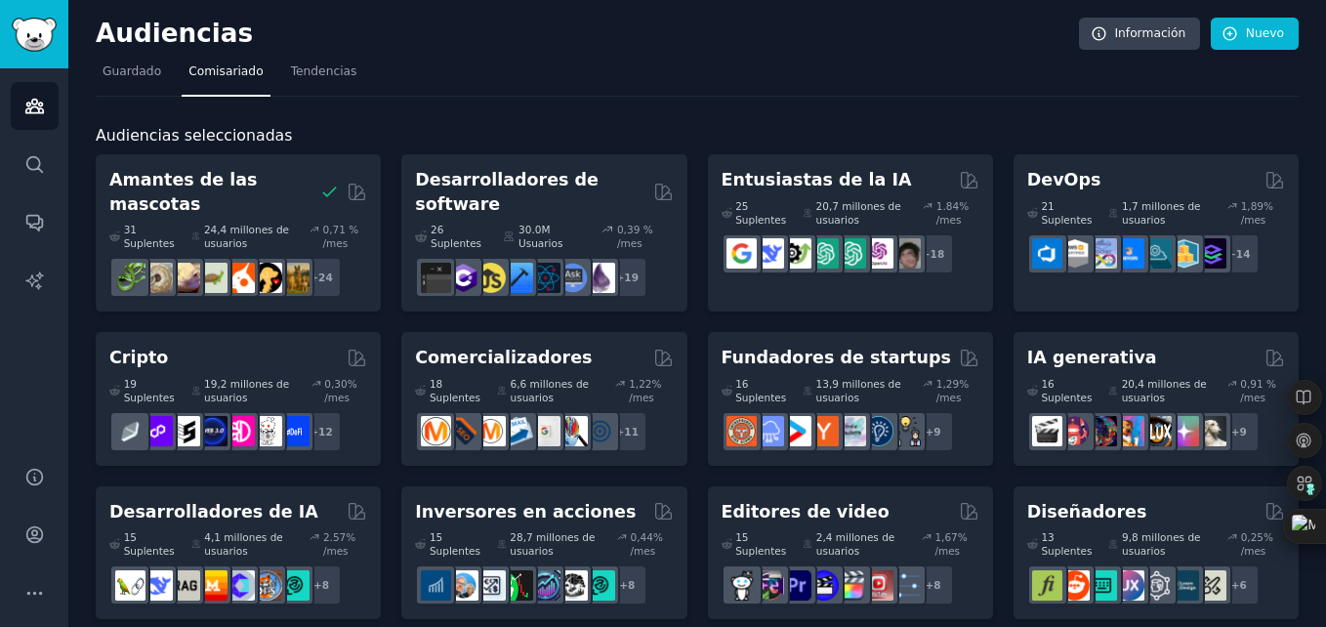
click at [652, 51] on div "Audiencias Información Nuevo" at bounding box center [697, 38] width 1203 height 40
click at [37, 25] on img "Barra lateral" at bounding box center [34, 35] width 45 height 34
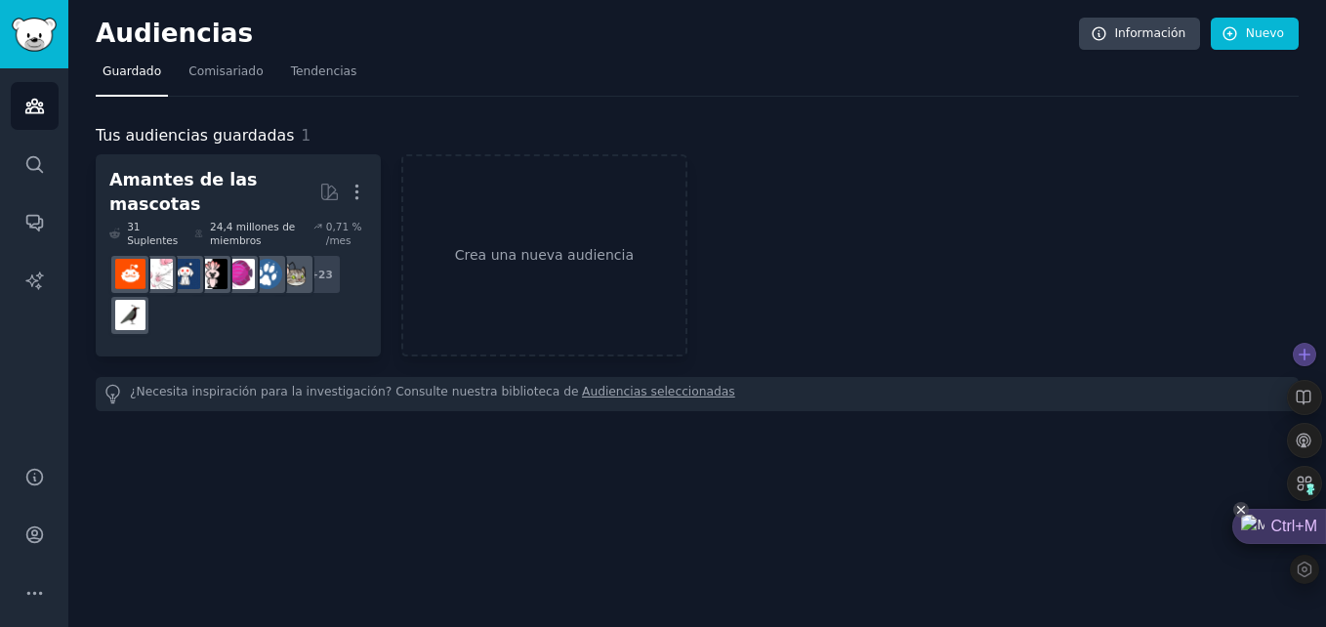
click at [1277, 523] on div "Ctrl+M" at bounding box center [1279, 526] width 94 height 35
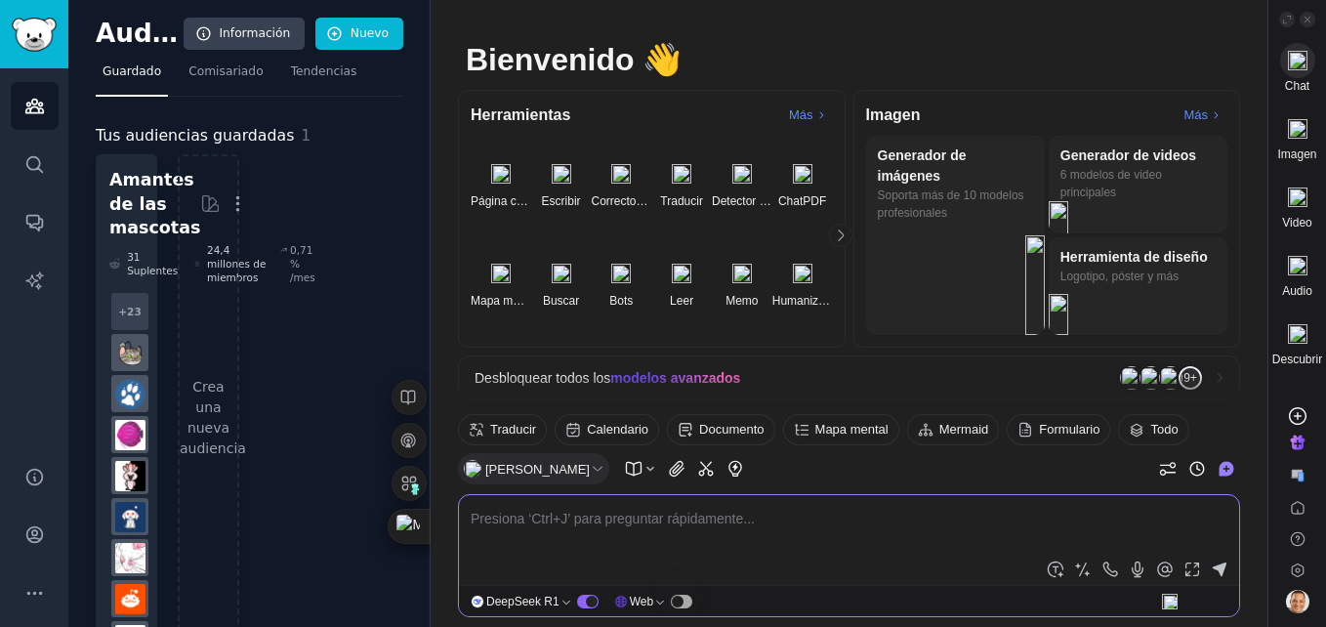
click at [489, 521] on textarea at bounding box center [849, 530] width 757 height 47
type textarea "herramientas similares a esta GummySearch gratis y de pago"
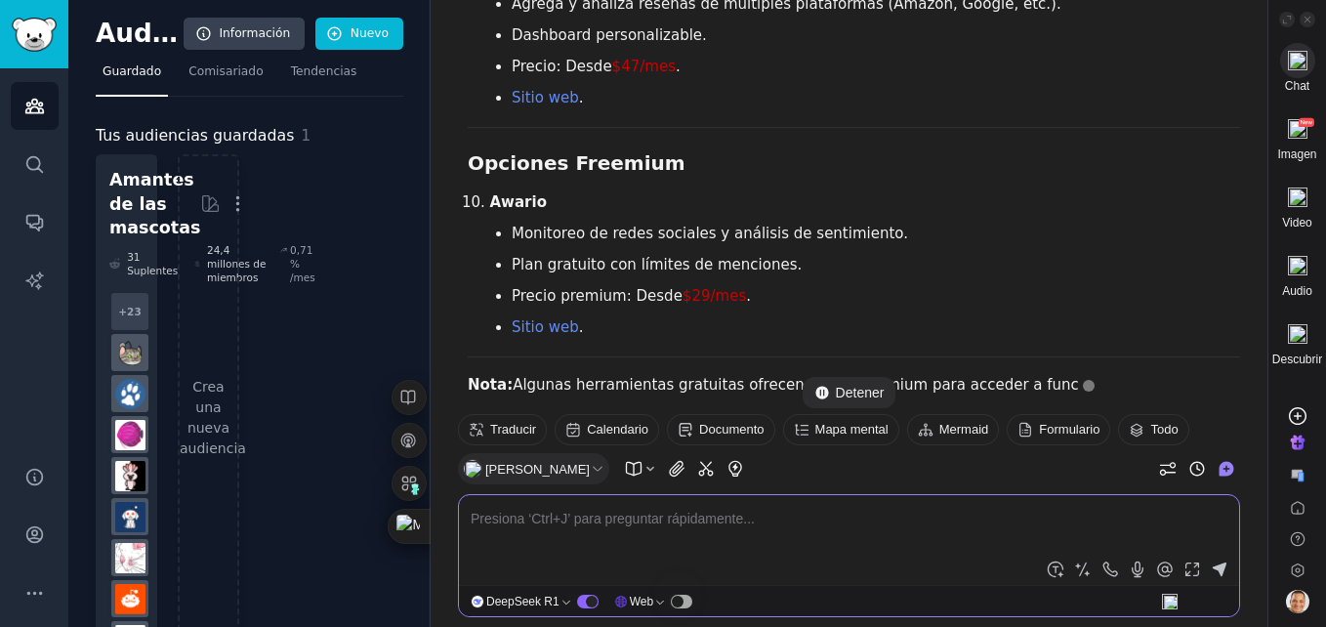
scroll to position [2435, 0]
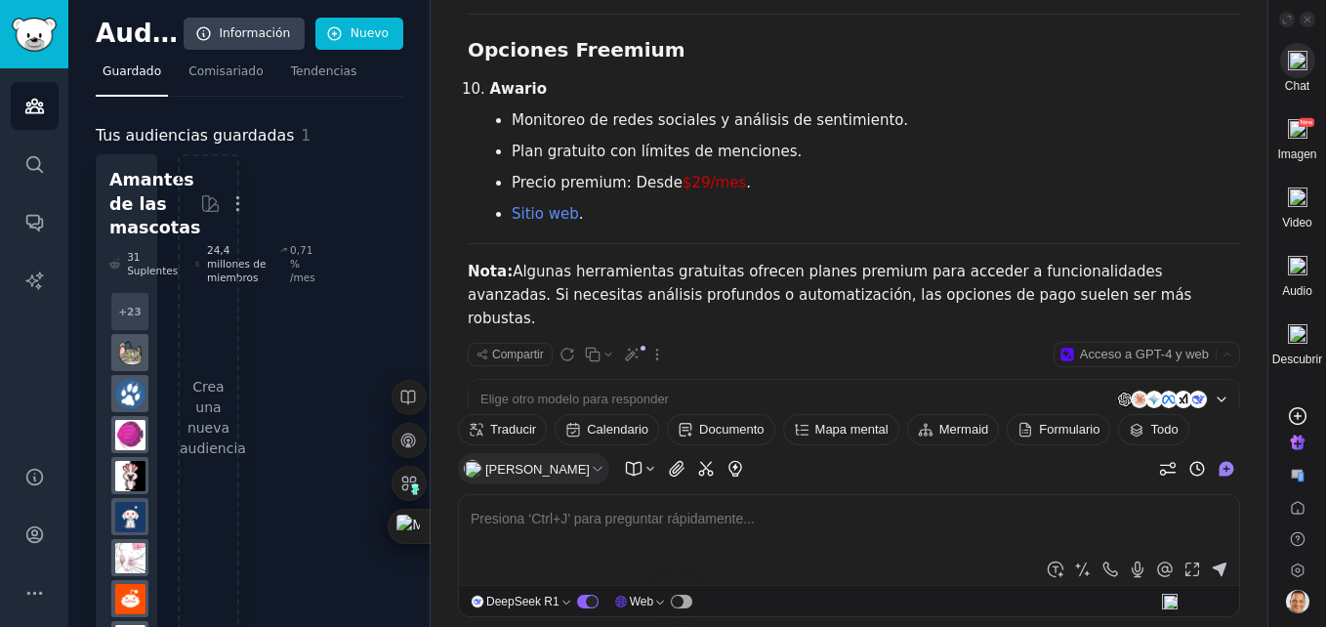
click at [1216, 108] on li "Monitoreo de redes sociales y análisis de sentimiento." at bounding box center [876, 119] width 728 height 23
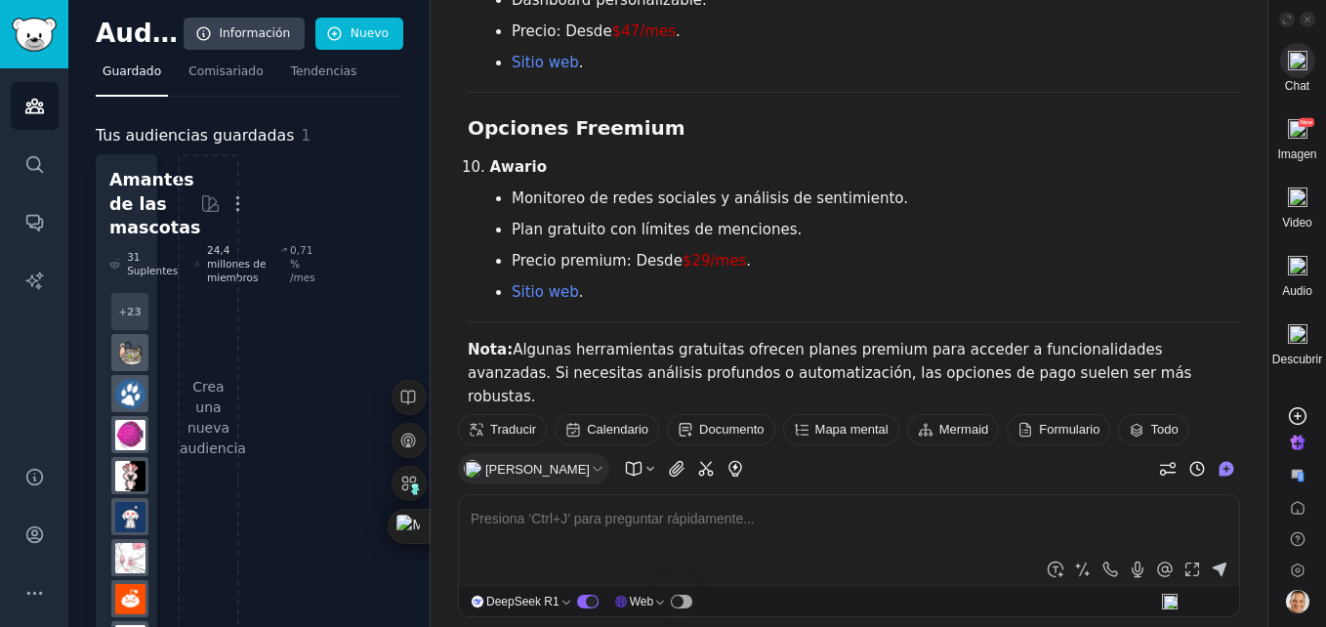
scroll to position [2395, 0]
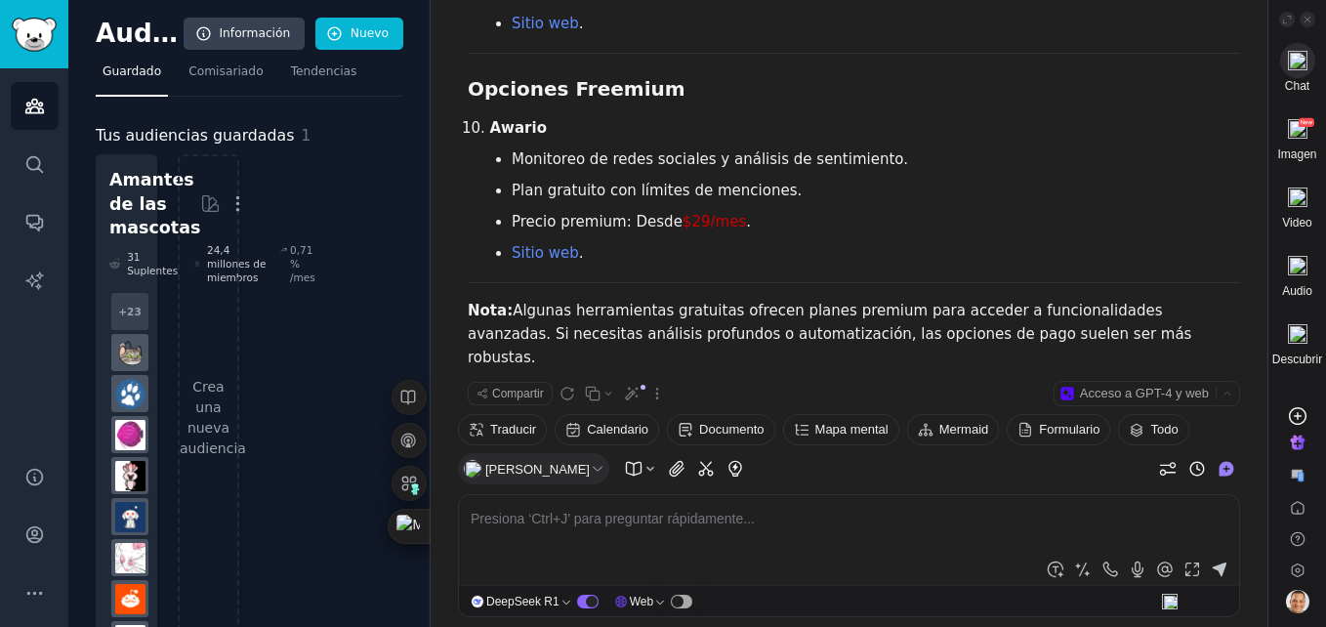
click at [1215, 432] on icon at bounding box center [1221, 438] width 12 height 12
click at [1229, 190] on ul "Monitoreo de redes sociales y análisis de sentimiento. Plan gratuito con límite…" at bounding box center [865, 205] width 751 height 117
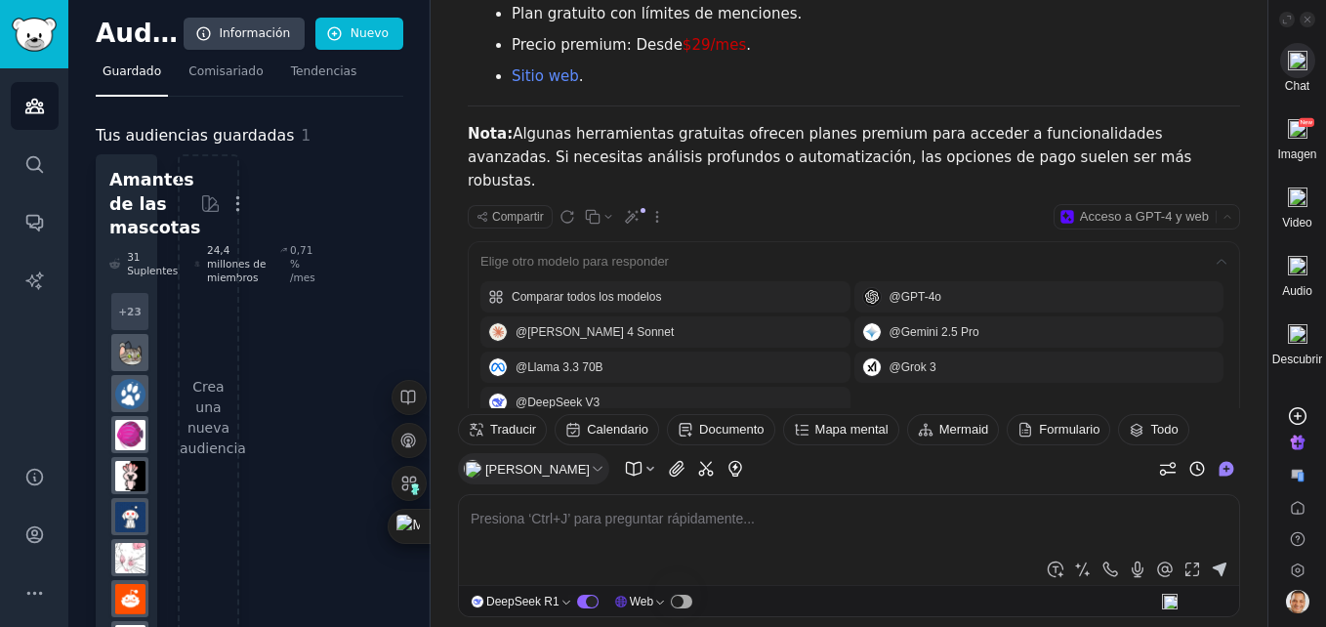
scroll to position [2581, 0]
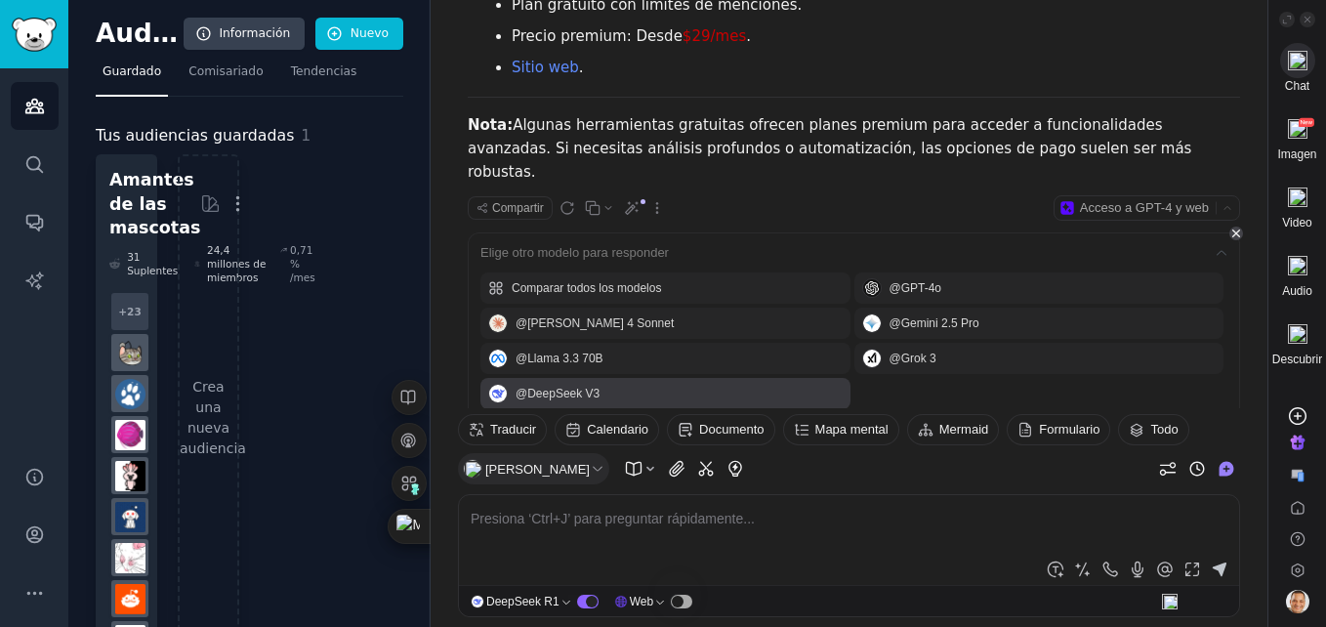
click at [543, 386] on span "@ [PERSON_NAME] V3" at bounding box center [678, 394] width 327 height 16
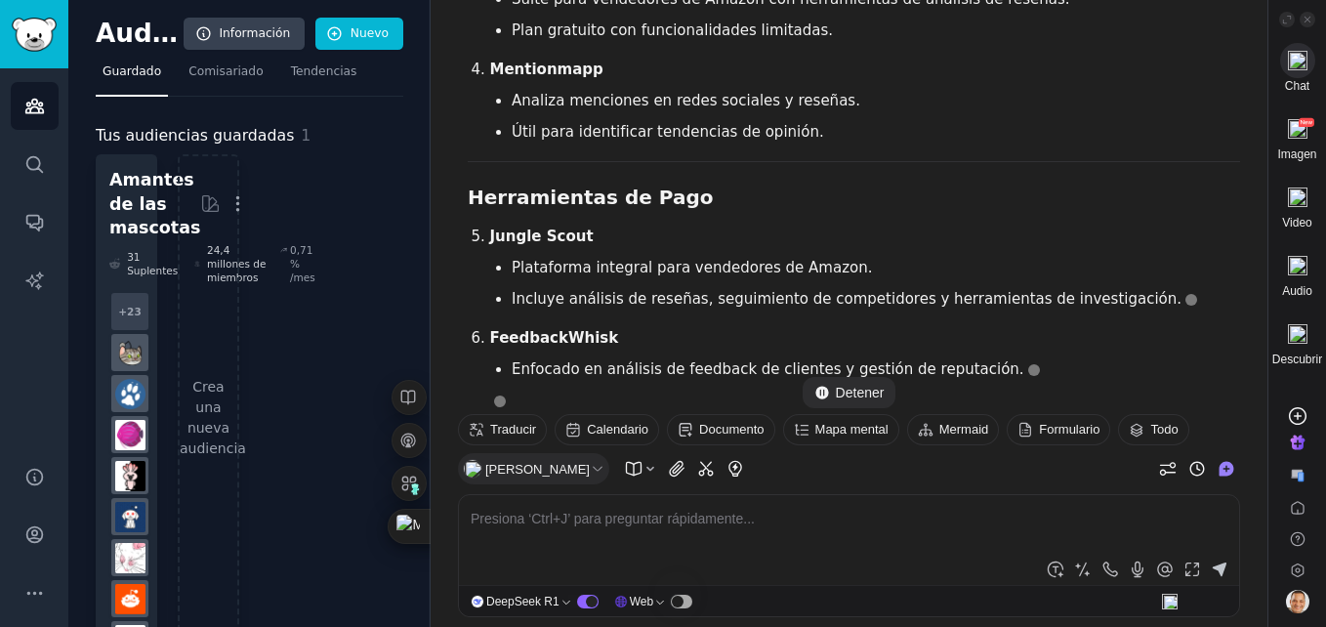
scroll to position [3376, 0]
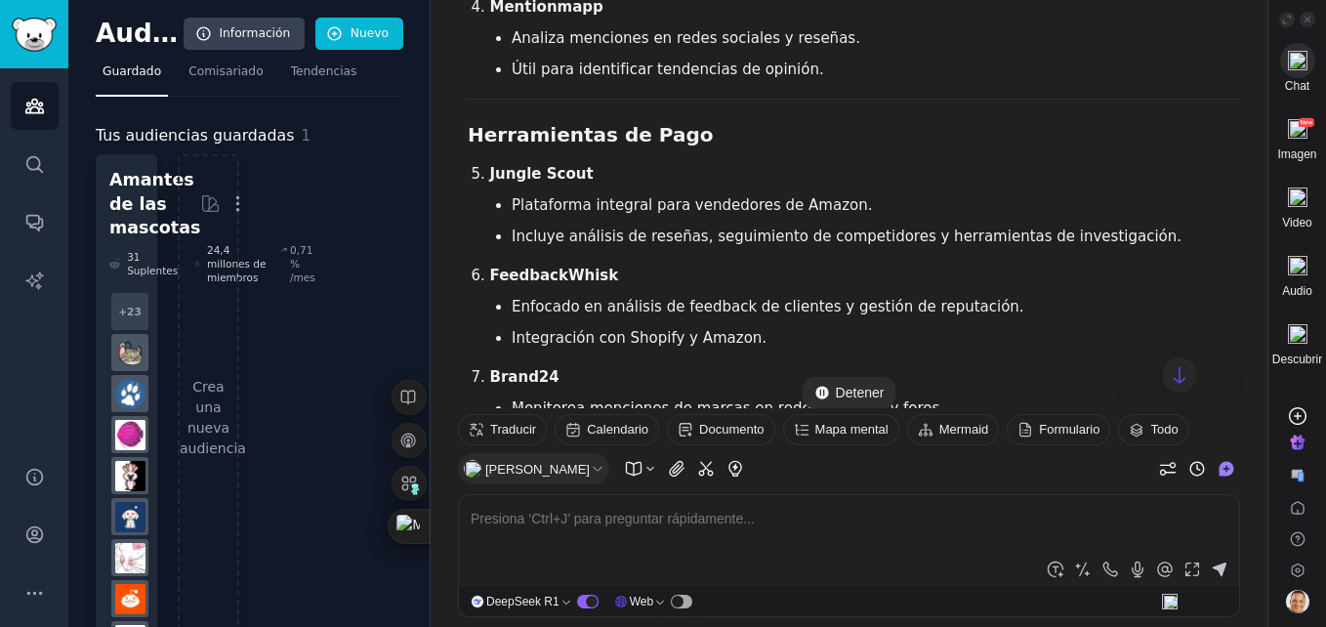
click at [1213, 193] on li "Plataforma integral para vendedores de Amazon." at bounding box center [876, 204] width 728 height 23
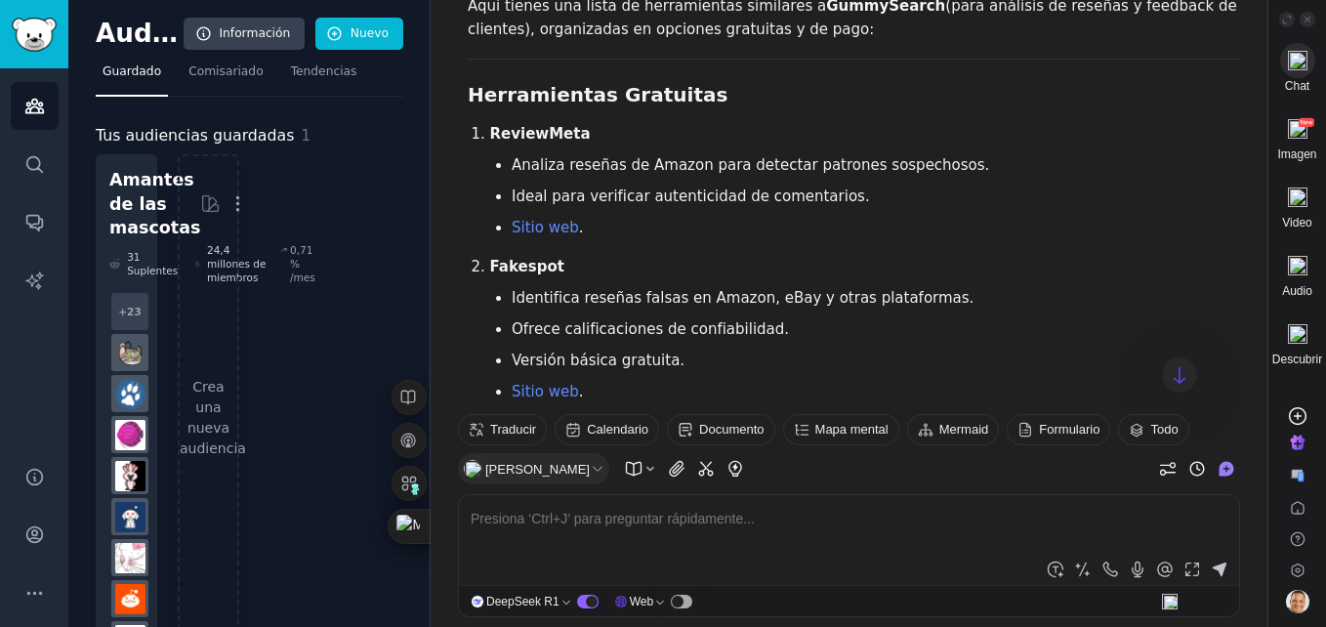
scroll to position [838, 0]
